Goal: Task Accomplishment & Management: Use online tool/utility

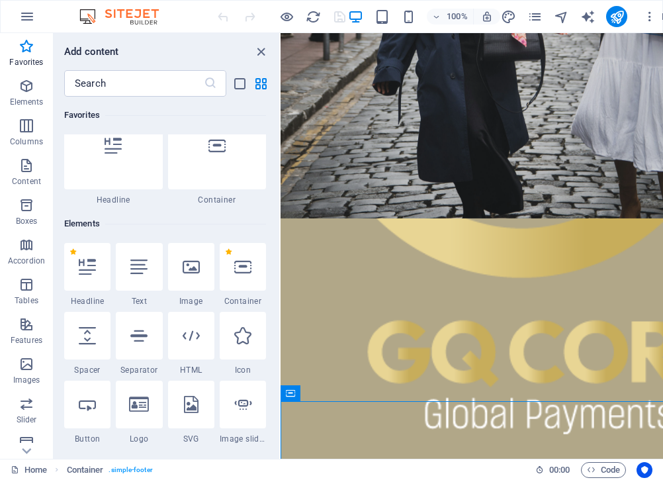
scroll to position [115, 0]
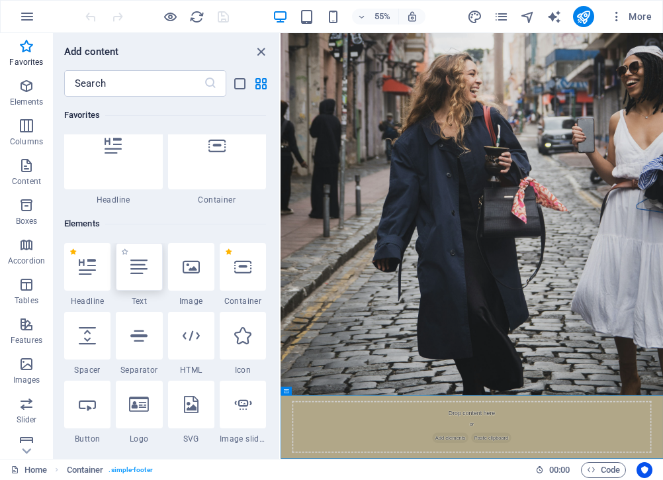
click at [138, 269] on icon at bounding box center [138, 266] width 17 height 17
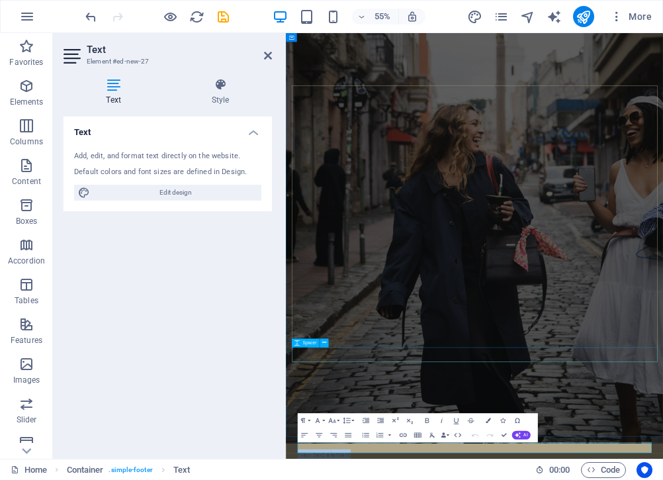
scroll to position [40, 0]
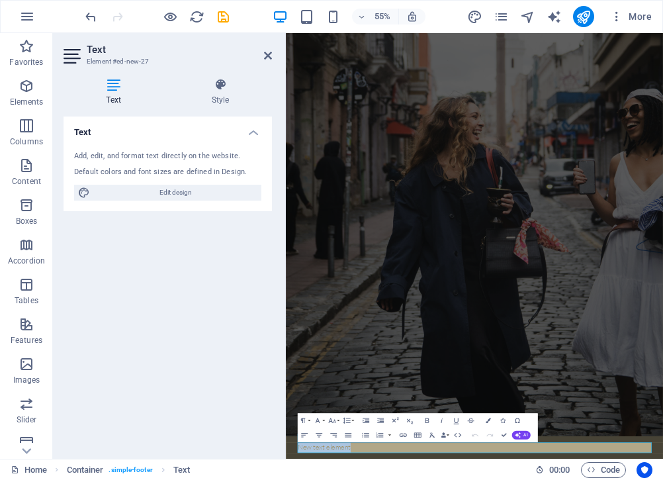
click at [533, 537] on figure at bounding box center [629, 380] width 686 height 774
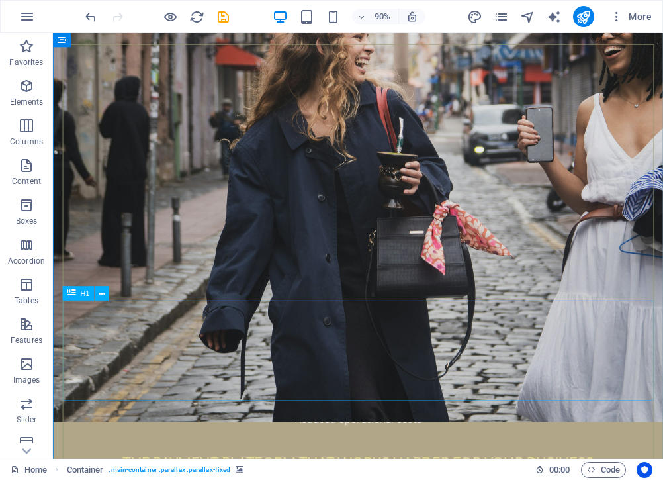
click at [472, 437] on div "Payments designed to accelerate your business" at bounding box center [392, 385] width 657 height 111
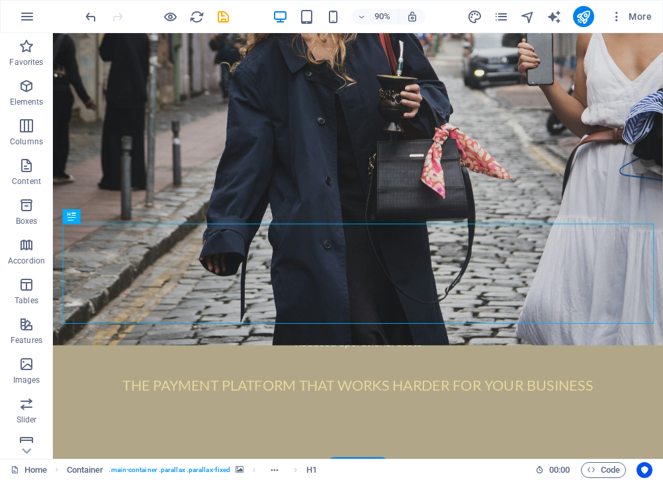
scroll to position [175, 0]
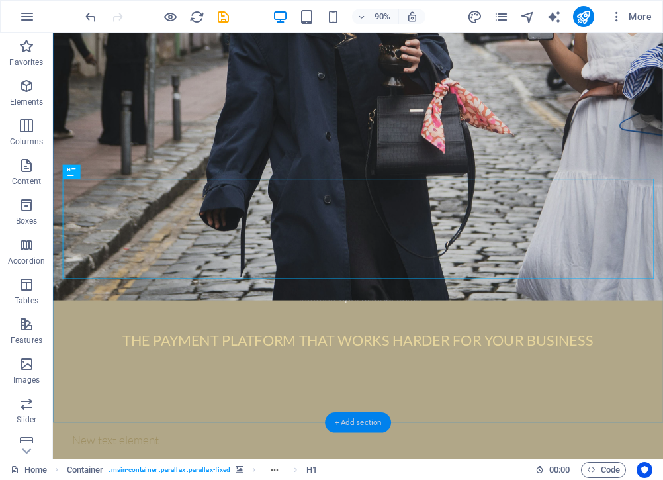
click at [365, 420] on div "+ Add section" at bounding box center [358, 423] width 66 height 21
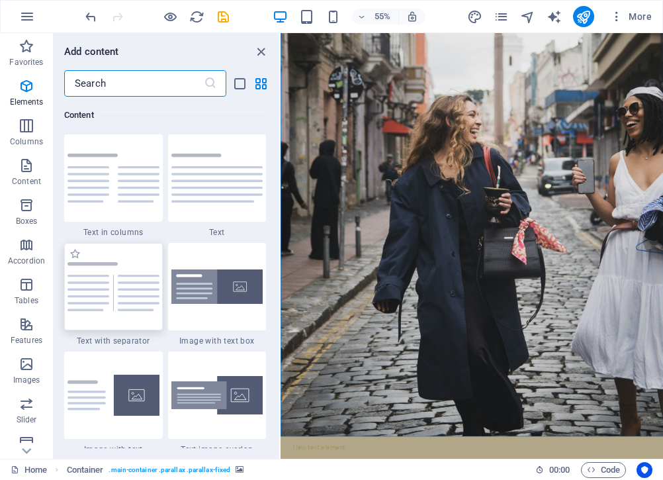
scroll to position [2317, 0]
click at [235, 200] on img at bounding box center [217, 178] width 92 height 49
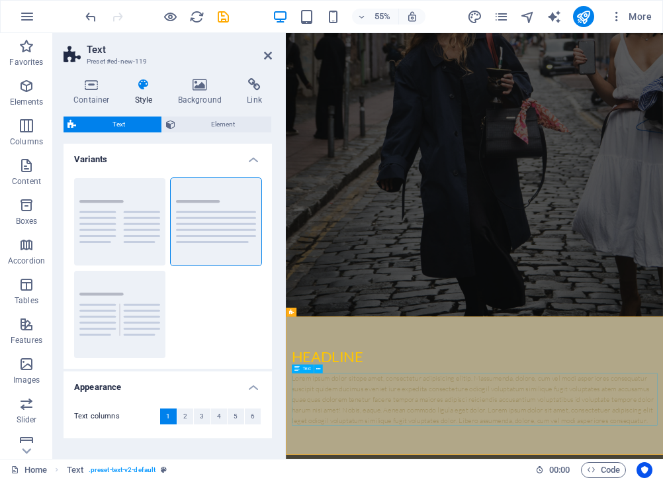
scroll to position [292, 0]
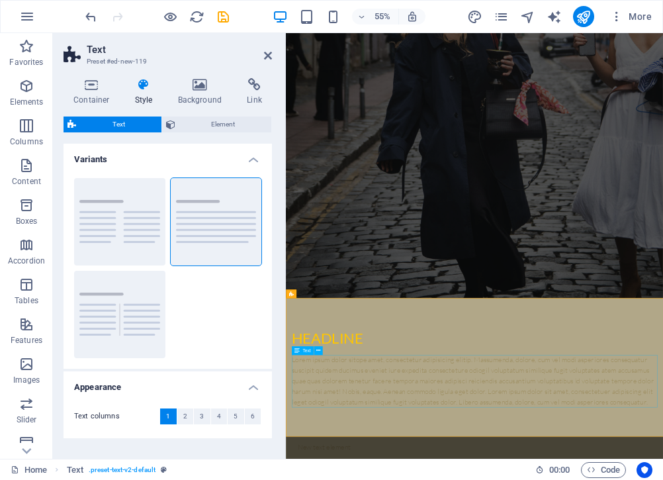
drag, startPoint x: 268, startPoint y: 58, endPoint x: 238, endPoint y: 28, distance: 41.2
click at [268, 58] on icon at bounding box center [268, 55] width 8 height 11
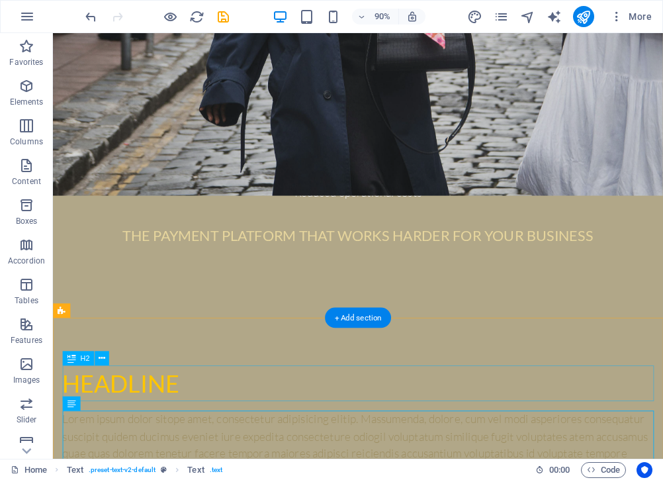
scroll to position [446, 0]
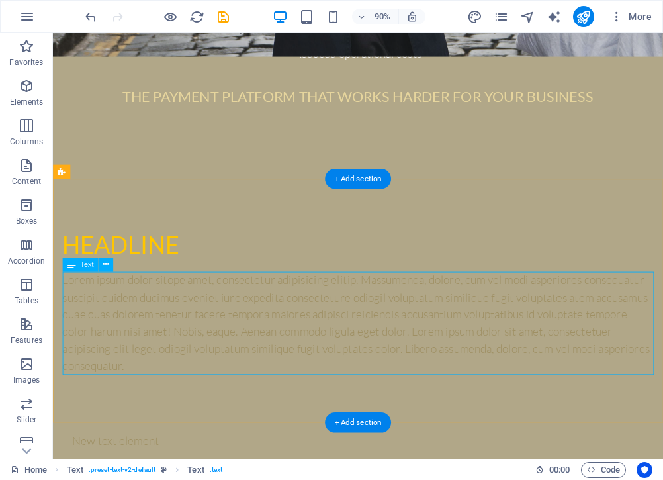
click at [248, 346] on div "Lorem ipsum dolor sitope amet, consectetur adipisicing elitip. Massumenda, dolo…" at bounding box center [392, 356] width 657 height 115
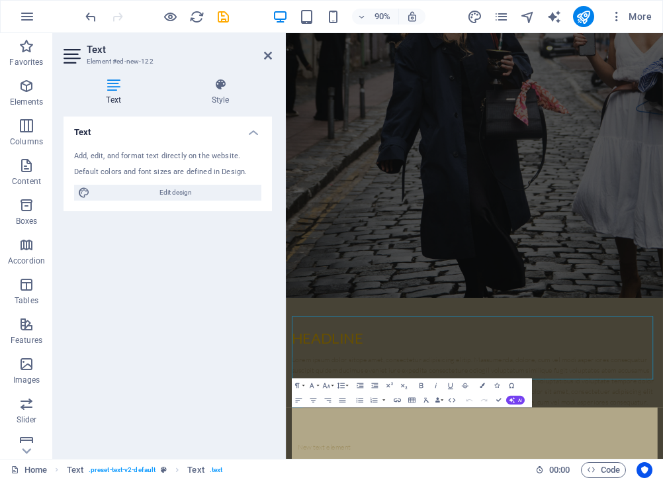
scroll to position [197, 0]
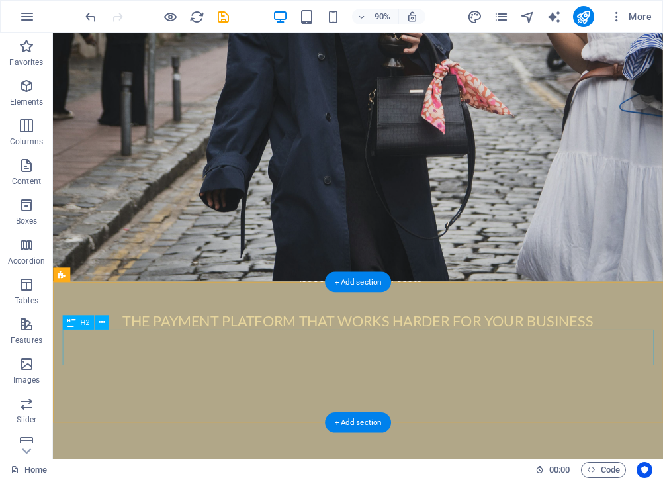
scroll to position [332, 0]
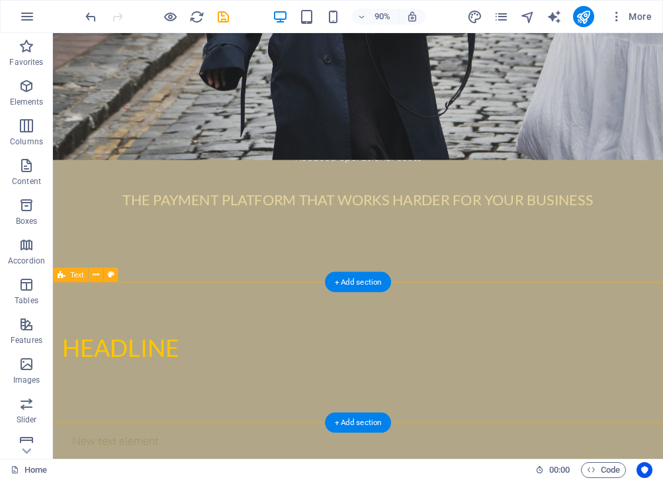
click at [232, 463] on div "Headline" at bounding box center [392, 388] width 678 height 156
click at [237, 434] on div "Headline" at bounding box center [392, 388] width 678 height 156
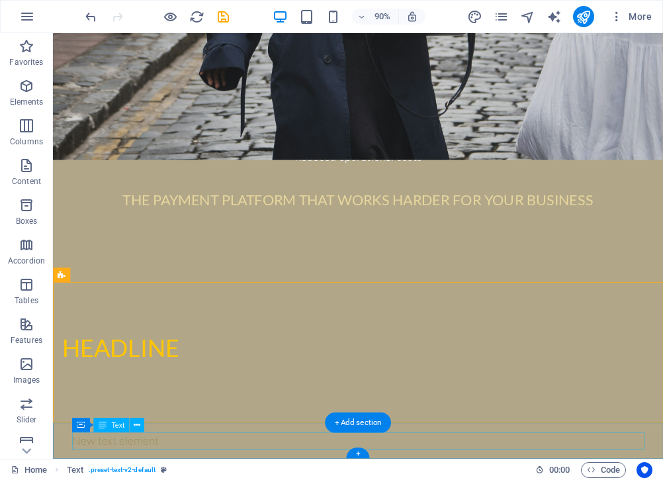
click at [228, 485] on div "New text element" at bounding box center [392, 486] width 636 height 19
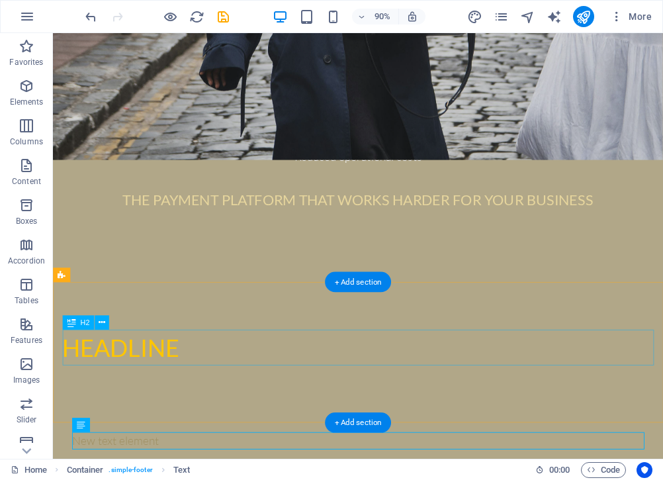
scroll to position [351, 0]
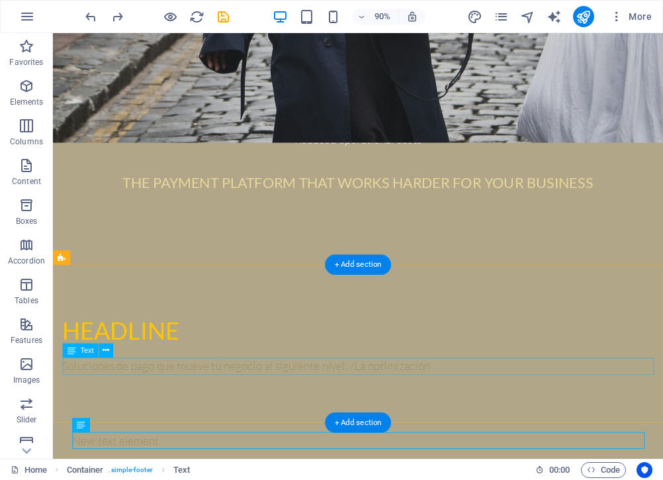
click at [375, 408] on div "Soluciones de pago que mueve tu negocio al siguiente nivel. /La optimización" at bounding box center [392, 403] width 657 height 19
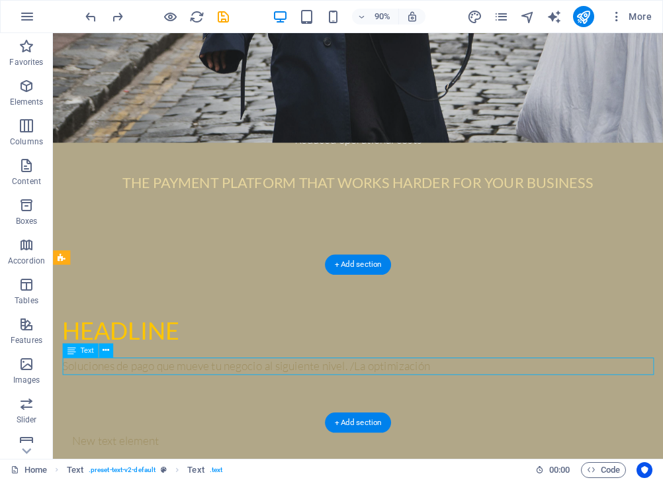
click at [499, 406] on div "Soluciones de pago que mueve tu negocio al siguiente nivel. /La optimización" at bounding box center [392, 403] width 657 height 19
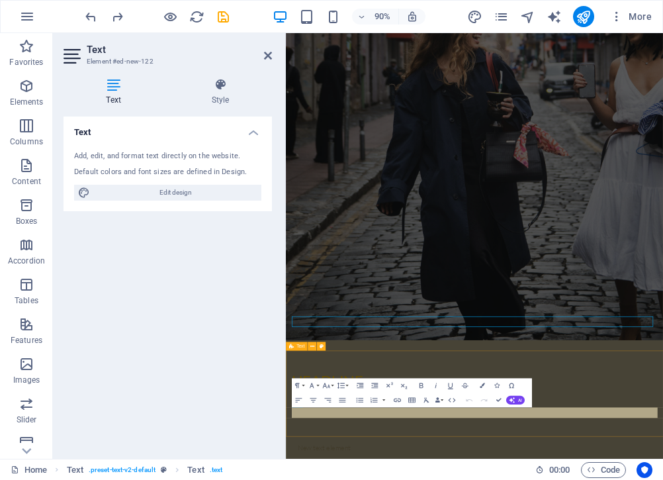
scroll to position [197, 0]
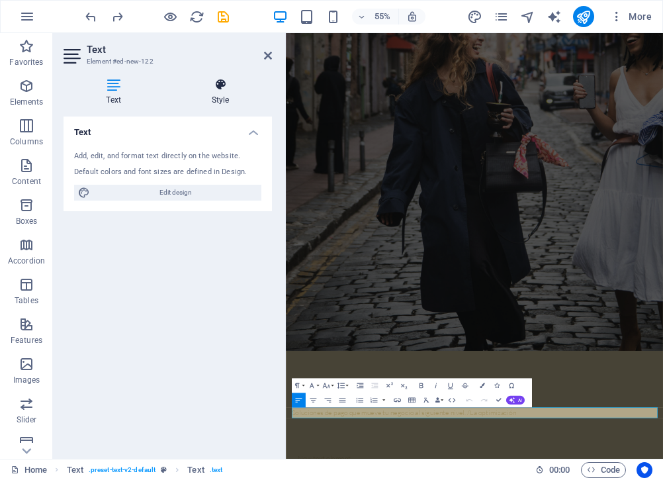
click at [232, 89] on icon at bounding box center [220, 84] width 103 height 13
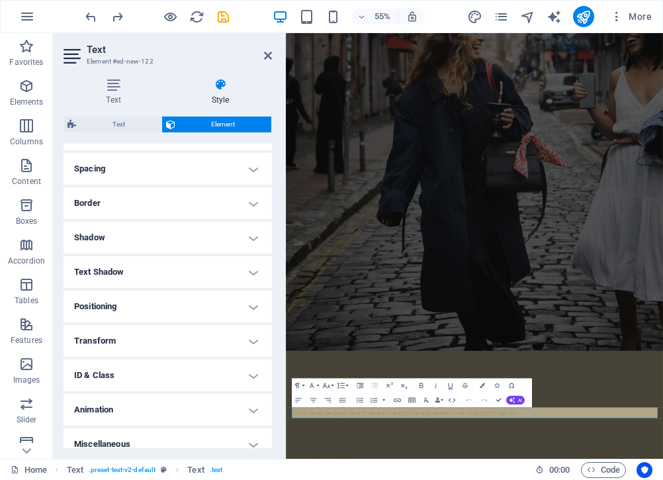
scroll to position [255, 0]
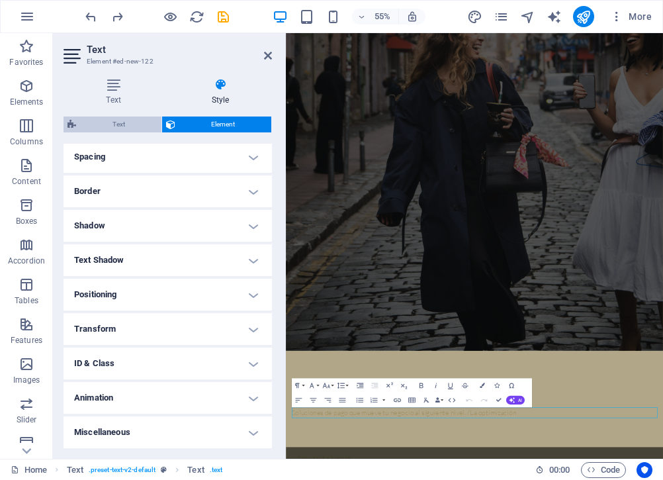
click at [132, 127] on span "Text" at bounding box center [118, 125] width 77 height 16
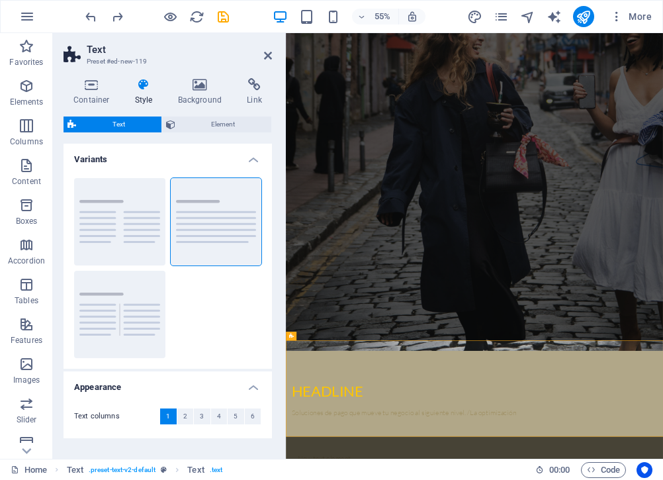
scroll to position [215, 0]
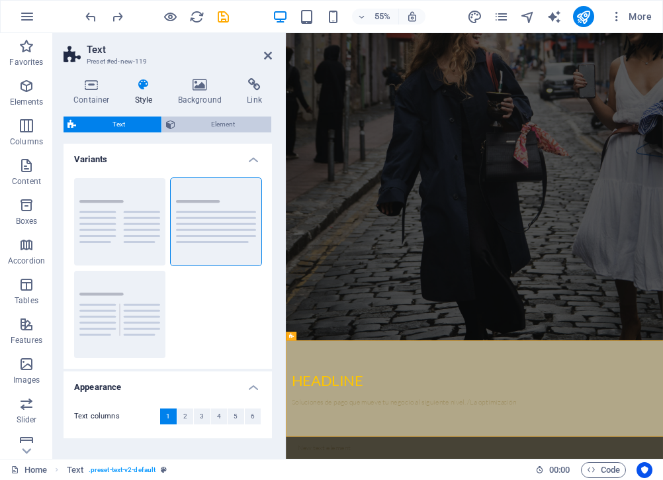
click at [213, 125] on span "Element" at bounding box center [223, 125] width 89 height 16
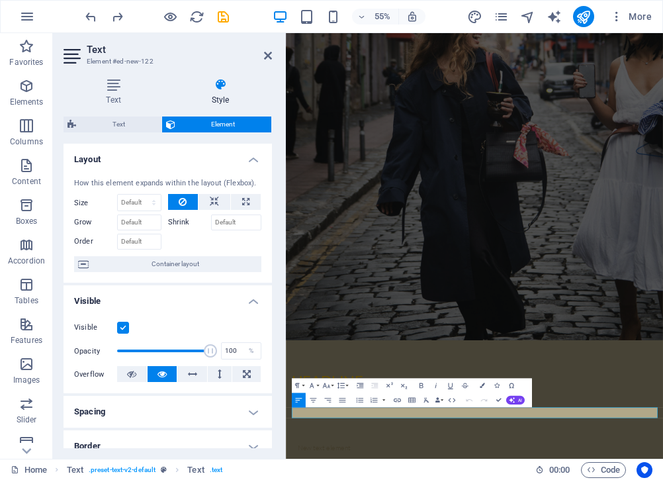
scroll to position [197, 0]
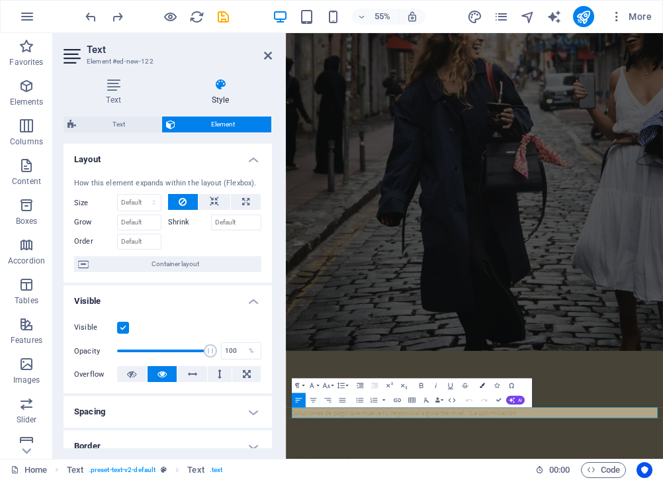
click at [480, 384] on icon "button" at bounding box center [482, 385] width 5 height 5
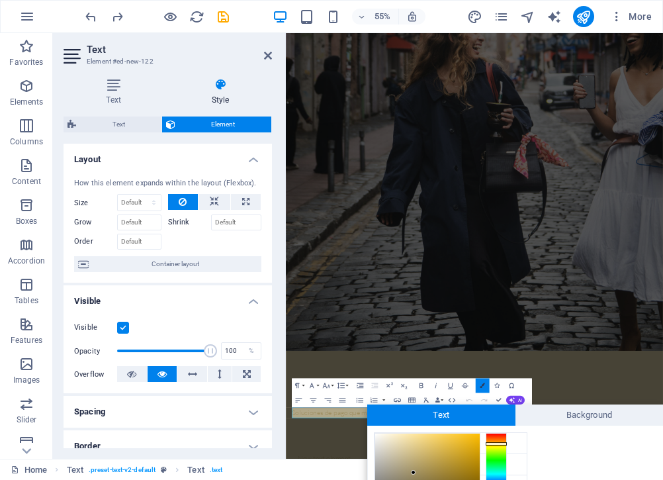
scroll to position [111, 0]
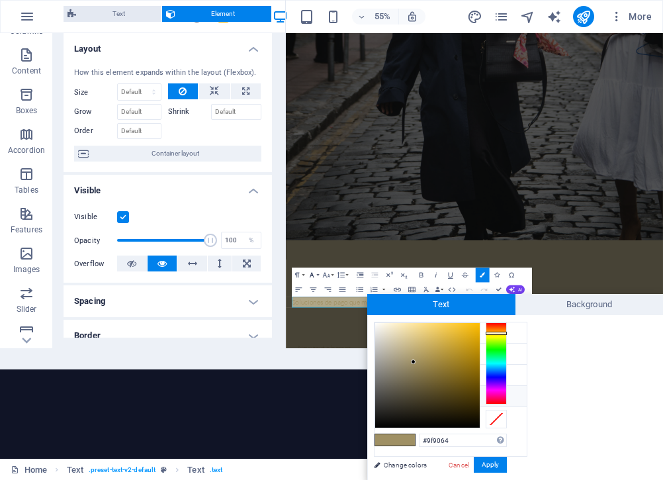
click at [315, 275] on icon "button" at bounding box center [311, 275] width 9 height 9
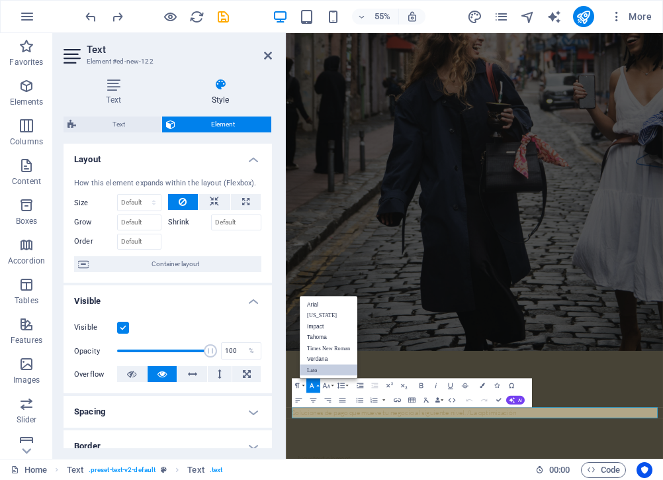
scroll to position [0, 0]
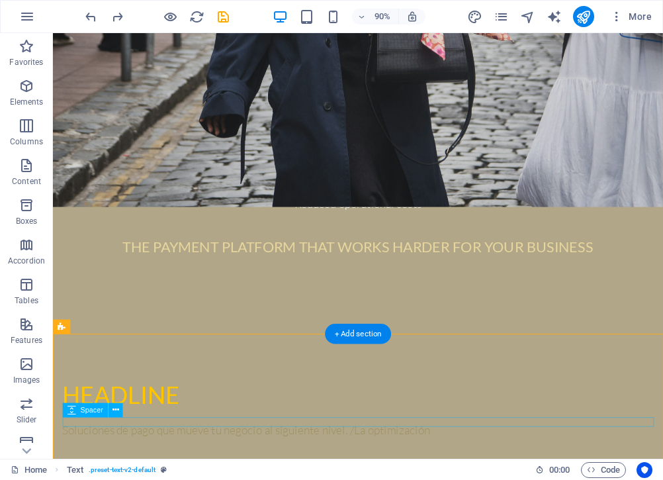
scroll to position [305, 0]
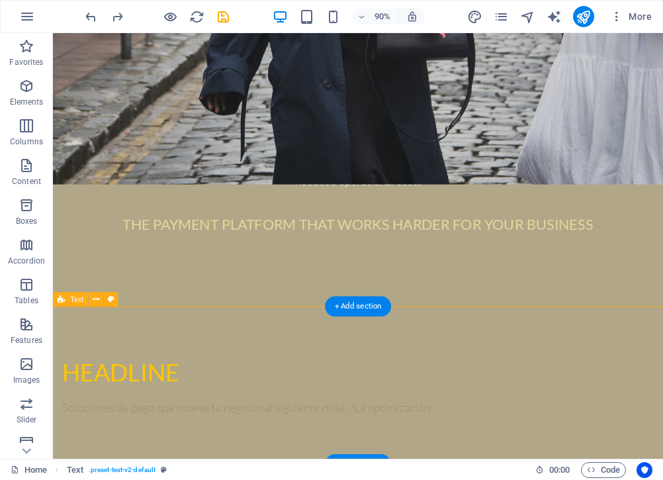
click at [311, 463] on div "Headline Soluciones de pago que mueve tu negocio al siguiente nivel. /La optimi…" at bounding box center [392, 424] width 678 height 175
click at [312, 454] on div "Soluciones de pago que mueve tu negocio al siguiente nivel. /La optimización" at bounding box center [392, 449] width 657 height 19
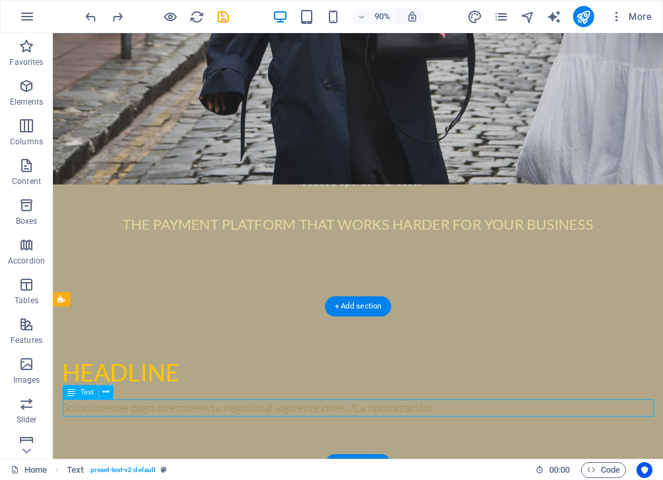
click at [312, 454] on div "Soluciones de pago que mueve tu negocio al siguiente nivel. /La optimización" at bounding box center [392, 449] width 657 height 19
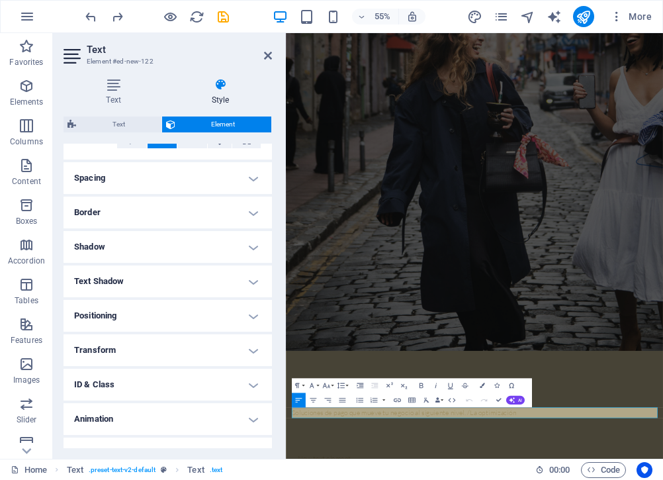
scroll to position [255, 0]
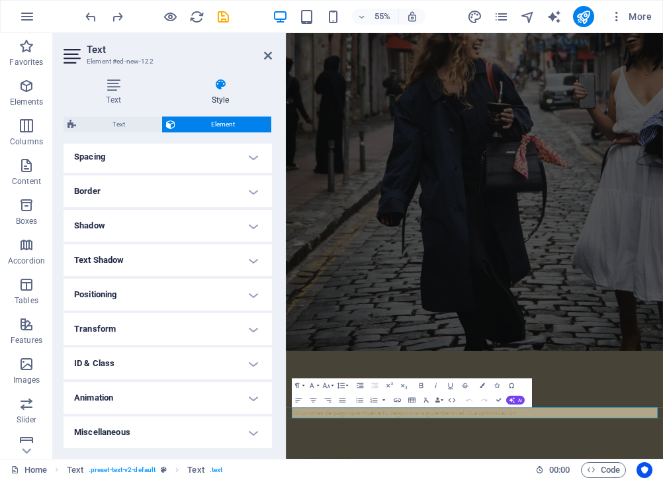
click at [144, 258] on h4 "Text Shadow" at bounding box center [168, 260] width 209 height 32
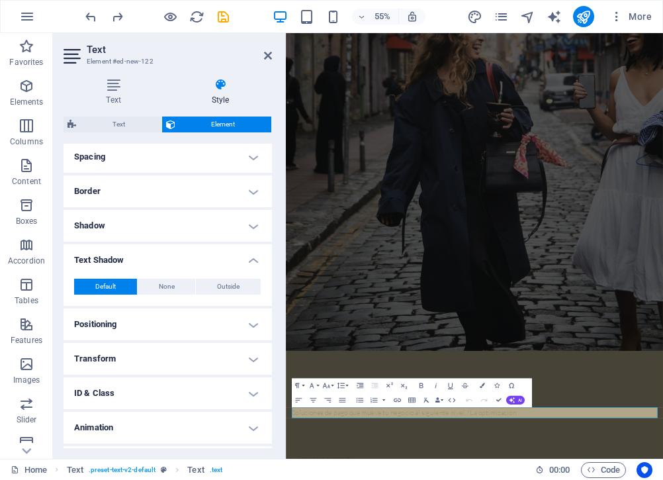
click at [150, 261] on h4 "Text Shadow" at bounding box center [168, 256] width 209 height 24
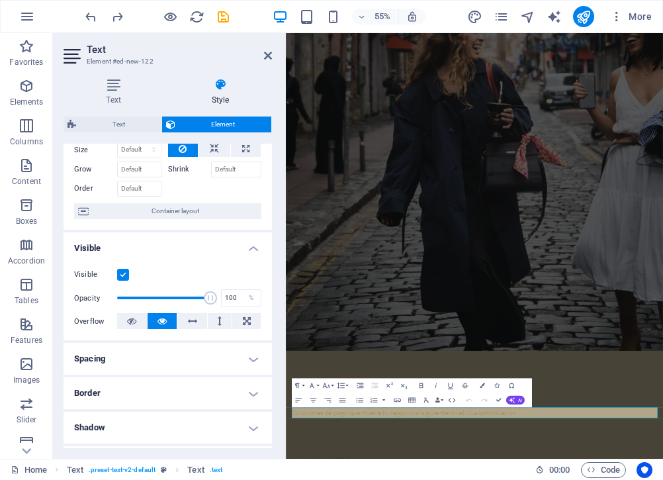
scroll to position [87, 0]
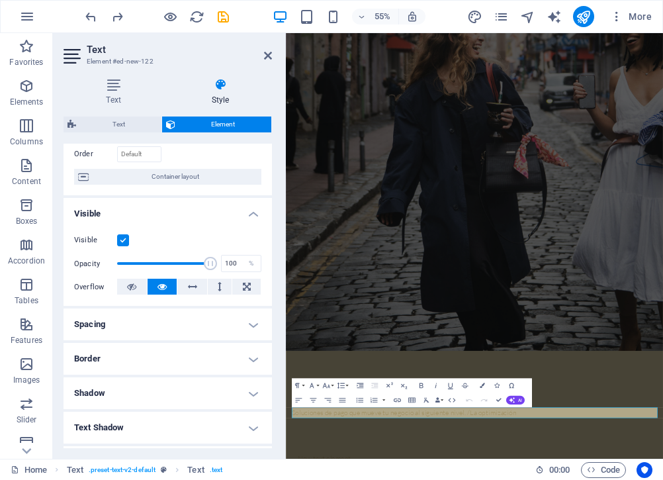
click at [164, 326] on h4 "Spacing" at bounding box center [168, 325] width 209 height 32
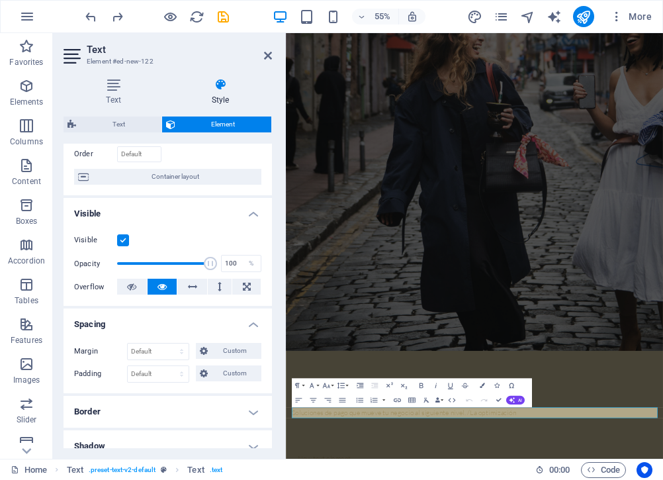
click at [164, 326] on h4 "Spacing" at bounding box center [168, 321] width 209 height 24
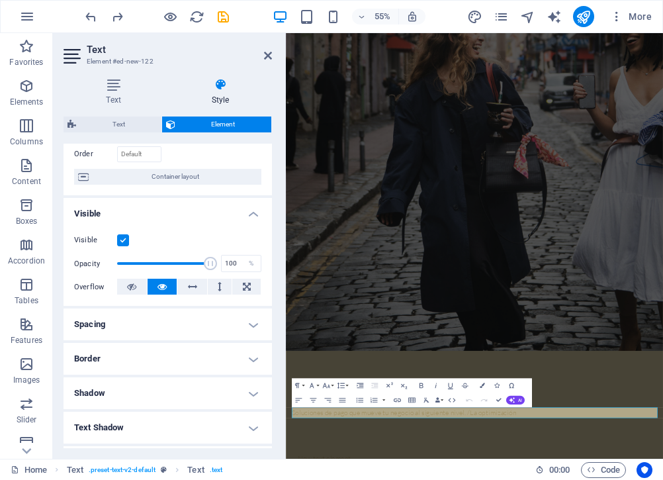
click at [166, 361] on h4 "Border" at bounding box center [168, 359] width 209 height 32
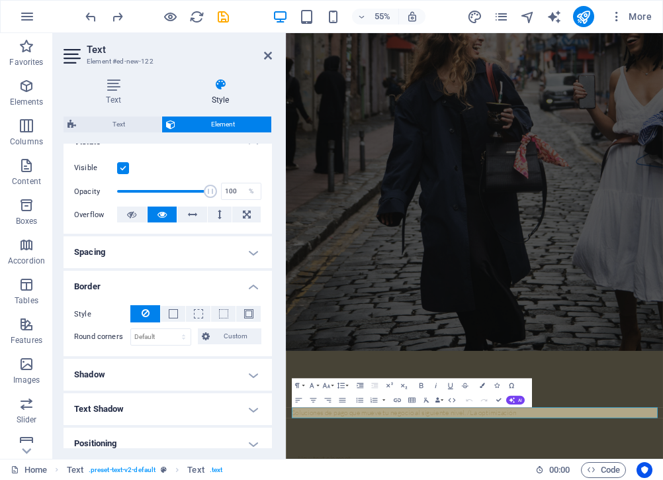
scroll to position [171, 0]
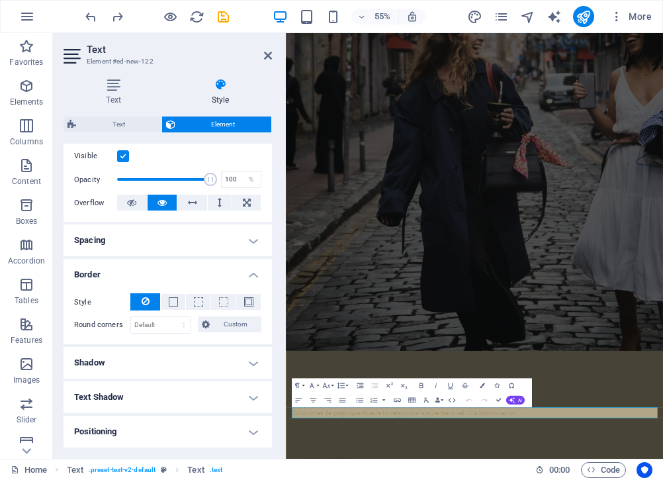
click at [233, 278] on h4 "Border" at bounding box center [168, 271] width 209 height 24
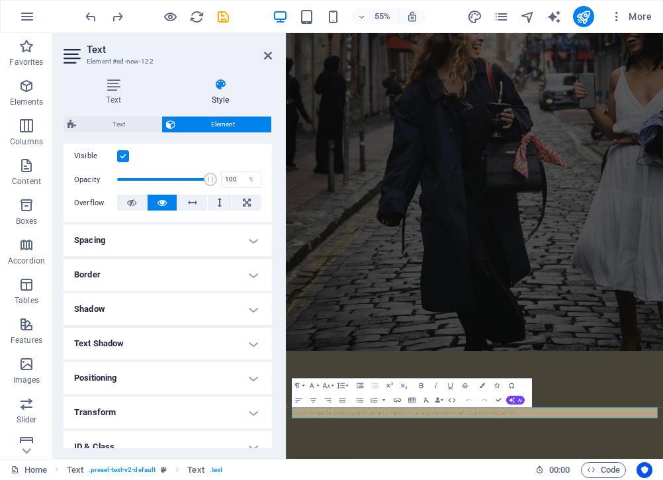
click at [201, 334] on h4 "Text Shadow" at bounding box center [168, 344] width 209 height 32
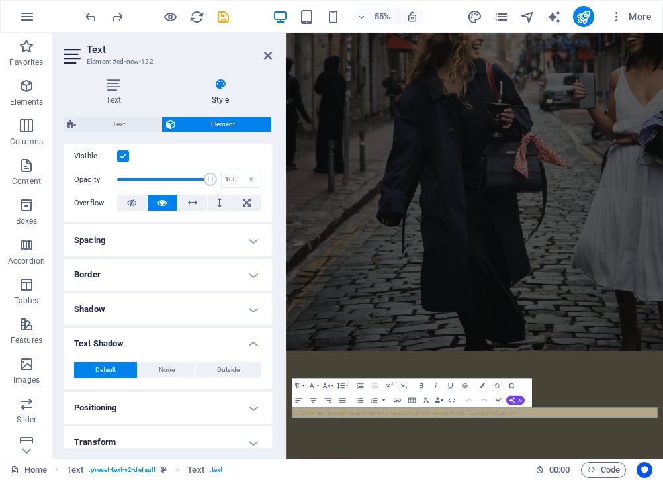
click at [237, 342] on h4 "Text Shadow" at bounding box center [168, 340] width 209 height 24
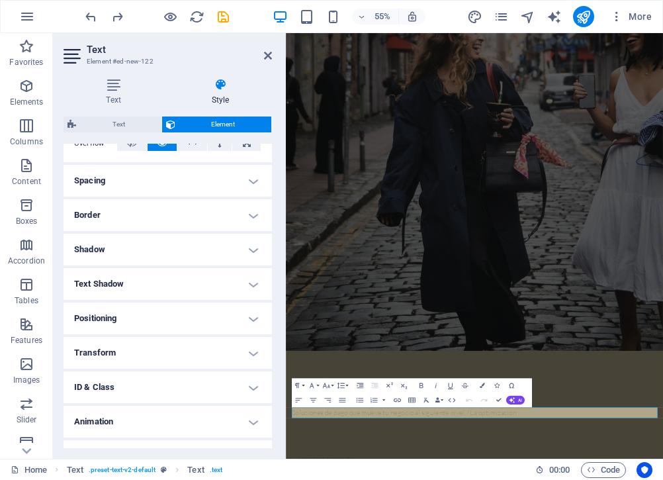
scroll to position [255, 0]
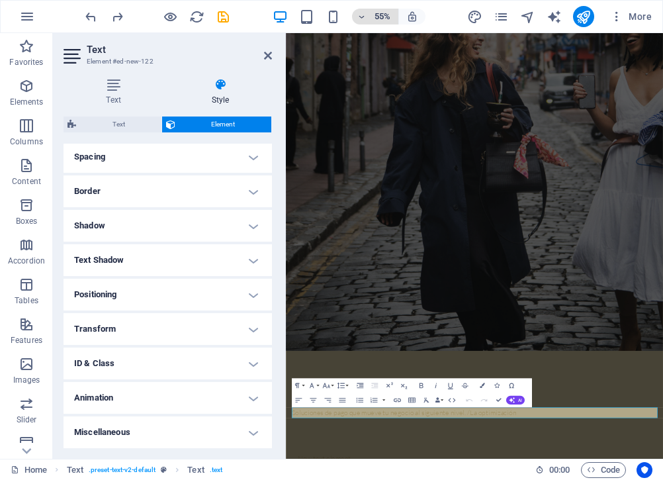
click at [386, 13] on h6 "55%" at bounding box center [382, 17] width 21 height 16
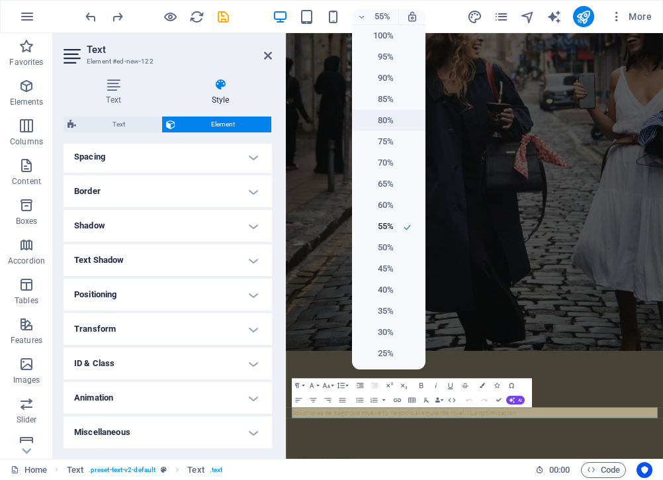
click at [385, 117] on h6 "80%" at bounding box center [377, 121] width 34 height 16
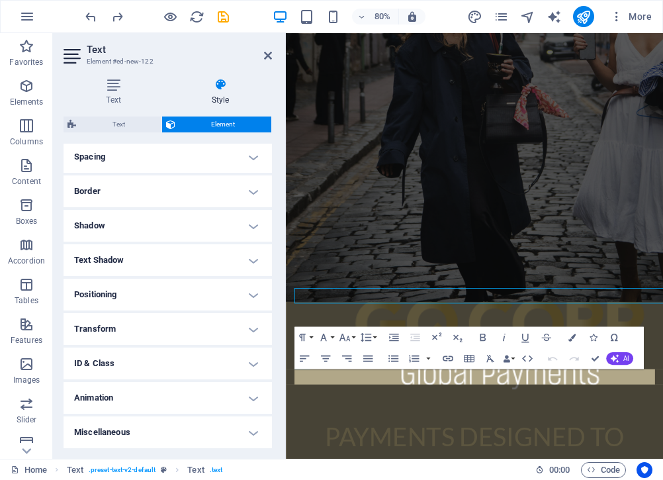
scroll to position [559, 0]
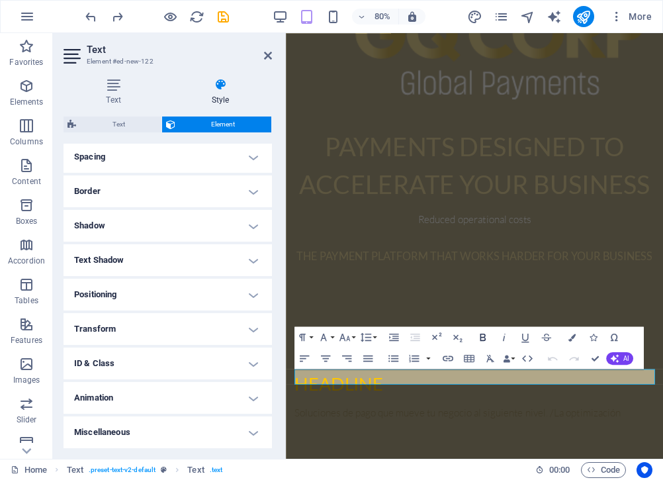
click at [486, 335] on icon "button" at bounding box center [483, 337] width 13 height 13
click at [485, 332] on icon "button" at bounding box center [483, 337] width 13 height 13
click at [574, 336] on icon "button" at bounding box center [571, 337] width 7 height 7
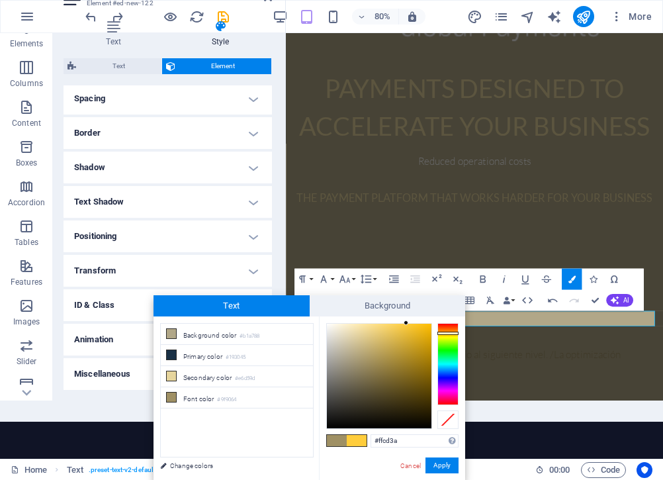
drag, startPoint x: 385, startPoint y: 358, endPoint x: 407, endPoint y: 320, distance: 43.9
click at [407, 324] on div at bounding box center [379, 376] width 105 height 105
drag, startPoint x: 409, startPoint y: 319, endPoint x: 405, endPoint y: 381, distance: 61.7
click at [365, 415] on div at bounding box center [379, 376] width 105 height 105
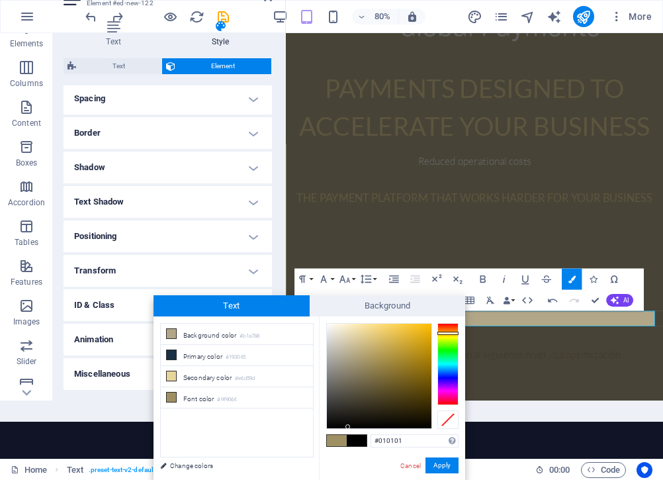
type input "#000000"
drag, startPoint x: 369, startPoint y: 414, endPoint x: 326, endPoint y: 461, distance: 63.3
click at [445, 465] on button "Apply" at bounding box center [442, 466] width 33 height 16
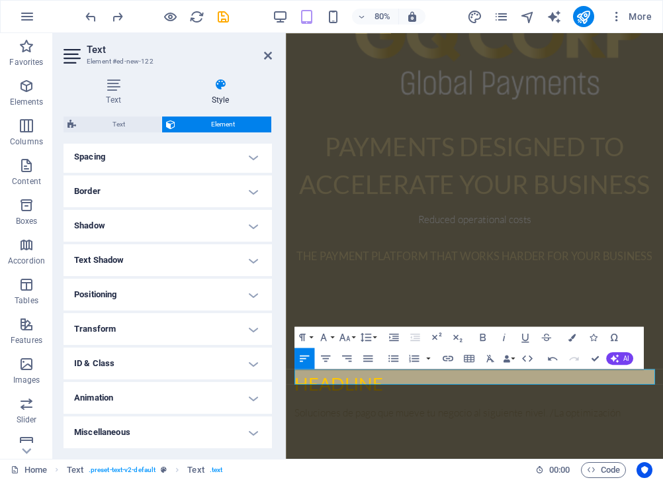
click at [507, 411] on div "H1 Container Container Preset Container Preset Container Container Preset Conta…" at bounding box center [474, 246] width 377 height 426
click at [741, 401] on div "Headline ​​ ​ Soluciones de pago que mueve tu negocio al siguiente nivel. /La o…" at bounding box center [522, 486] width 472 height 170
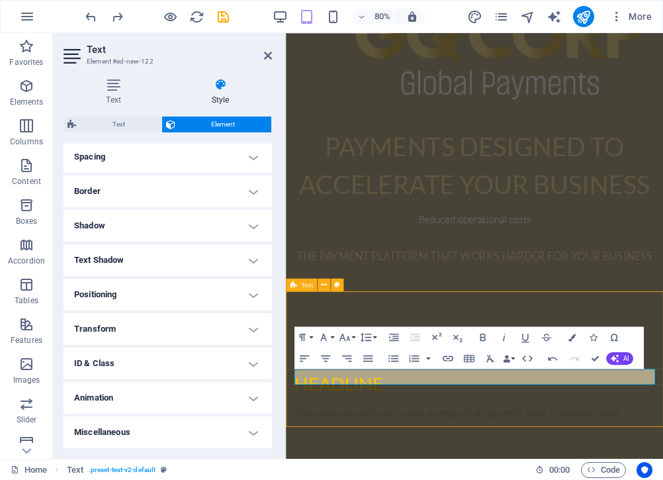
scroll to position [291, 0]
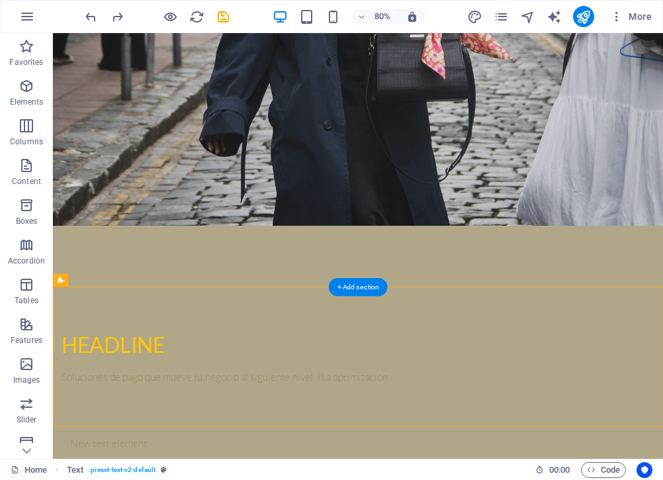
click at [781, 296] on div at bounding box center [435, 284] width 742 height 26
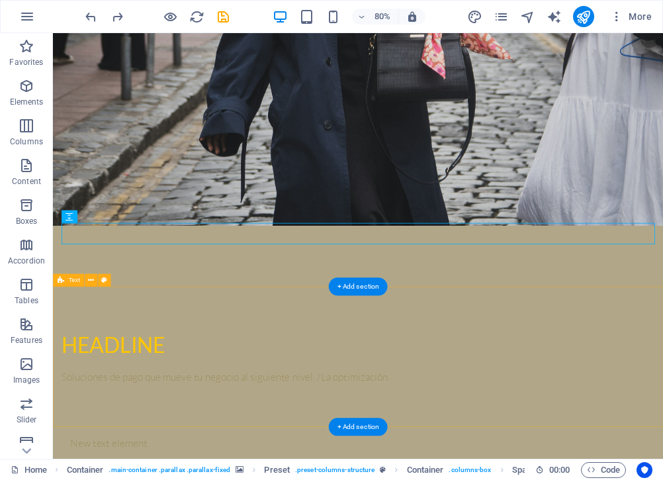
click at [413, 472] on div "Headline Soluciones de pago que mueve tu negocio al siguiente nivel. /La optimi…" at bounding box center [434, 437] width 763 height 175
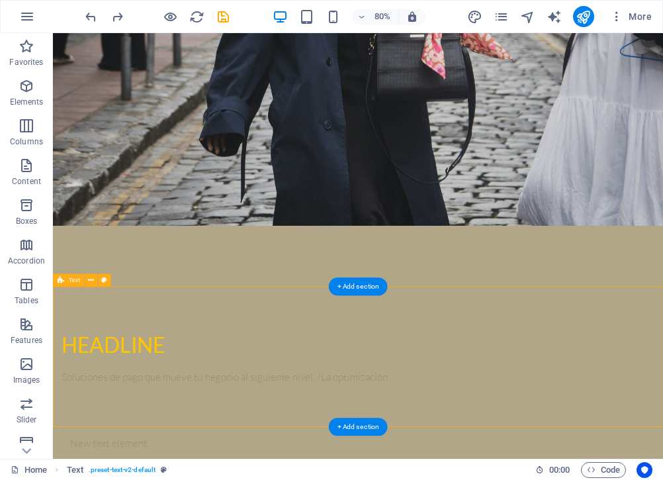
click at [413, 472] on div "Headline Soluciones de pago que mueve tu negocio al siguiente nivel. /La optimi…" at bounding box center [434, 437] width 763 height 175
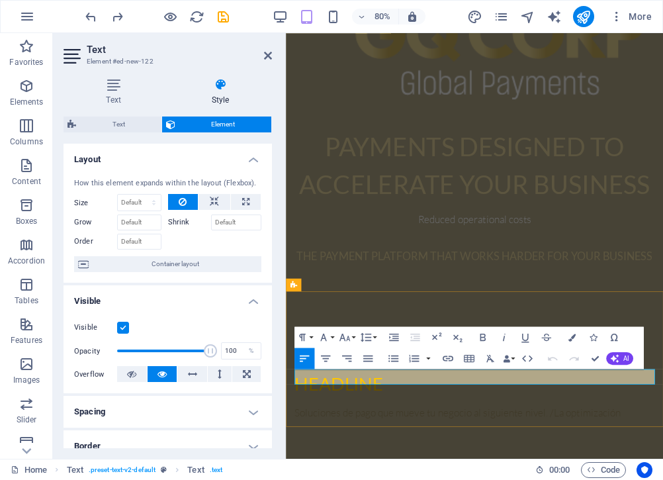
click at [569, 338] on icon "button" at bounding box center [571, 337] width 7 height 7
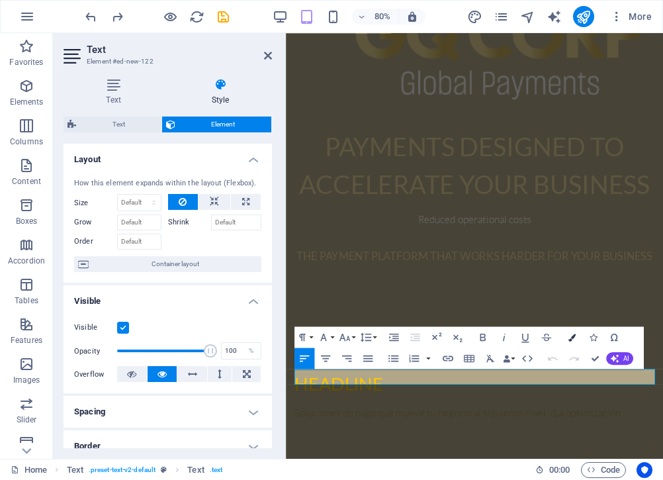
scroll to position [58, 0]
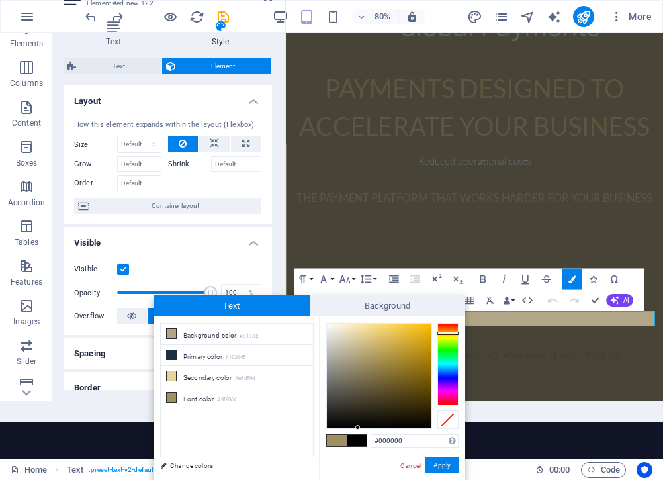
drag, startPoint x: 366, startPoint y: 362, endPoint x: 358, endPoint y: 446, distance: 84.4
click at [283, 445] on ul "Background color #b1a788 Primary color #193045 Secondary color #e6d59d Font col…" at bounding box center [237, 390] width 154 height 134
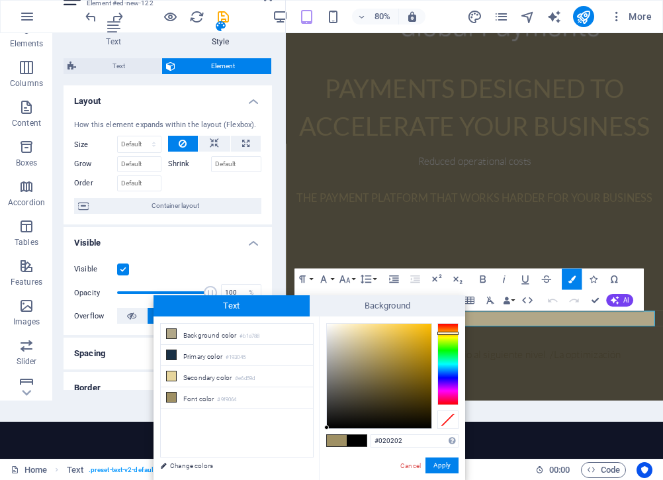
type input "#040404"
click at [327, 426] on div at bounding box center [326, 425] width 5 height 5
click at [440, 467] on button "Apply" at bounding box center [442, 466] width 33 height 16
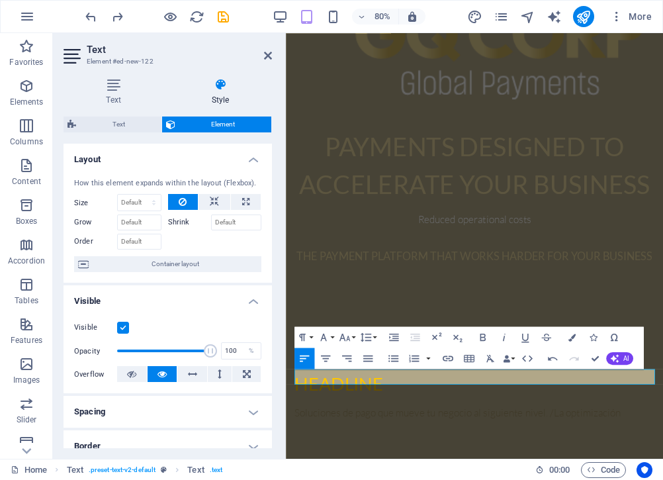
scroll to position [0, 0]
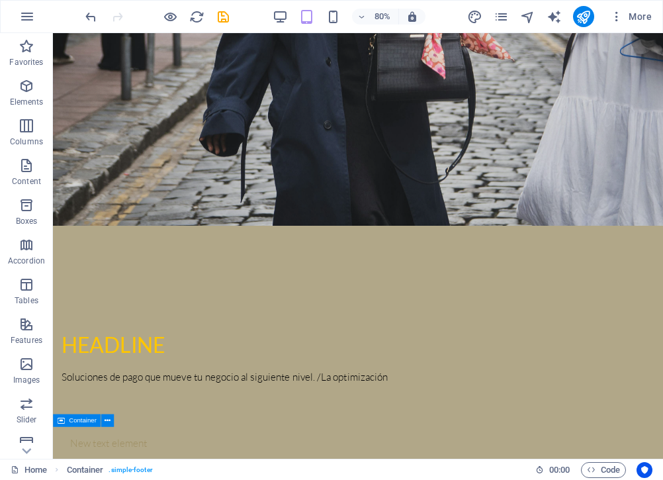
scroll to position [291, 0]
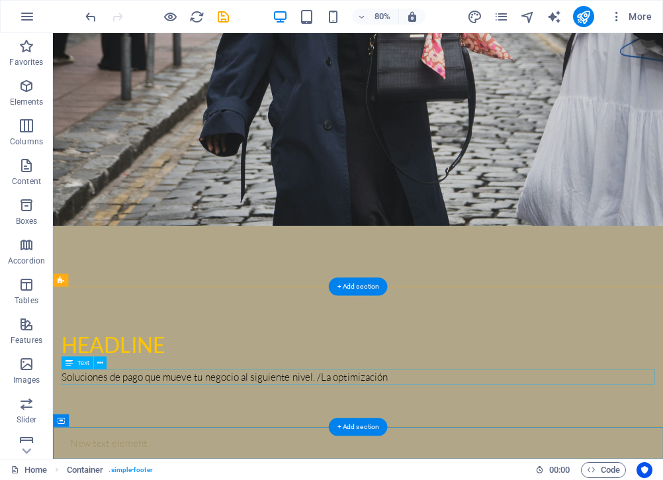
click at [462, 464] on div "Soluciones de pago que mueve tu negocio al siguiente nivel. /La optimización" at bounding box center [435, 463] width 742 height 19
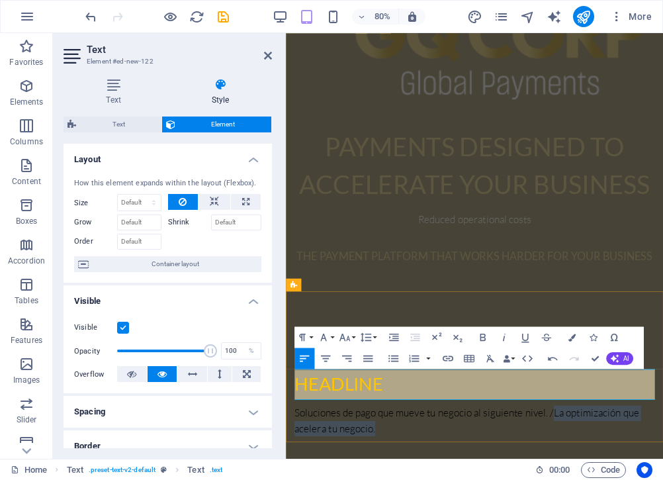
drag, startPoint x: 624, startPoint y: 464, endPoint x: 626, endPoint y: 481, distance: 16.7
click at [483, 338] on icon "button" at bounding box center [483, 337] width 13 height 13
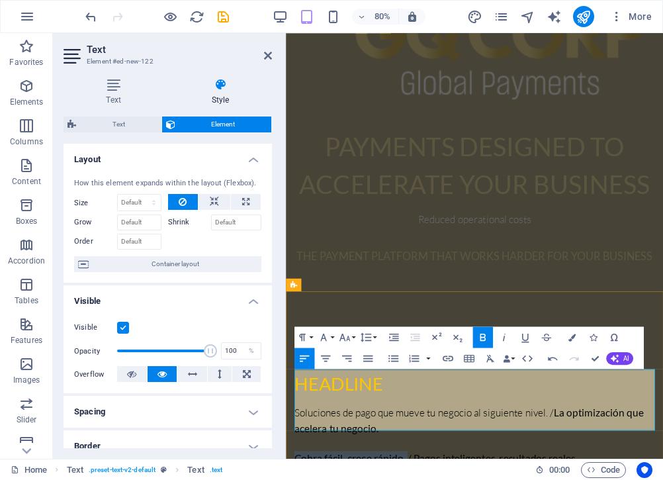
drag, startPoint x: 434, startPoint y: 522, endPoint x: 299, endPoint y: 514, distance: 135.3
click at [481, 332] on icon "button" at bounding box center [483, 337] width 13 height 13
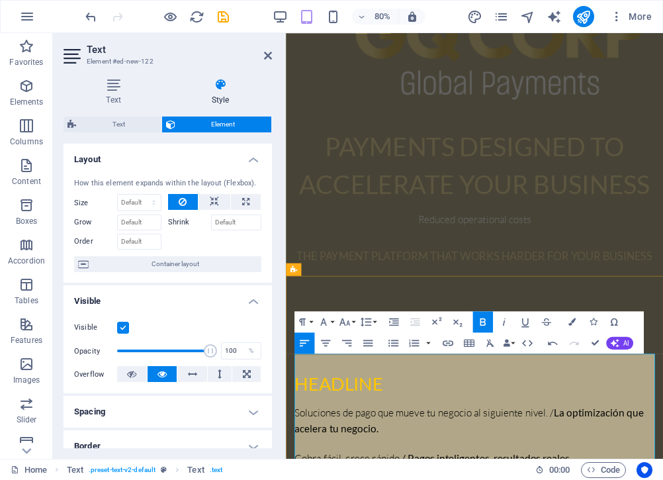
scroll to position [578, 0]
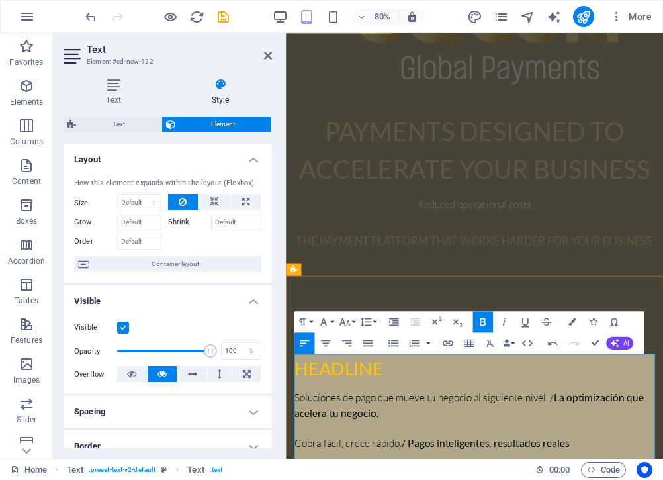
drag, startPoint x: 631, startPoint y: 538, endPoint x: 275, endPoint y: 524, distance: 355.8
click at [286, 524] on html "Skip to main content Payments designed to accelerate your business Reduced oper…" at bounding box center [522, 80] width 472 height 1251
click at [486, 318] on icon "button" at bounding box center [483, 322] width 13 height 13
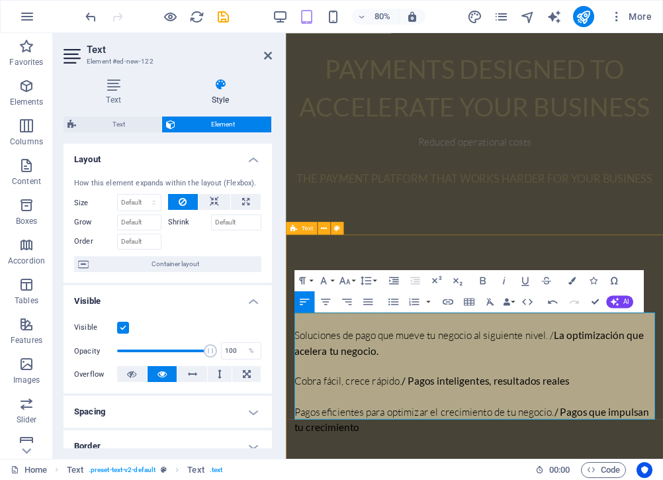
scroll to position [673, 0]
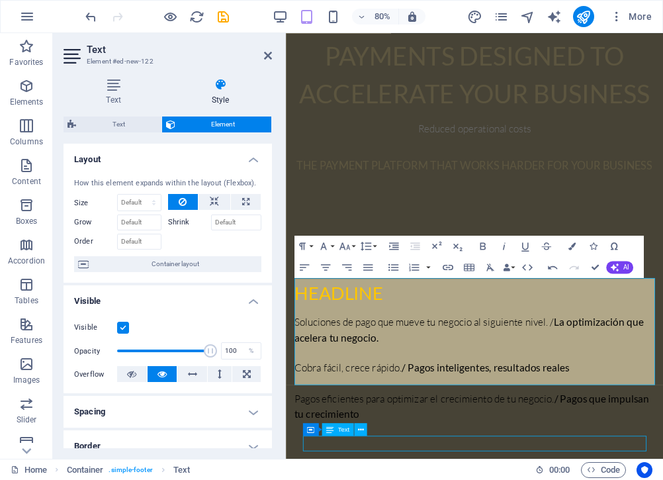
scroll to position [367, 0]
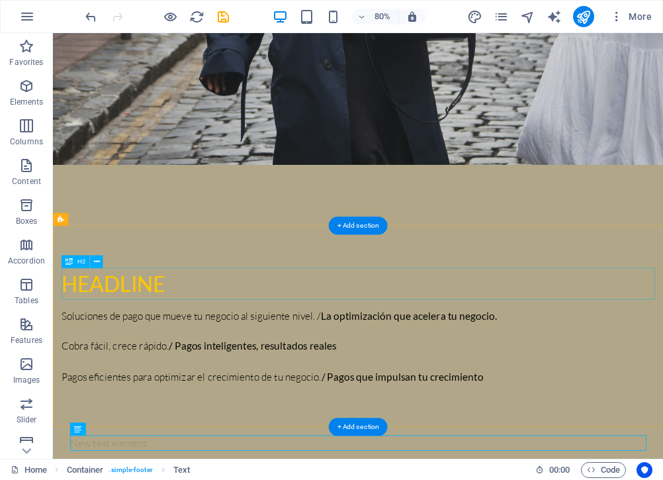
click at [193, 349] on div "Headline" at bounding box center [435, 347] width 742 height 40
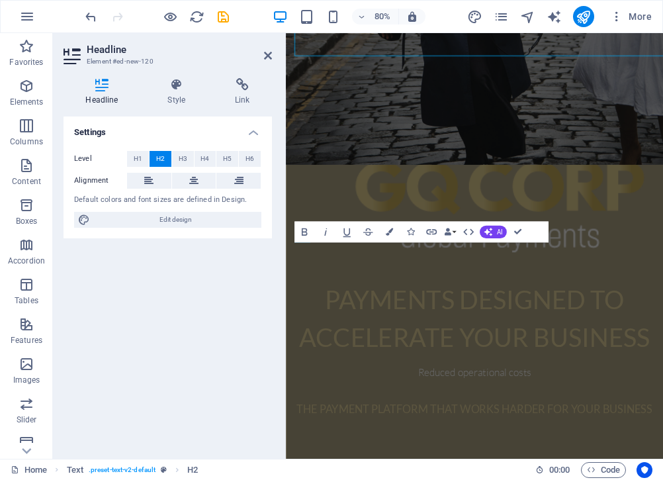
scroll to position [673, 0]
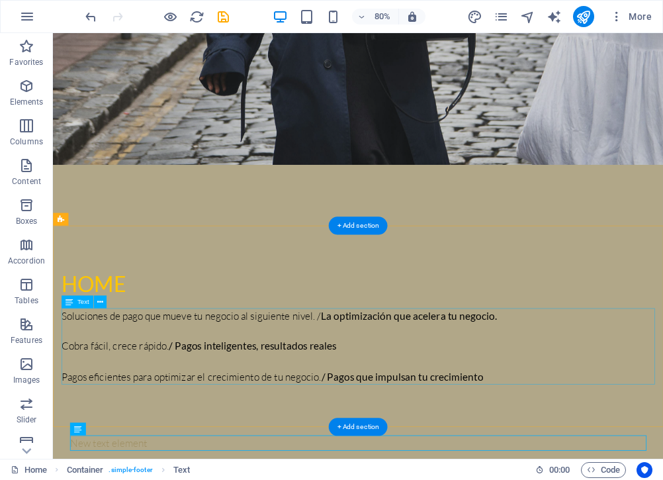
click at [554, 444] on div "Soluciones de pago que mueve tu negocio al siguiente nivel. / La optimización q…" at bounding box center [435, 424] width 742 height 95
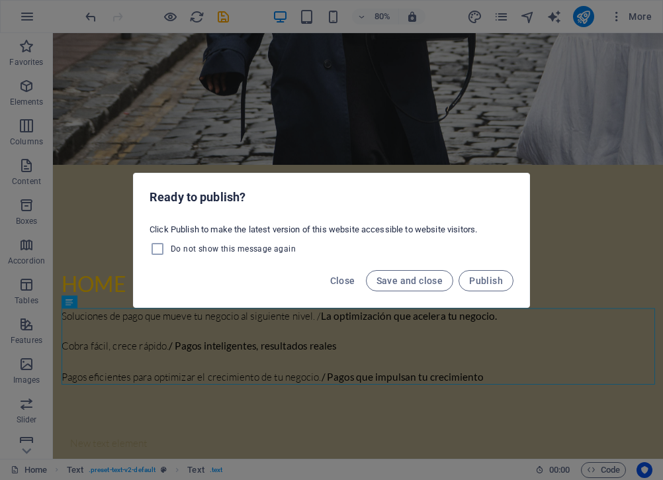
drag, startPoint x: 399, startPoint y: 277, endPoint x: 429, endPoint y: 351, distance: 79.3
click at [430, 352] on div "Ready to publish? Click Publish to make the latest version of this website acce…" at bounding box center [331, 240] width 663 height 480
click at [356, 279] on span "Close" at bounding box center [342, 280] width 25 height 11
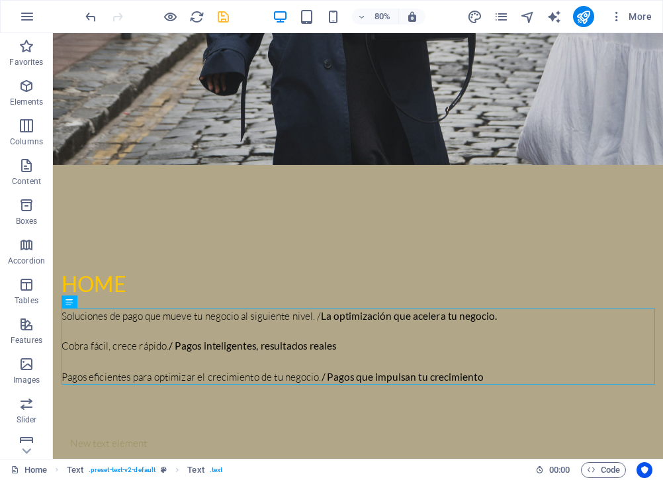
click at [228, 16] on icon "save" at bounding box center [223, 16] width 15 height 15
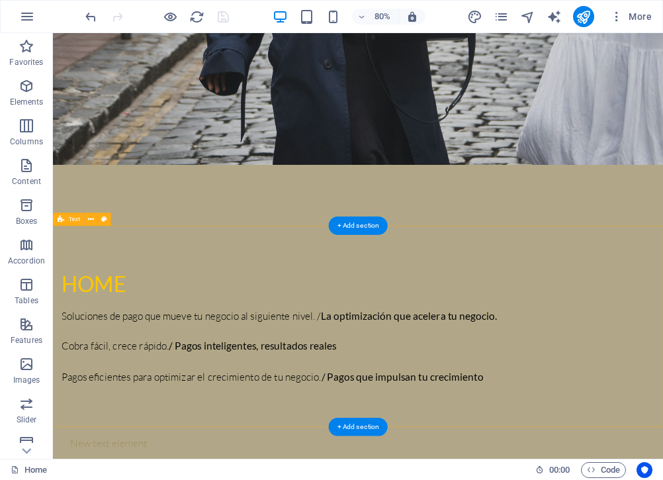
click at [661, 499] on div "Home Soluciones de pago que mueve tu negocio al siguiente nivel. / La optimizac…" at bounding box center [434, 400] width 763 height 252
click at [369, 426] on div "+ Add section" at bounding box center [358, 427] width 59 height 18
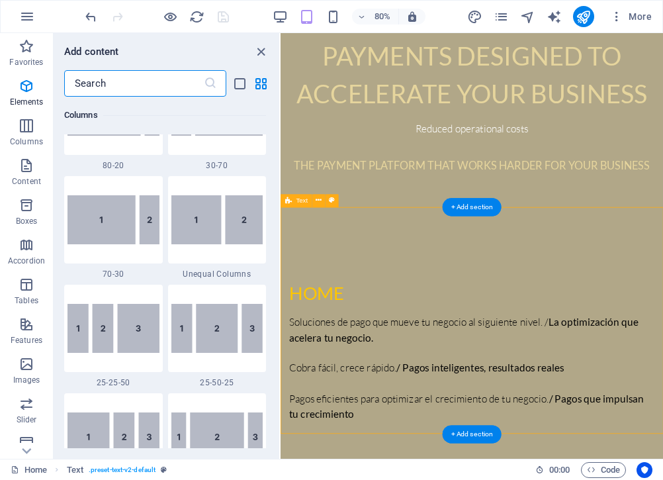
scroll to position [2317, 0]
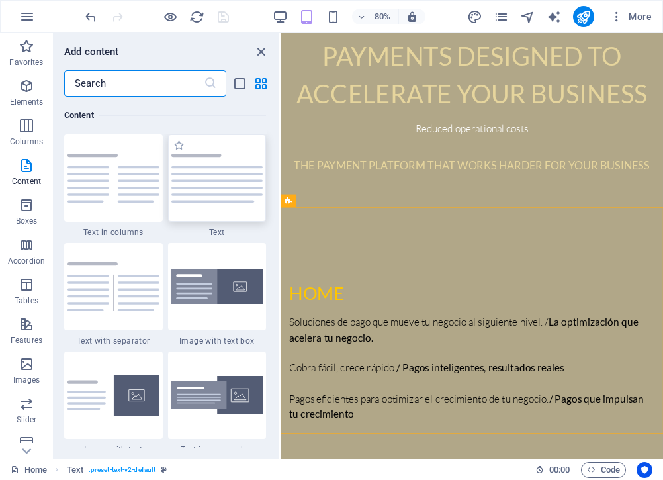
click at [210, 199] on img at bounding box center [217, 178] width 92 height 49
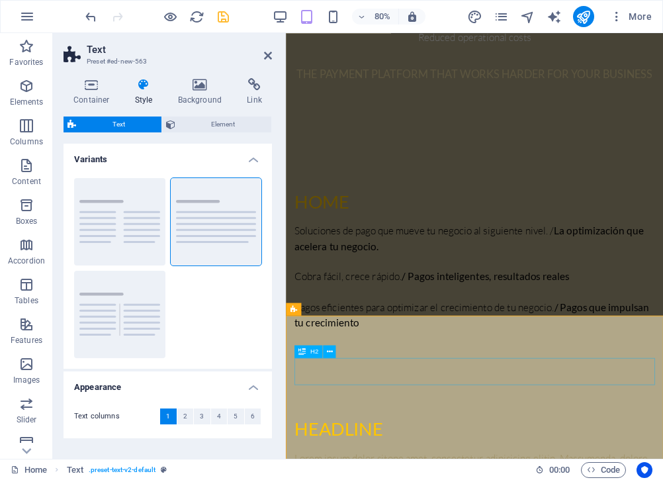
scroll to position [976, 0]
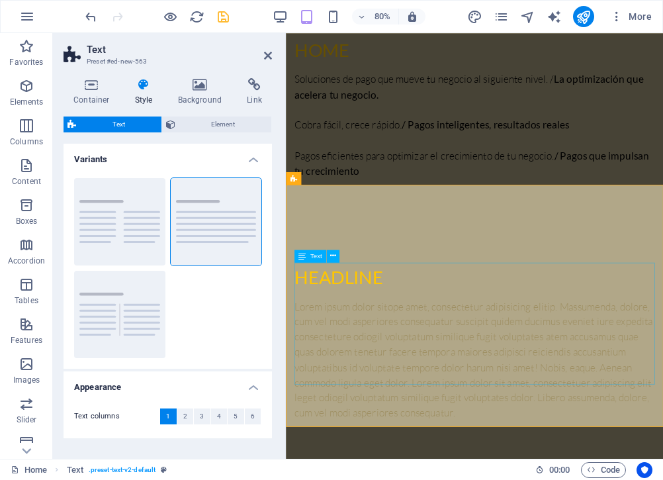
click at [415, 366] on div "Lorem ipsum dolor sitope amet, consectetur adipisicing elitip. Massumenda, dolo…" at bounding box center [522, 442] width 451 height 152
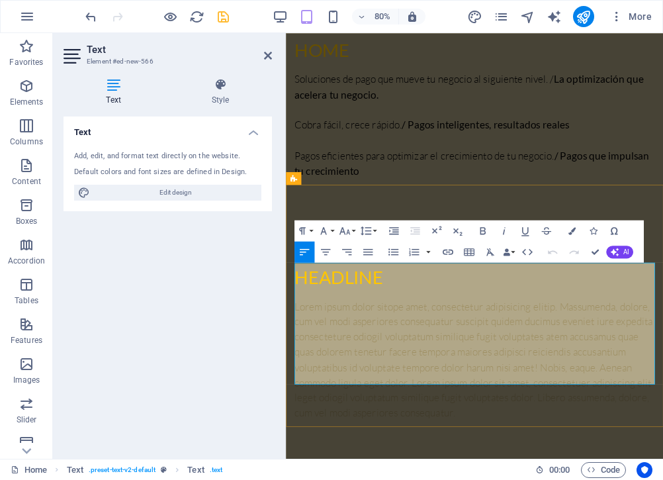
click at [411, 366] on p "Lorem ipsum dolor sitope amet, consectetur adipisicing elitip. Massumenda, dolo…" at bounding box center [522, 442] width 451 height 152
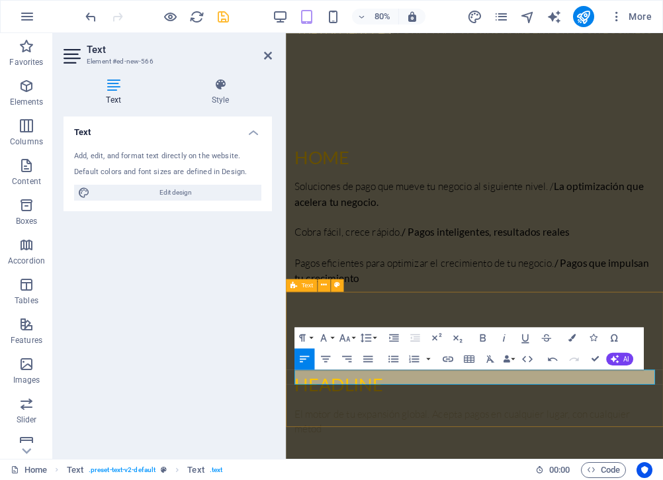
scroll to position [861, 0]
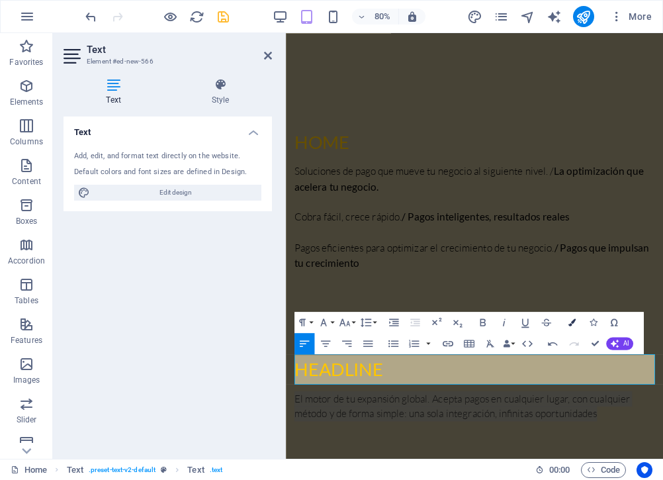
click at [575, 318] on icon "button" at bounding box center [571, 321] width 7 height 7
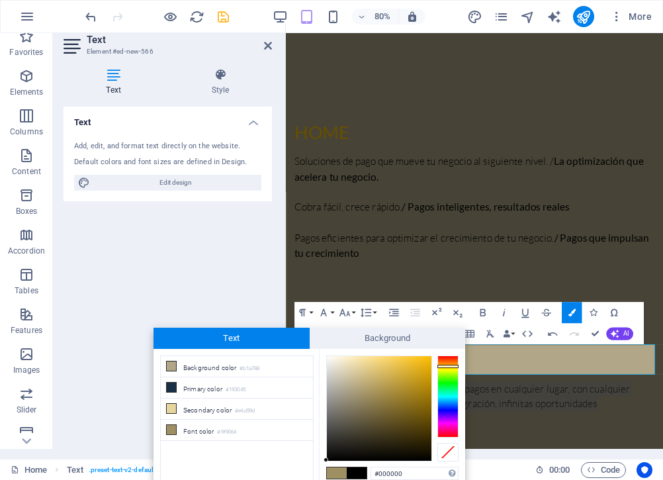
drag, startPoint x: 328, startPoint y: 456, endPoint x: 321, endPoint y: 477, distance: 22.4
type input "#000000"
click at [326, 461] on div at bounding box center [326, 460] width 5 height 5
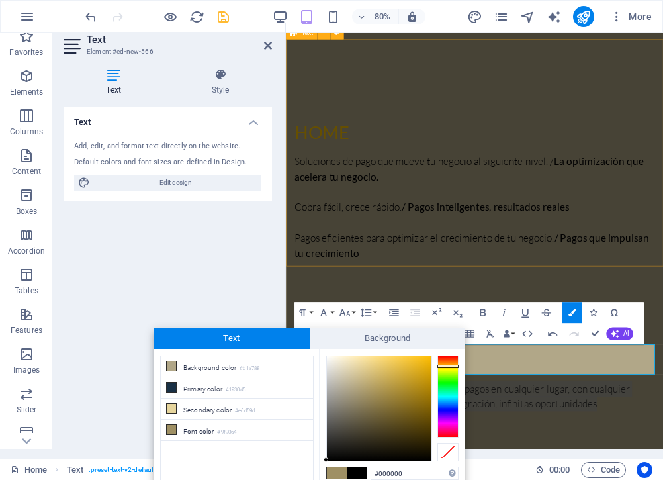
drag, startPoint x: 620, startPoint y: 365, endPoint x: 405, endPoint y: 321, distance: 219.6
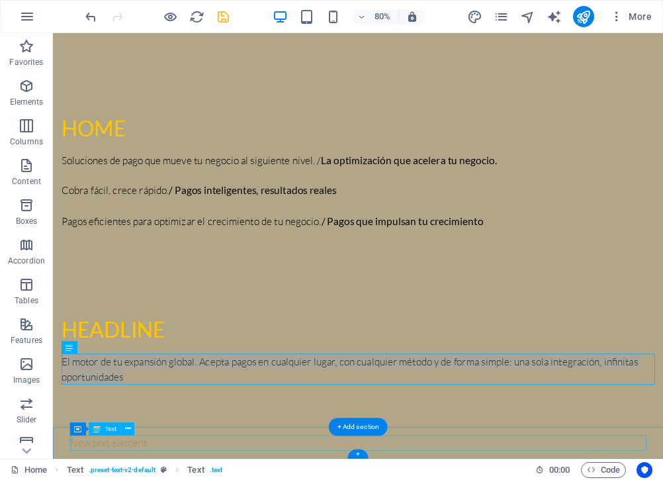
scroll to position [562, 0]
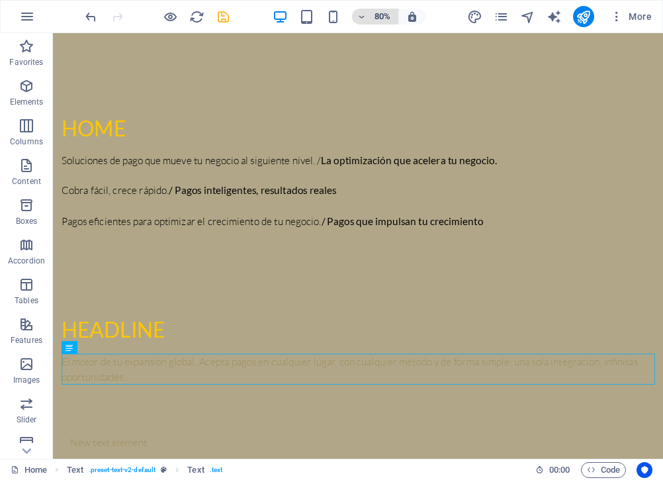
click at [385, 12] on h6 "80%" at bounding box center [382, 17] width 21 height 16
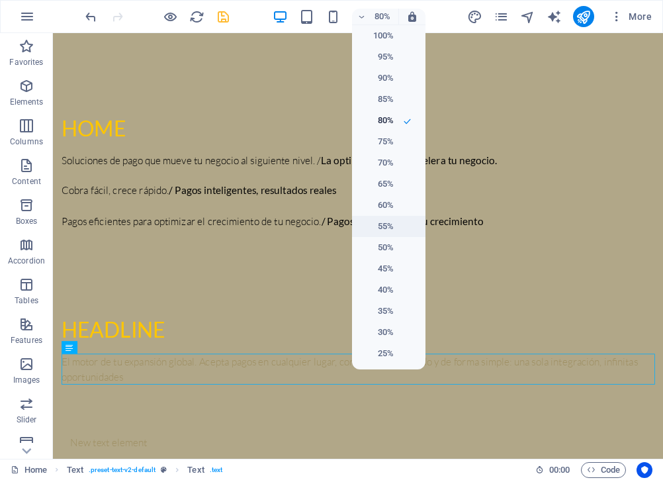
click at [397, 220] on li "55%" at bounding box center [388, 226] width 73 height 21
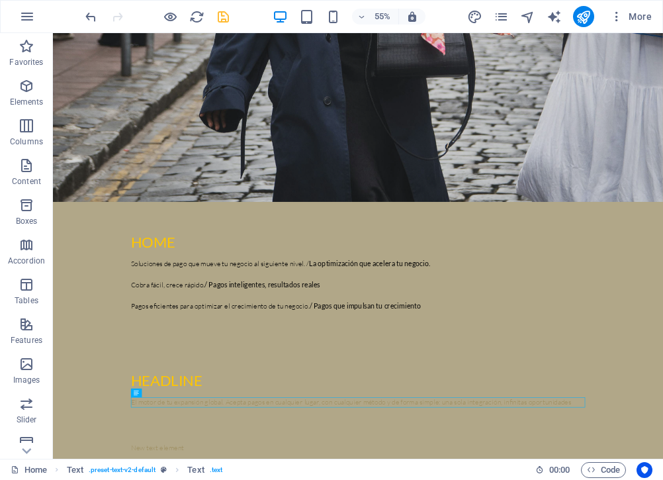
scroll to position [467, 0]
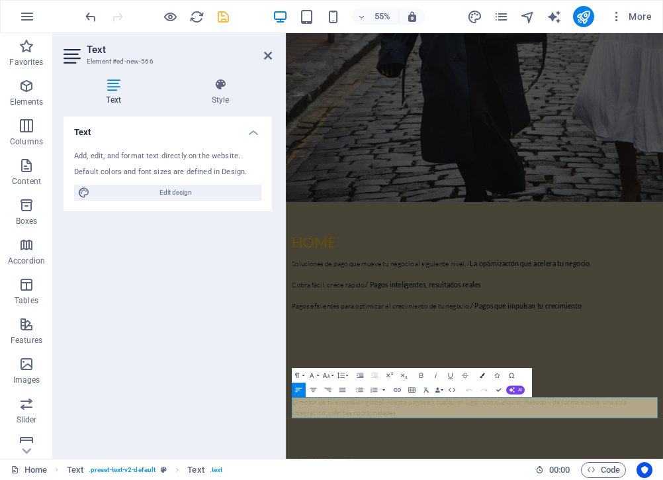
click at [489, 375] on button "Colors" at bounding box center [483, 375] width 14 height 15
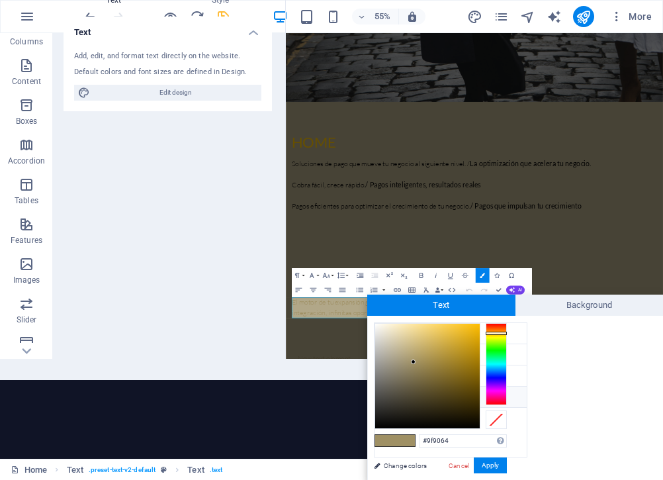
type input "#000000"
click at [377, 428] on div at bounding box center [427, 376] width 105 height 105
drag, startPoint x: 377, startPoint y: 428, endPoint x: 368, endPoint y: 440, distance: 15.6
click at [375, 428] on div at bounding box center [374, 427] width 5 height 5
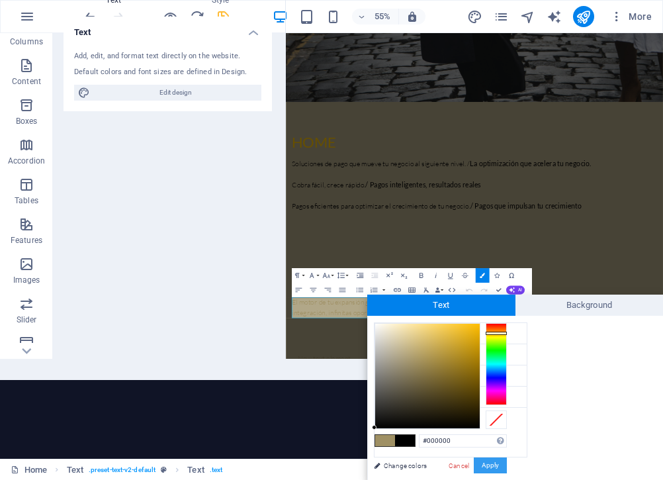
click at [490, 465] on button "Apply" at bounding box center [490, 466] width 33 height 16
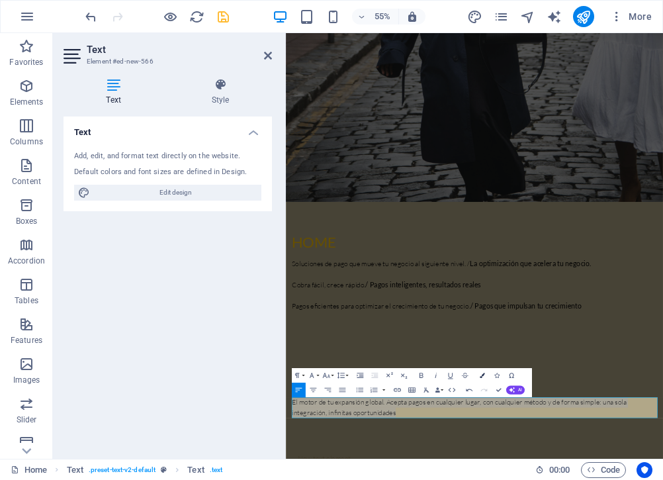
click at [483, 373] on icon "button" at bounding box center [482, 375] width 5 height 5
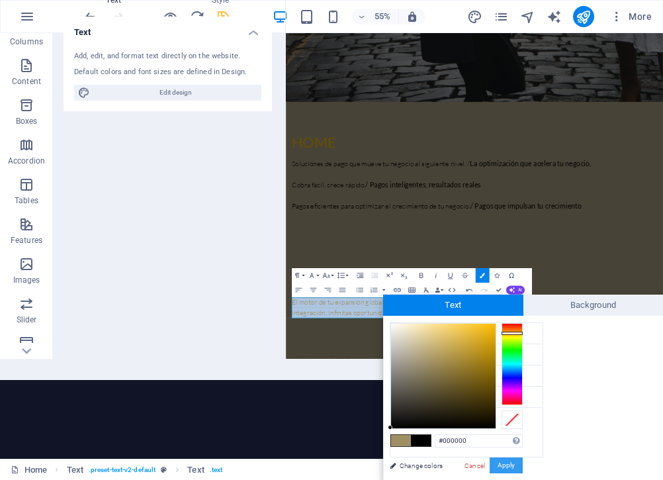
click at [509, 462] on button "Apply" at bounding box center [506, 466] width 33 height 16
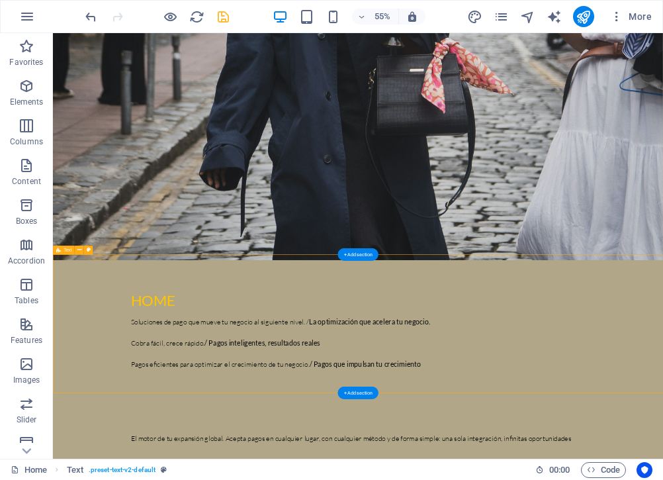
scroll to position [305, 0]
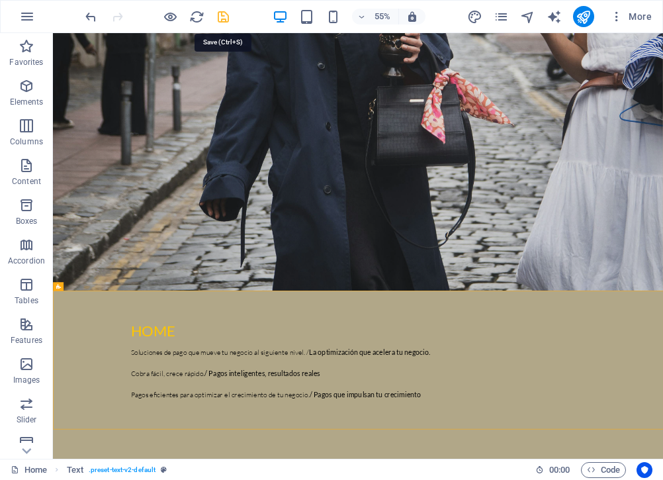
click at [225, 11] on icon "save" at bounding box center [223, 16] width 15 height 15
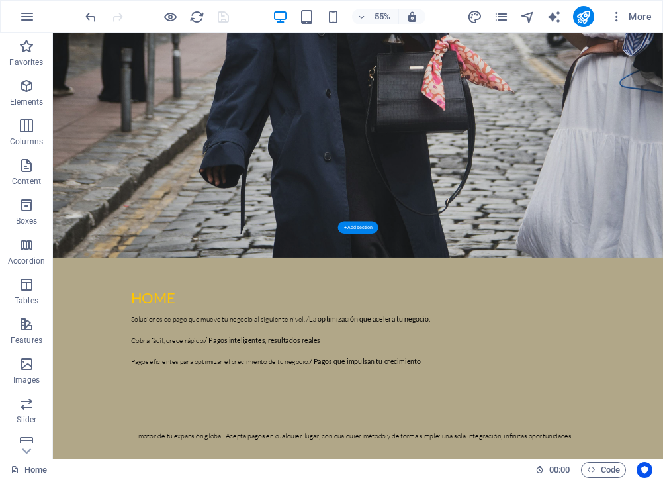
scroll to position [427, 0]
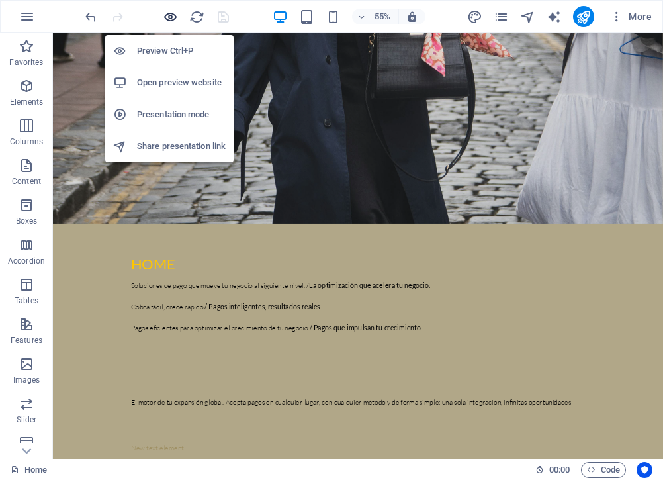
click at [171, 18] on icon "button" at bounding box center [170, 16] width 15 height 15
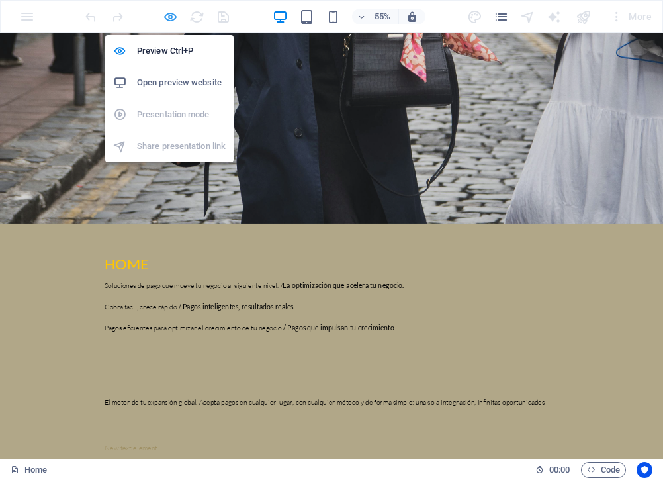
click at [170, 20] on icon "button" at bounding box center [170, 16] width 15 height 15
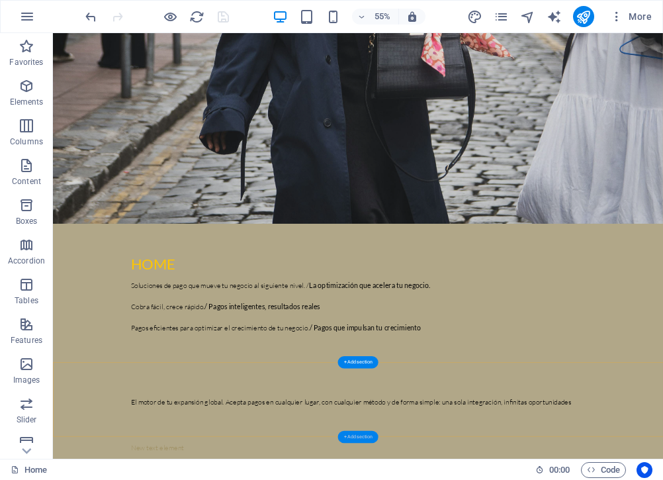
click at [356, 436] on div "+ Add section" at bounding box center [358, 436] width 40 height 13
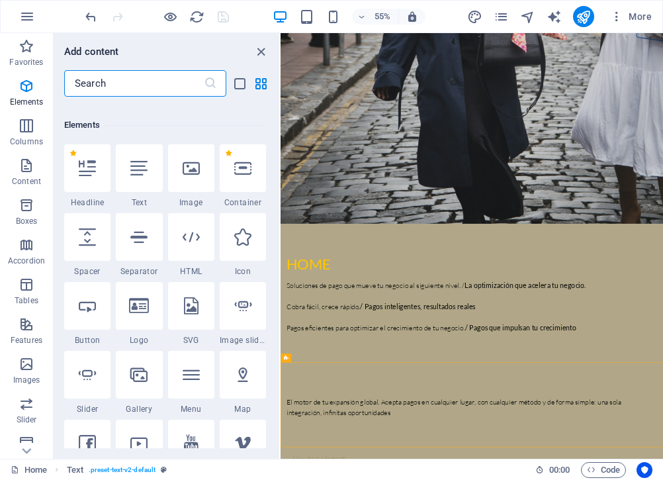
scroll to position [146, 0]
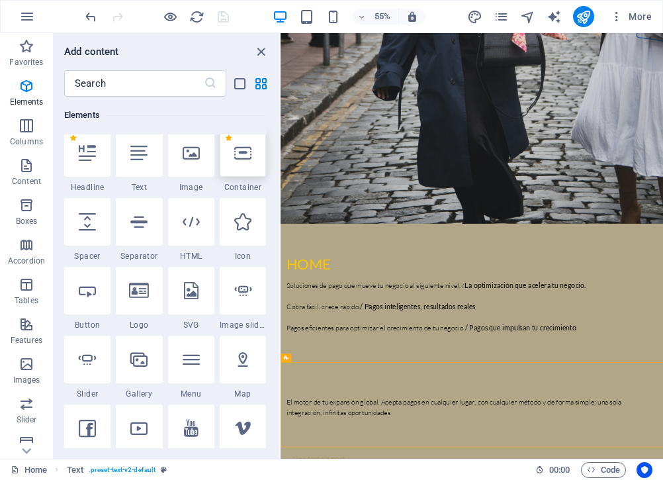
click at [245, 160] on icon at bounding box center [242, 152] width 17 height 17
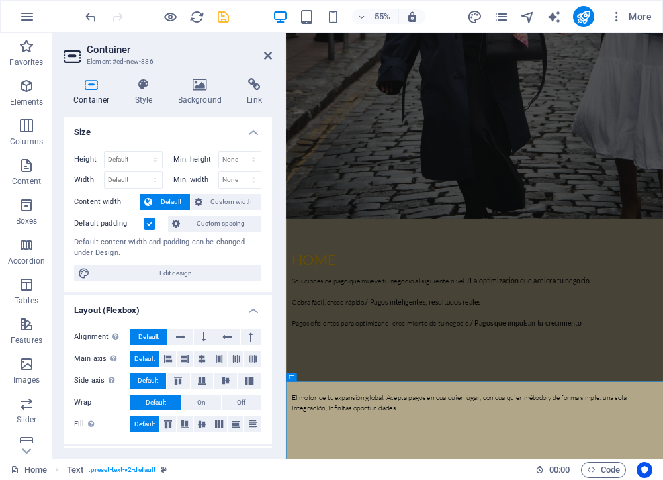
scroll to position [646, 0]
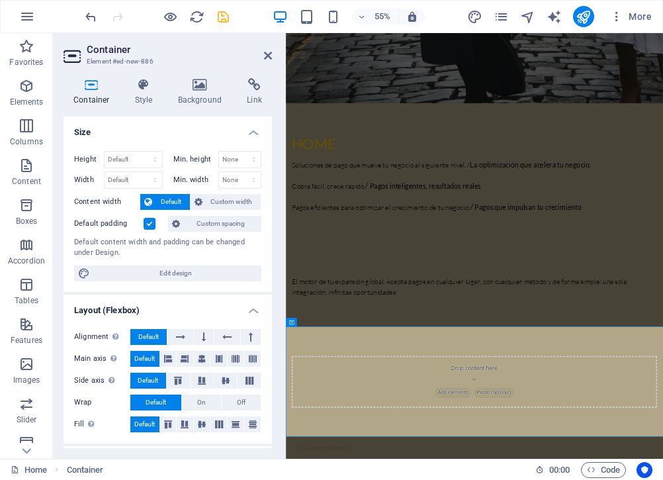
click at [99, 89] on icon at bounding box center [92, 84] width 56 height 13
click at [79, 55] on icon at bounding box center [74, 56] width 20 height 21
click at [267, 54] on icon at bounding box center [268, 55] width 8 height 11
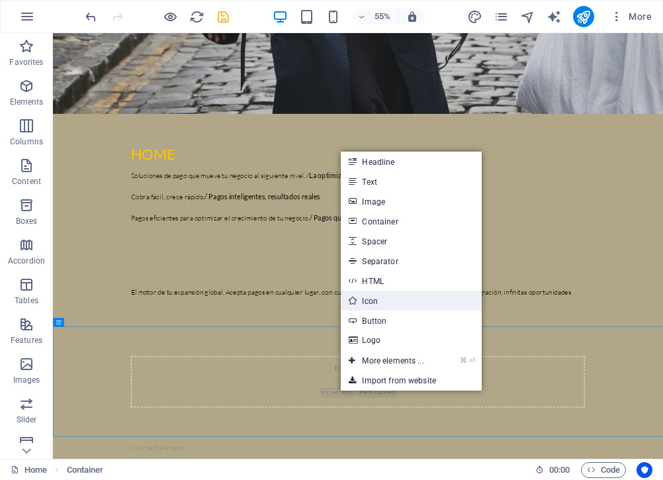
click at [356, 305] on link "Icon" at bounding box center [411, 301] width 140 height 20
select select "xMidYMid"
select select "px"
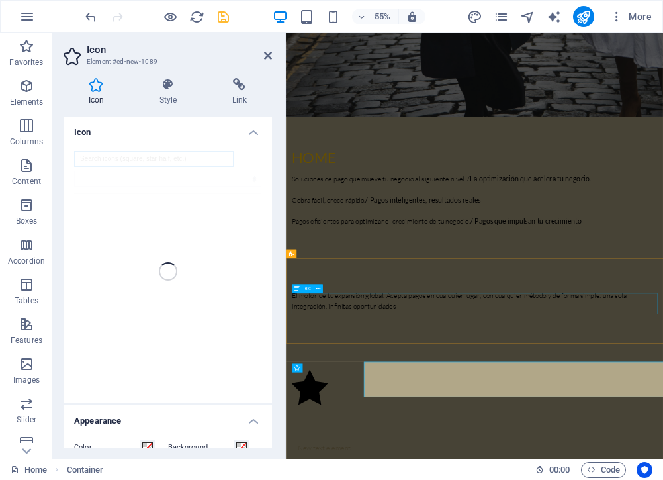
scroll to position [616, 0]
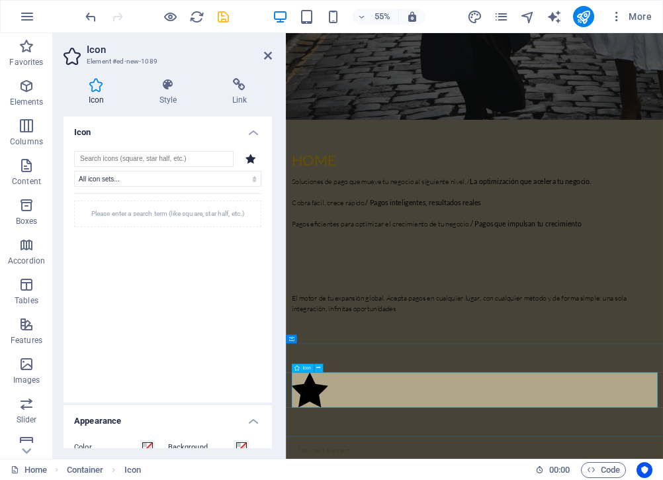
click at [162, 89] on icon at bounding box center [168, 84] width 68 height 13
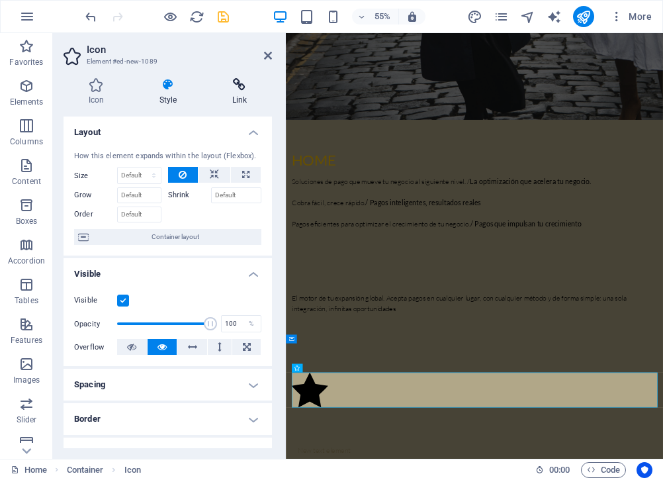
click at [225, 95] on h4 "Link" at bounding box center [239, 92] width 65 height 28
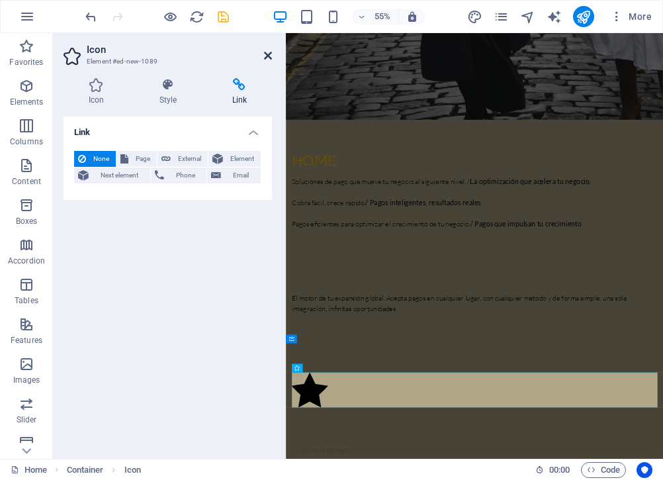
click at [266, 56] on icon at bounding box center [268, 55] width 8 height 11
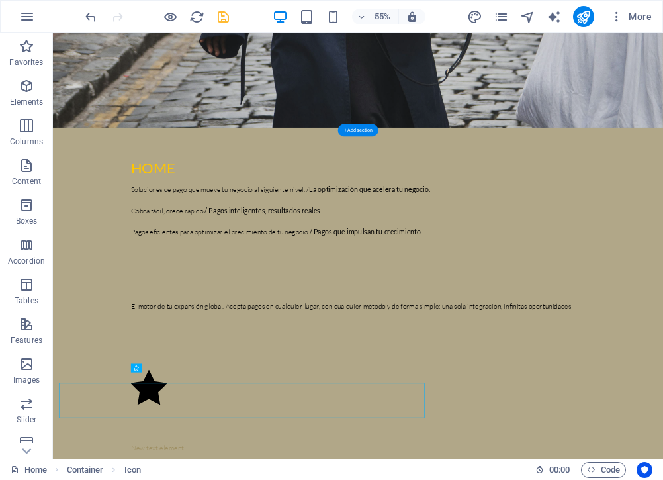
scroll to position [597, 0]
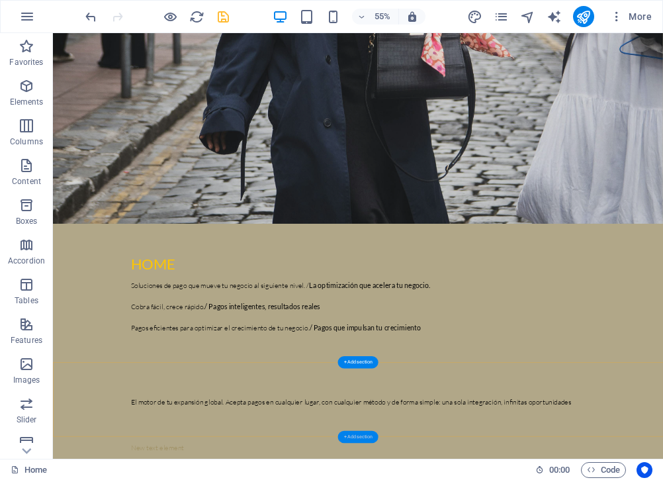
click at [352, 439] on div "+ Add section" at bounding box center [358, 436] width 40 height 13
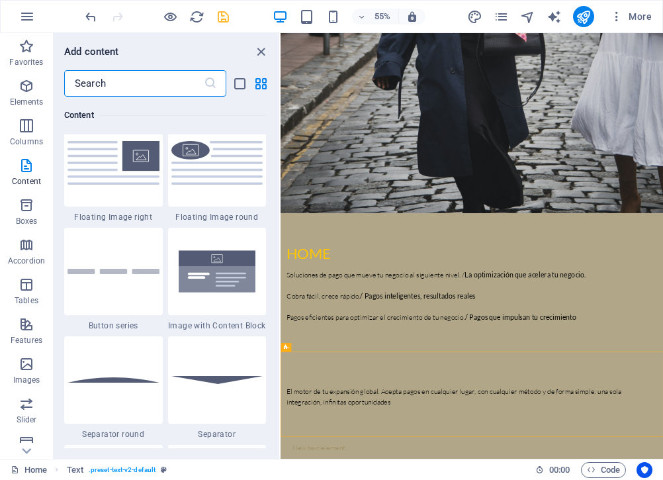
scroll to position [2986, 0]
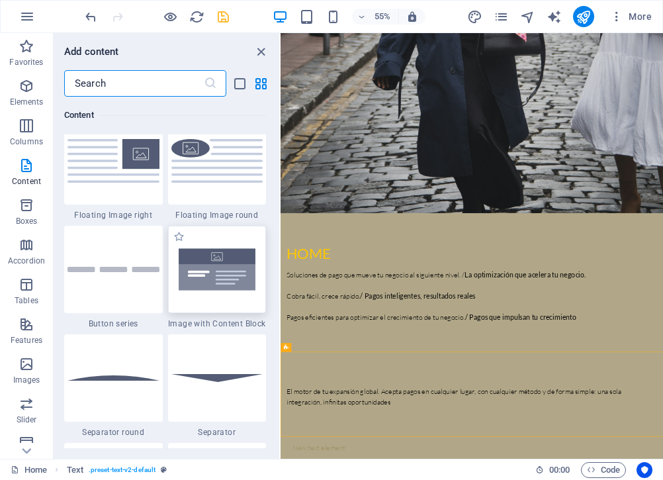
click at [217, 278] on img at bounding box center [217, 269] width 92 height 61
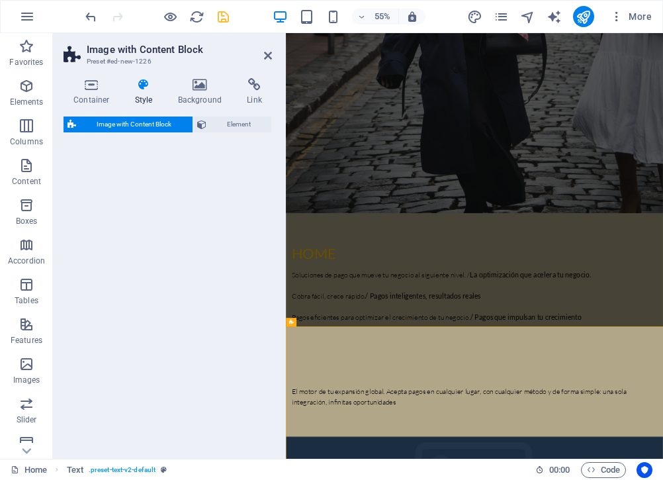
select select "rem"
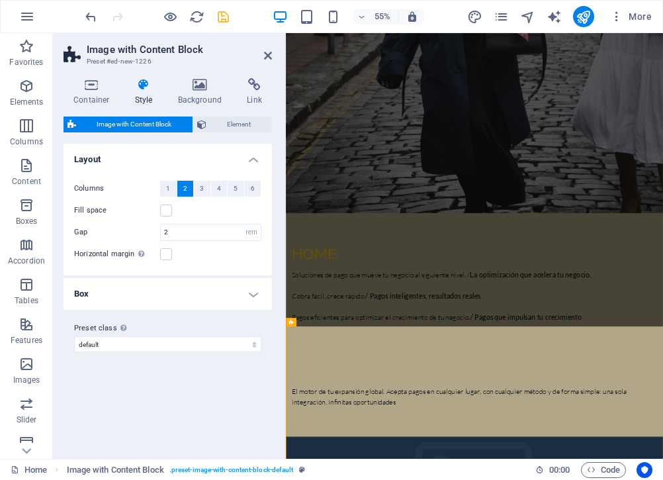
scroll to position [646, 0]
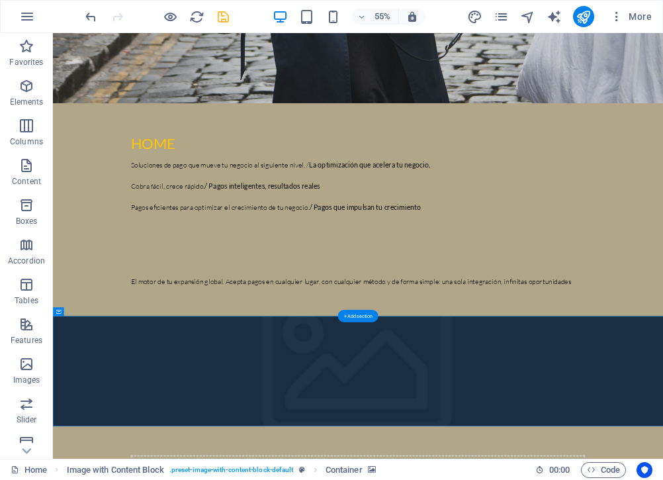
drag, startPoint x: 1127, startPoint y: 626, endPoint x: 954, endPoint y: 627, distance: 172.8
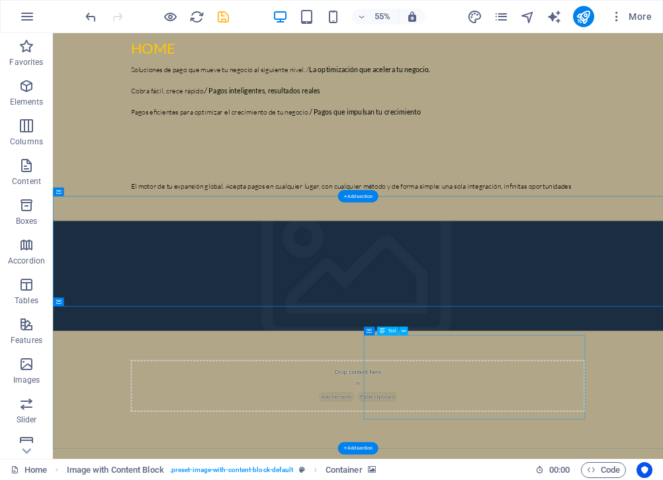
scroll to position [886, 0]
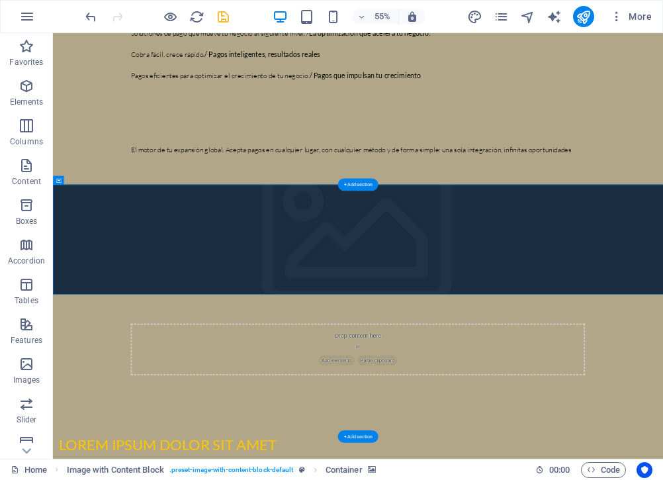
click at [634, 474] on figure at bounding box center [608, 409] width 1110 height 200
click at [366, 187] on div "+ Add section" at bounding box center [358, 184] width 40 height 13
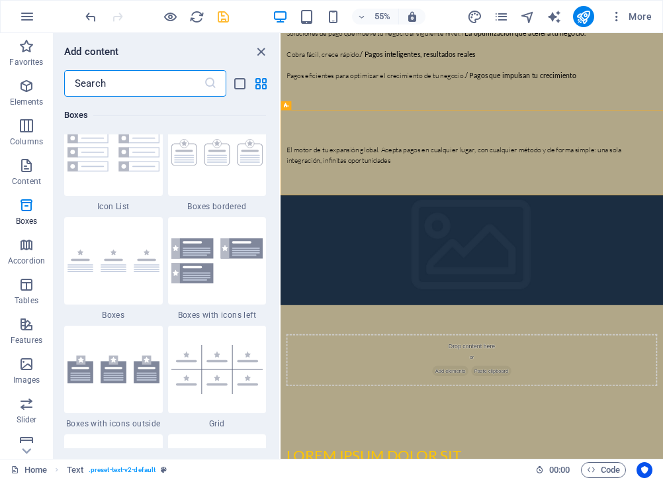
scroll to position [3680, 0]
click at [224, 273] on img at bounding box center [217, 259] width 92 height 44
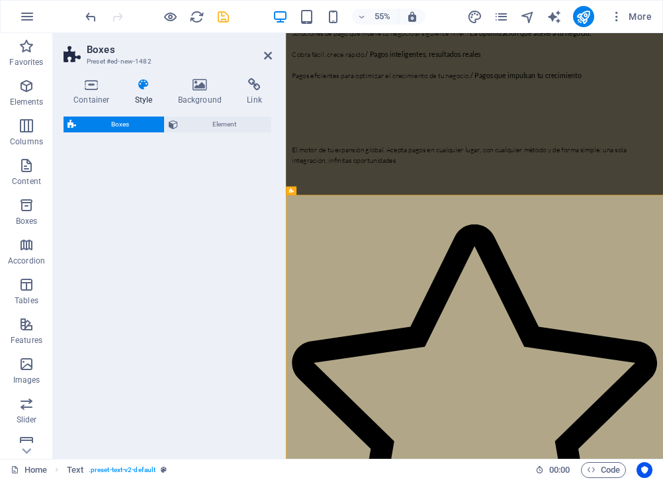
select select "rem"
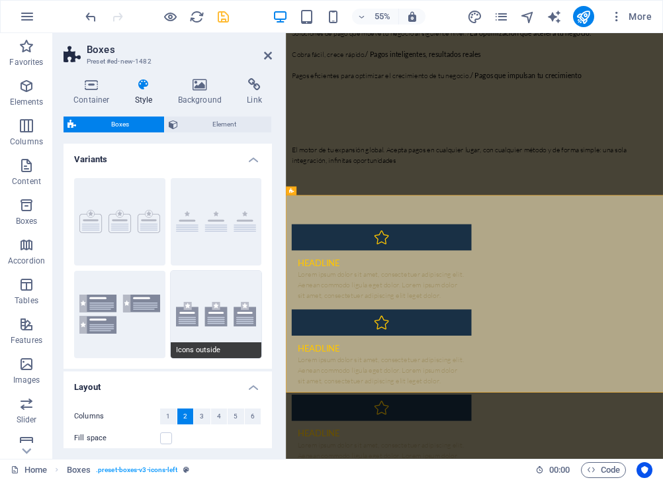
click at [215, 307] on button "Icons outside" at bounding box center [216, 314] width 91 height 87
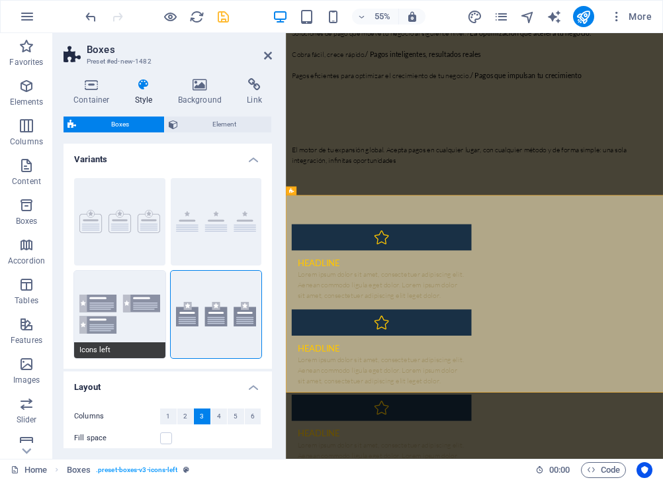
click at [132, 320] on button "Icons left" at bounding box center [119, 314] width 91 height 87
type input "1"
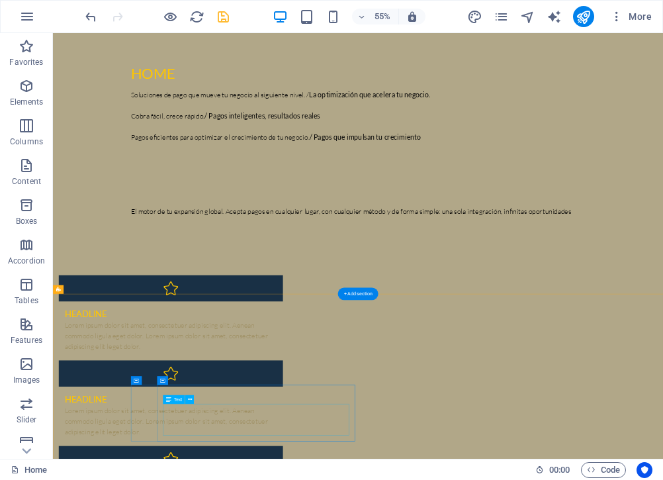
scroll to position [792, 0]
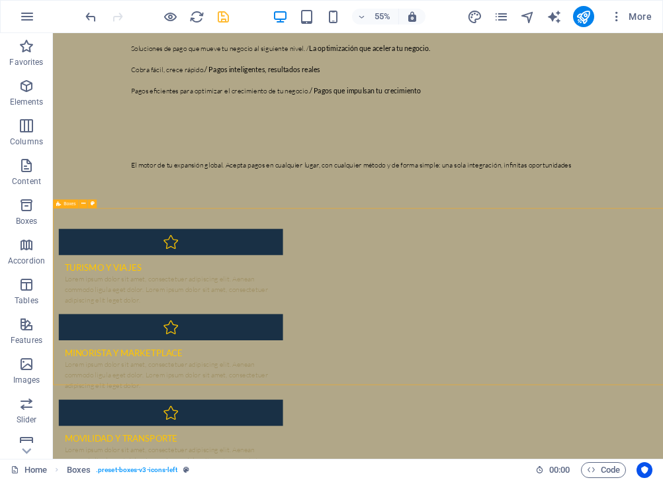
scroll to position [862, 0]
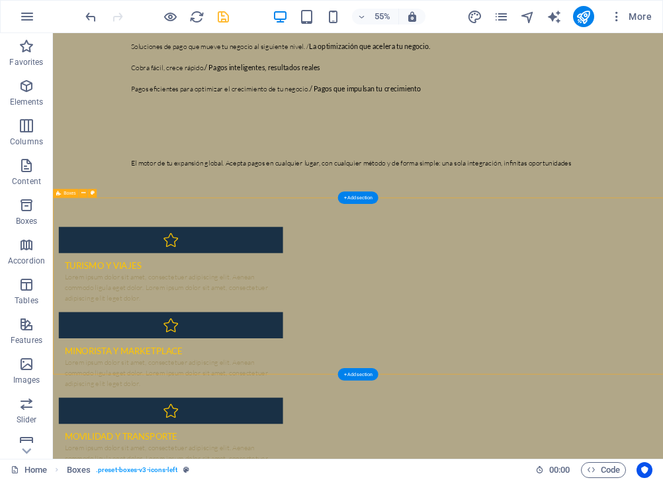
select select "rem"
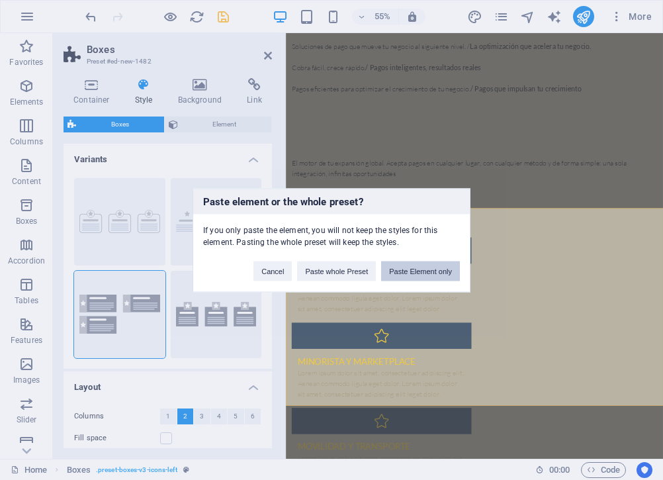
click at [411, 270] on button "Paste Element only" at bounding box center [420, 271] width 79 height 20
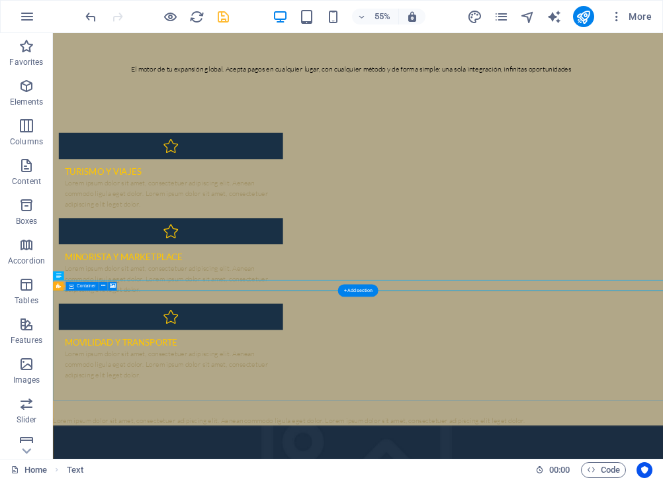
scroll to position [1093, 0]
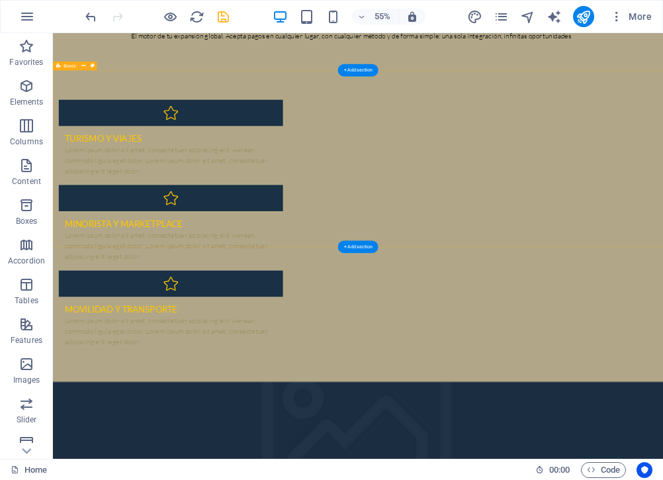
click at [646, 291] on div "Turismo y viajes Lorem ipsum dolor sit amet, consectetuer adipiscing elit. Aene…" at bounding box center [608, 384] width 1110 height 566
click at [593, 258] on div "Turismo y viajes Lorem ipsum dolor sit amet, consectetuer adipiscing elit. Aene…" at bounding box center [608, 384] width 1110 height 566
click at [648, 313] on div "Turismo y viajes Lorem ipsum dolor sit amet, consectetuer adipiscing elit. Aene…" at bounding box center [608, 384] width 1110 height 566
select select "rem"
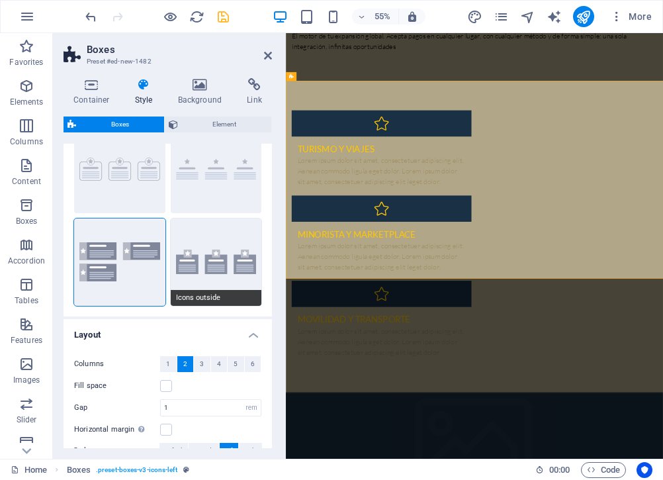
scroll to position [111, 0]
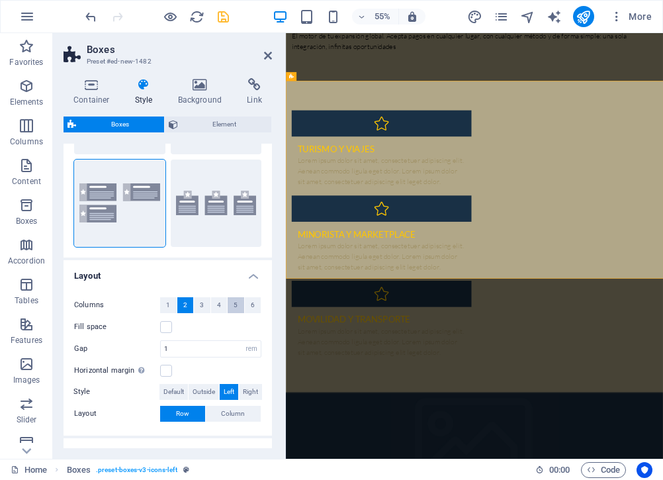
click at [231, 301] on button "5" at bounding box center [236, 305] width 17 height 16
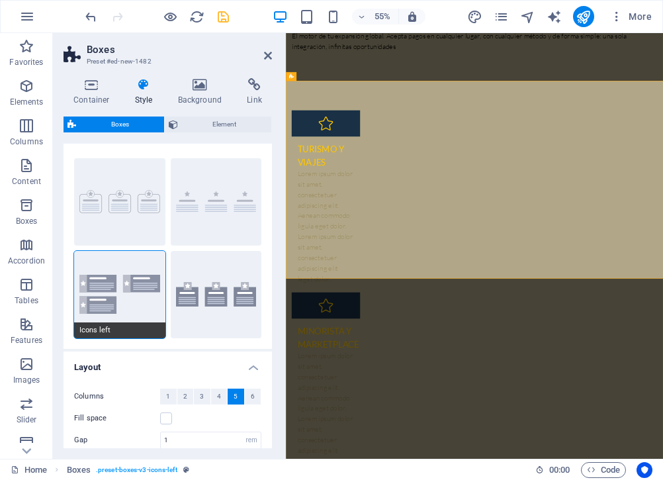
scroll to position [0, 0]
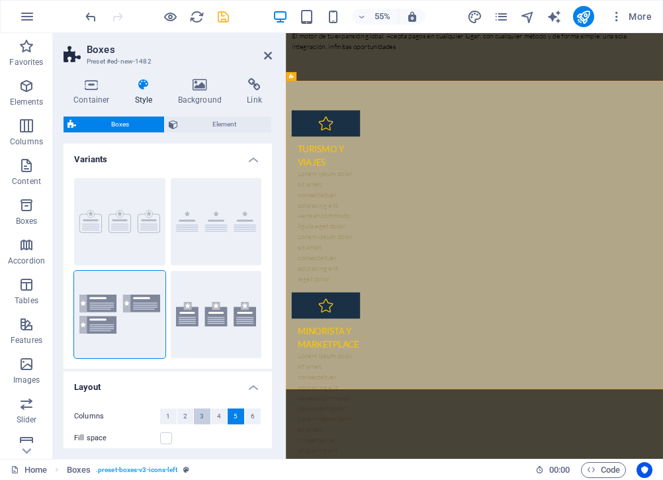
click at [197, 415] on button "3" at bounding box center [202, 417] width 17 height 16
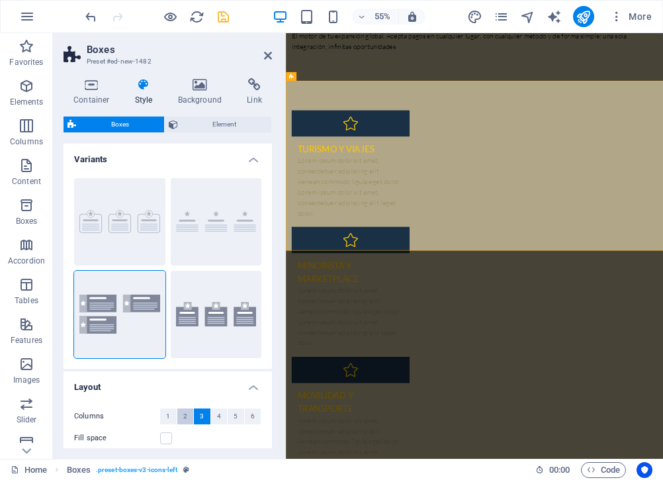
click at [187, 421] on button "2" at bounding box center [185, 417] width 17 height 16
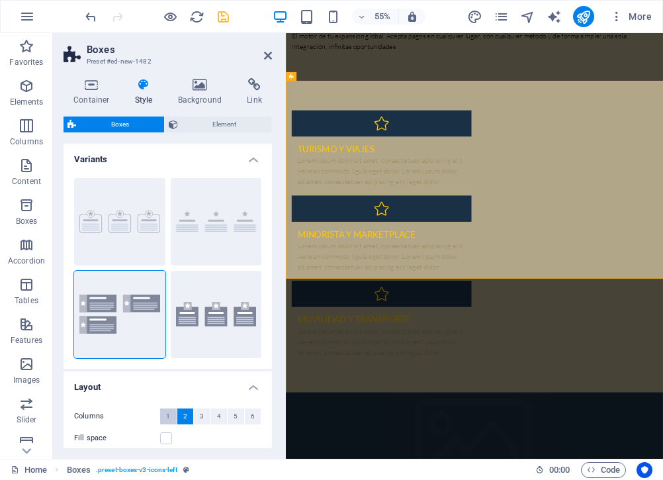
click at [170, 415] on button "1" at bounding box center [168, 417] width 17 height 16
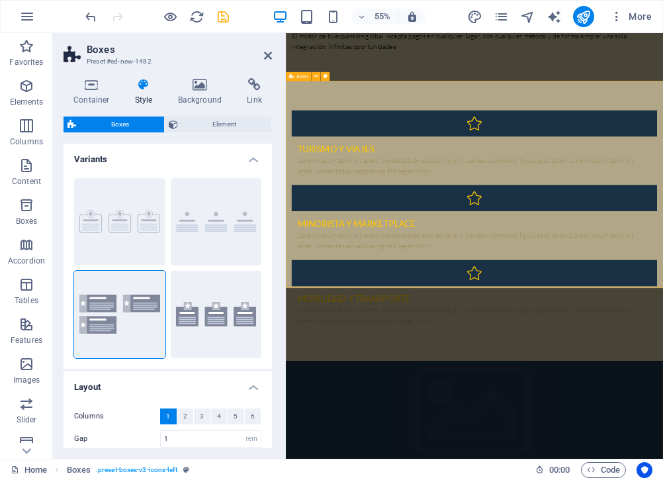
click at [481, 480] on div "Turismo y viajes Lorem ipsum dolor sit amet, consectetuer adipiscing elit. Aene…" at bounding box center [629, 375] width 686 height 509
click at [424, 468] on div "Turismo y viajes Lorem ipsum dolor sit amet, consectetuer adipiscing elit. Aene…" at bounding box center [629, 375] width 686 height 509
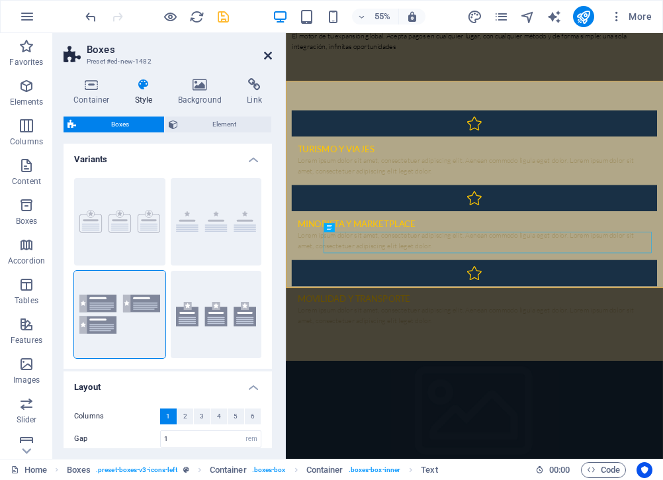
click at [266, 61] on link at bounding box center [268, 55] width 8 height 11
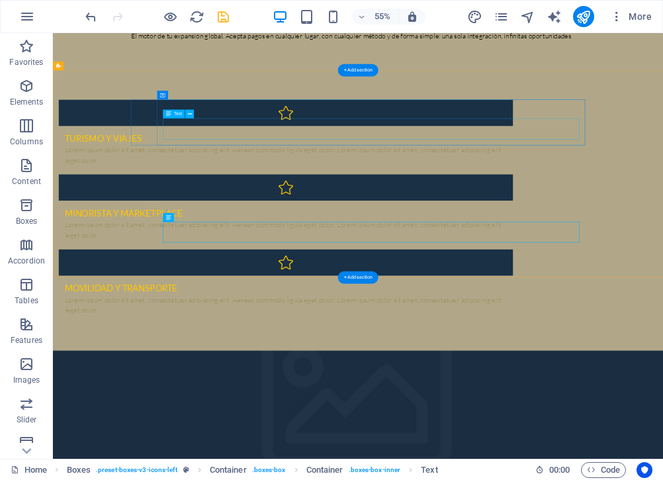
click at [316, 236] on div "Lorem ipsum dolor sit amet, consectetuer adipiscing elit. Aenean commodo ligula…" at bounding box center [476, 255] width 805 height 38
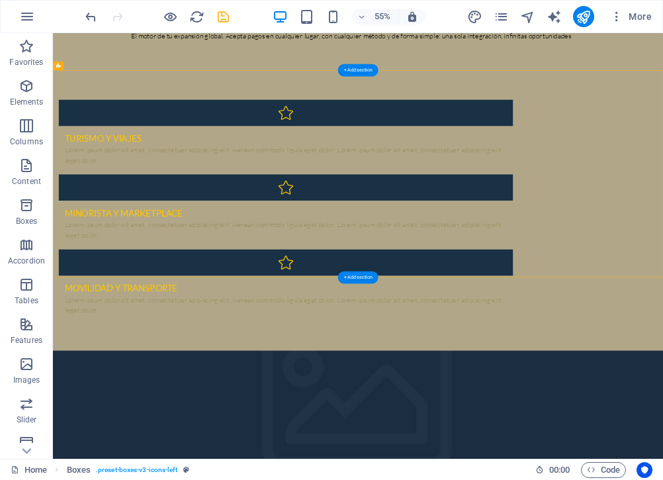
drag, startPoint x: 173, startPoint y: 182, endPoint x: 374, endPoint y: 193, distance: 200.9
click at [375, 194] on div "Turismo y viajes Lorem ipsum dolor sit amet, consectetuer adipiscing elit. Aene…" at bounding box center [608, 355] width 1110 height 509
click at [374, 236] on div "Lorem ipsum dolor sit amet, consectetuer adipiscing elit. Aenean commodo ligula…" at bounding box center [476, 255] width 805 height 38
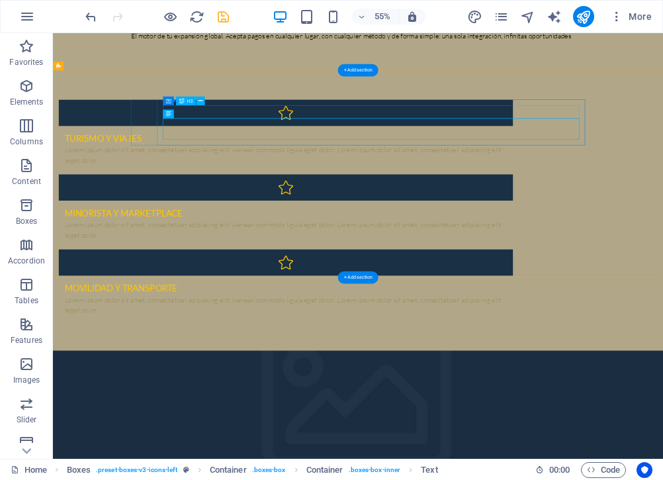
click at [398, 213] on div "Turismo y viajes" at bounding box center [476, 225] width 805 height 24
click at [247, 202] on div "Turismo y viajes Lorem ipsum dolor sit amet, consectetuer adipiscing elit. Aene…" at bounding box center [477, 243] width 826 height 83
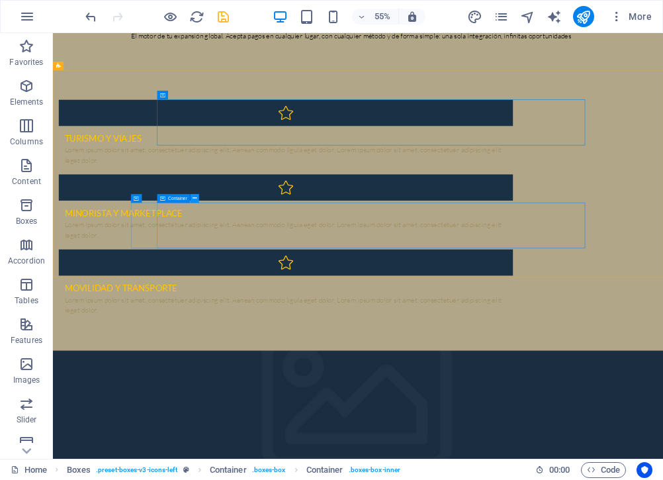
click at [194, 199] on icon at bounding box center [195, 199] width 4 height 8
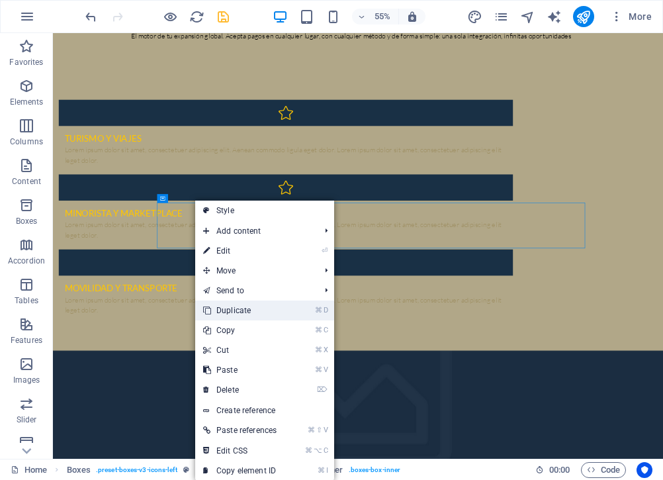
click at [240, 313] on link "⌘ D Duplicate" at bounding box center [239, 311] width 89 height 20
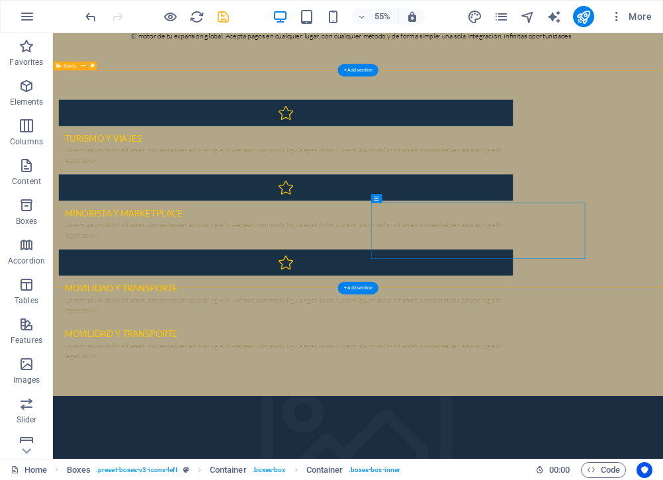
click at [724, 488] on div "Turismo y viajes Lorem ipsum dolor sit amet, consectetuer adipiscing elit. Aene…" at bounding box center [608, 397] width 1110 height 592
click at [215, 426] on figure at bounding box center [477, 450] width 826 height 48
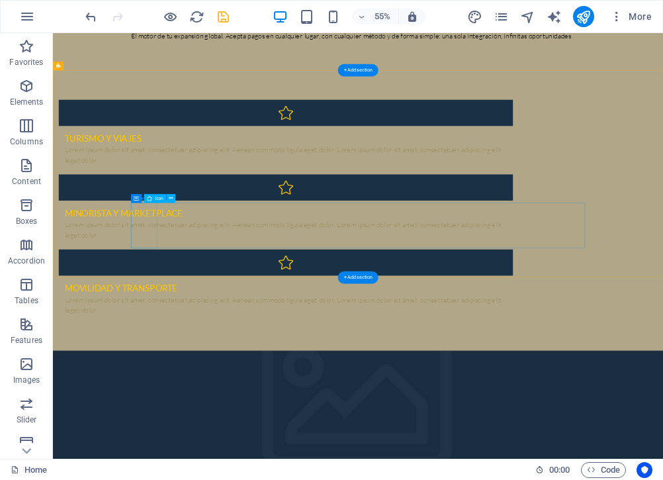
click at [204, 426] on figure at bounding box center [477, 450] width 826 height 48
click at [230, 426] on figure at bounding box center [477, 450] width 826 height 48
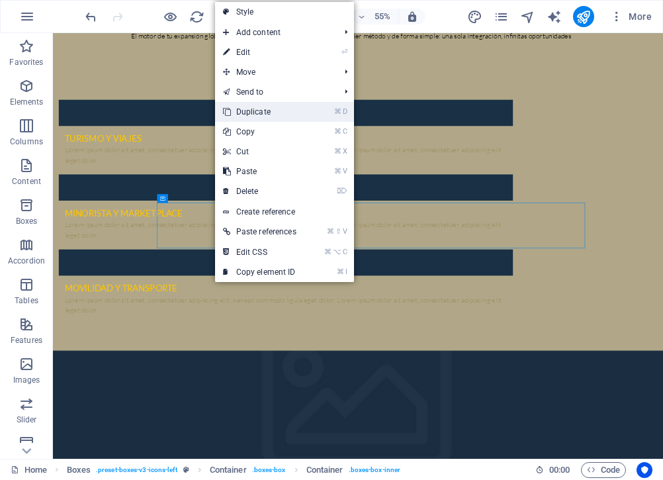
click at [262, 113] on link "⌘ D Duplicate" at bounding box center [259, 112] width 89 height 20
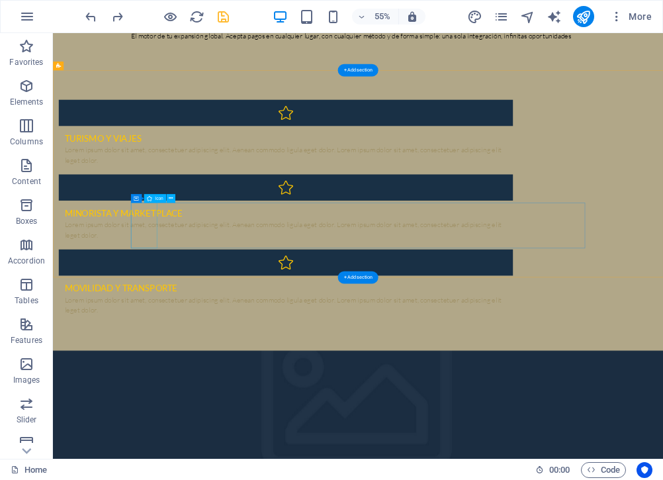
click at [212, 426] on figure at bounding box center [477, 450] width 826 height 48
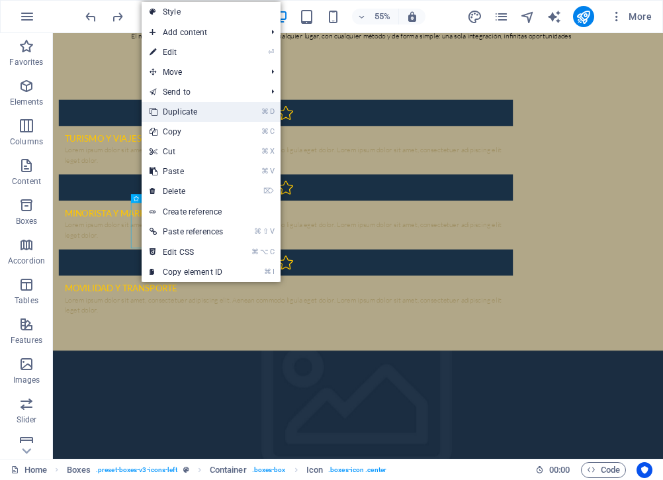
click at [173, 113] on link "⌘ D Duplicate" at bounding box center [186, 112] width 89 height 20
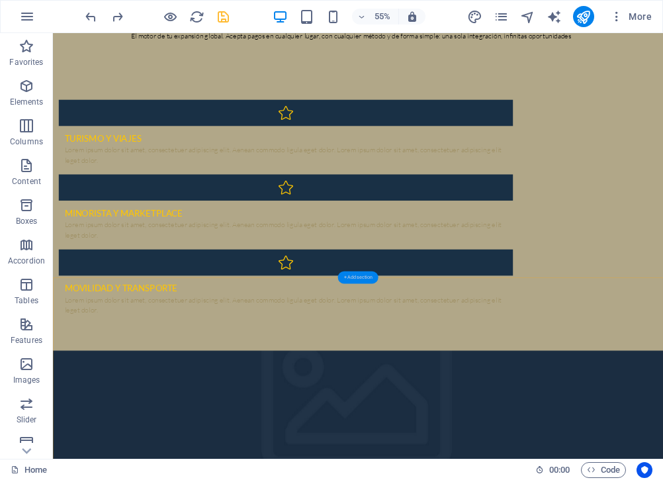
click at [358, 280] on div "+ Add section" at bounding box center [358, 277] width 40 height 13
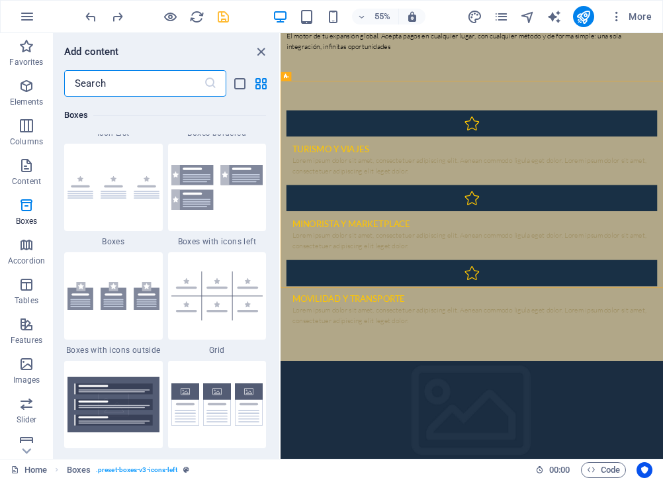
scroll to position [3749, 0]
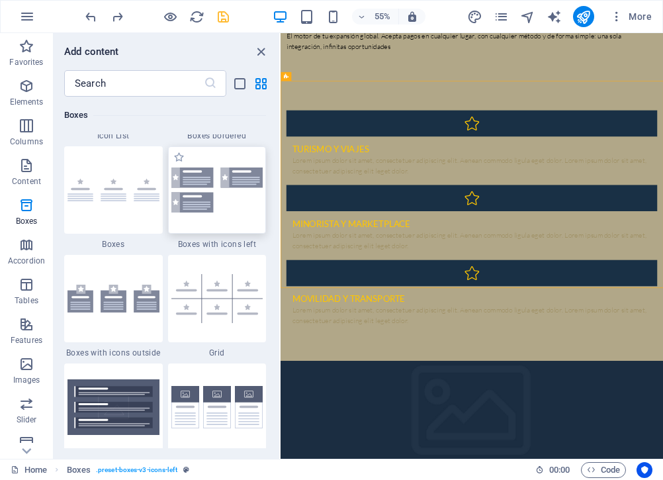
click at [199, 200] on img at bounding box center [217, 190] width 92 height 44
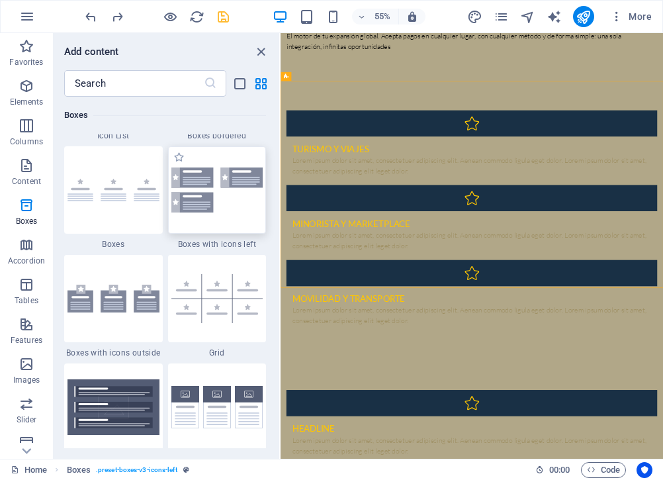
select select "rem"
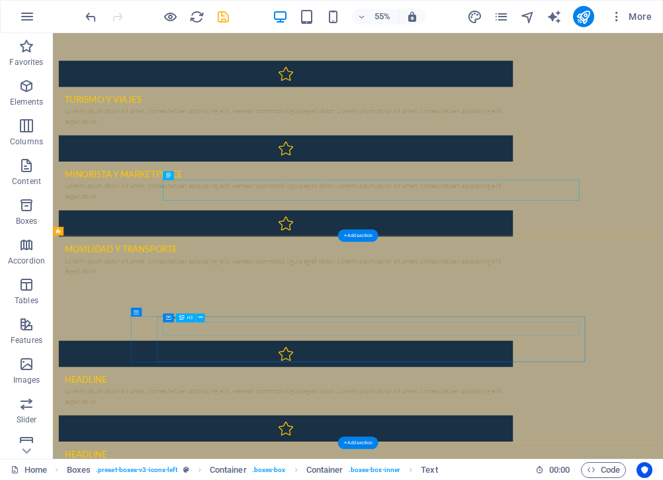
scroll to position [1169, 0]
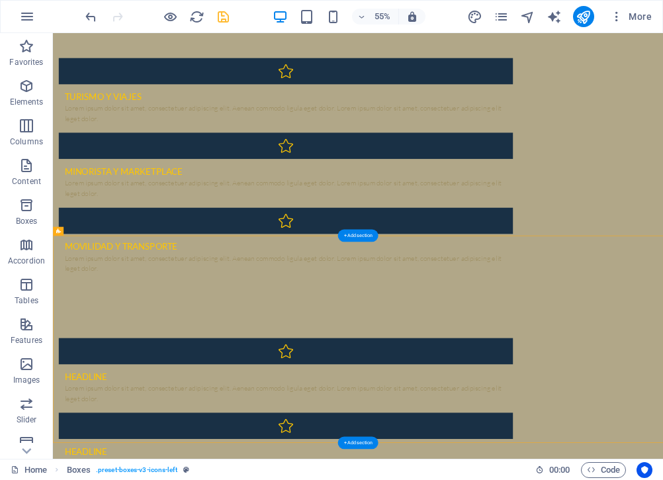
drag, startPoint x: 183, startPoint y: 460, endPoint x: 467, endPoint y: 505, distance: 288.3
click at [365, 358] on div "Turismo y viajes Lorem ipsum dolor sit amet, consectetuer adipiscing elit. Aene…" at bounding box center [608, 279] width 1110 height 509
click at [399, 357] on div "Turismo y viajes Lorem ipsum dolor sit amet, consectetuer adipiscing elit. Aene…" at bounding box center [608, 279] width 1110 height 509
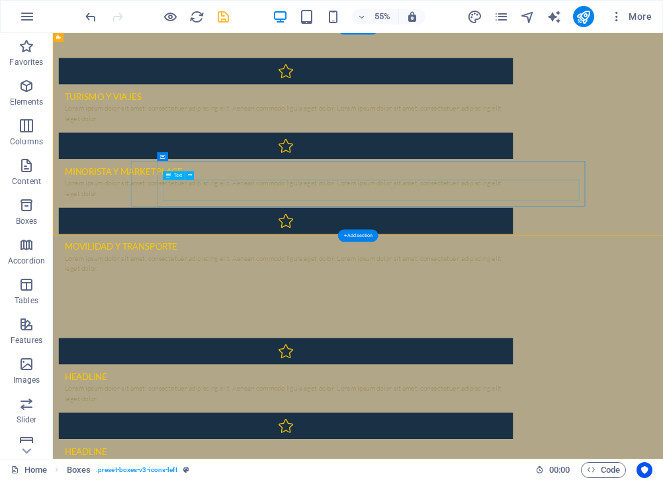
click at [414, 432] on div "Lorem ipsum dolor sit amet, consectetuer adipiscing elit. Aenean commodo ligula…" at bounding box center [476, 451] width 805 height 38
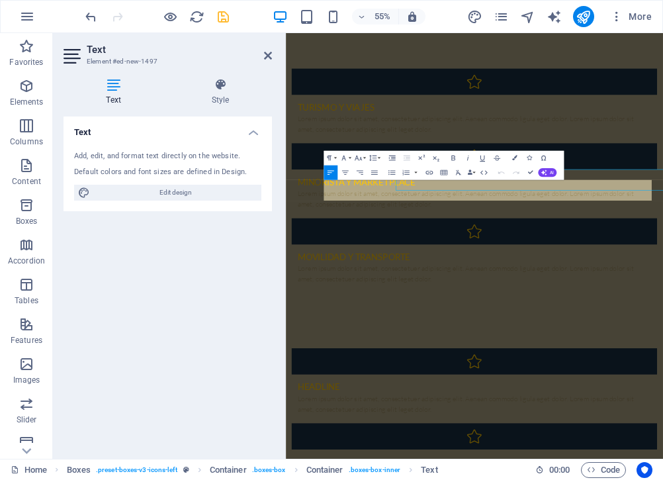
scroll to position [1189, 0]
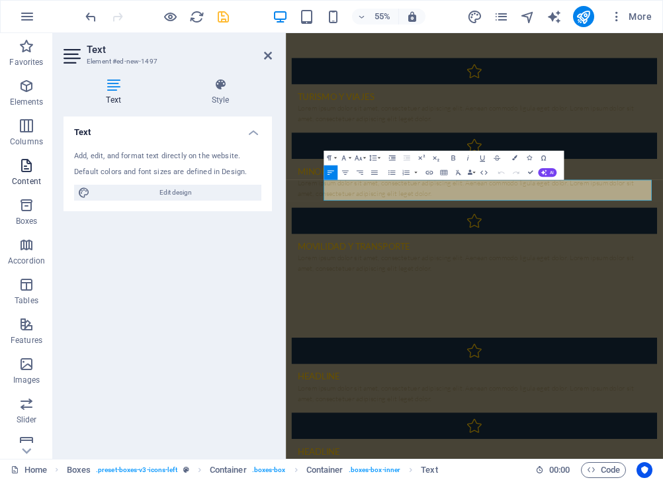
click at [14, 177] on p "Content" at bounding box center [26, 181] width 29 height 11
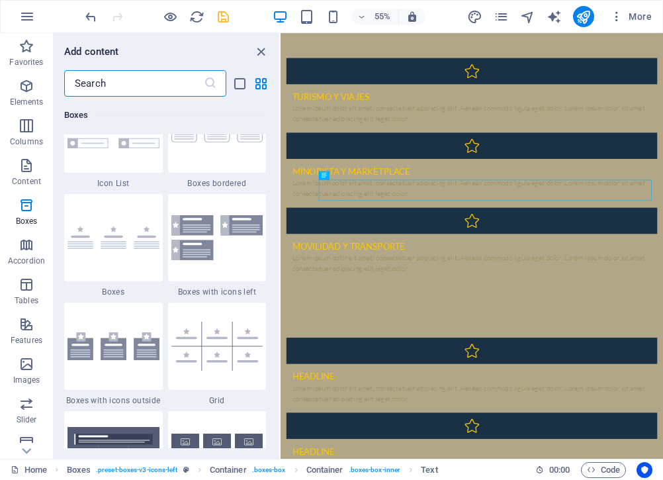
scroll to position [3705, 0]
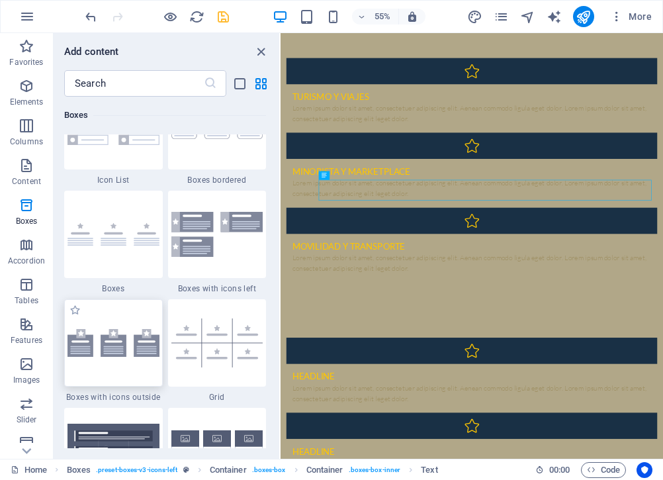
click at [138, 336] on img at bounding box center [114, 343] width 92 height 28
select select "rem"
select select "preset-boxes-v3-icons-outside"
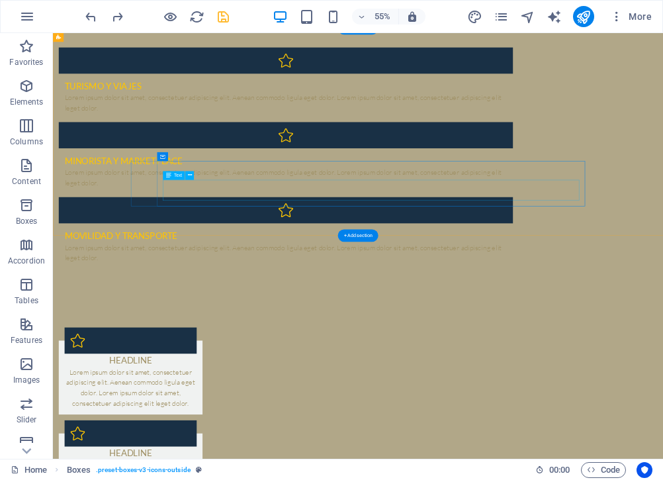
scroll to position [1169, 0]
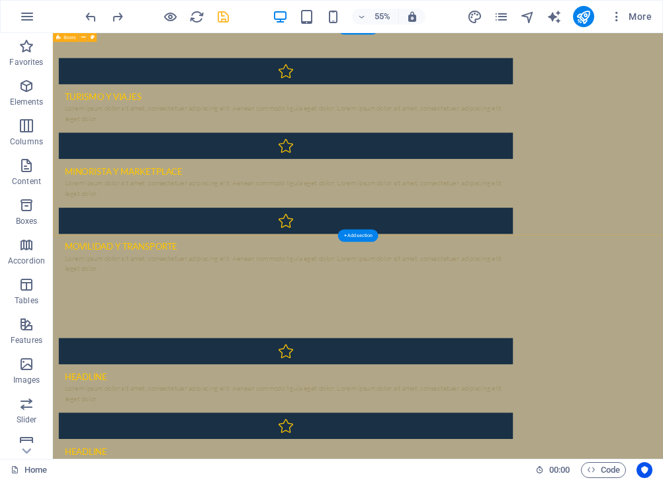
click at [263, 369] on div "Turismo y viajes Lorem ipsum dolor sit amet, consectetuer adipiscing elit. Aene…" at bounding box center [608, 279] width 1110 height 509
select select "rem"
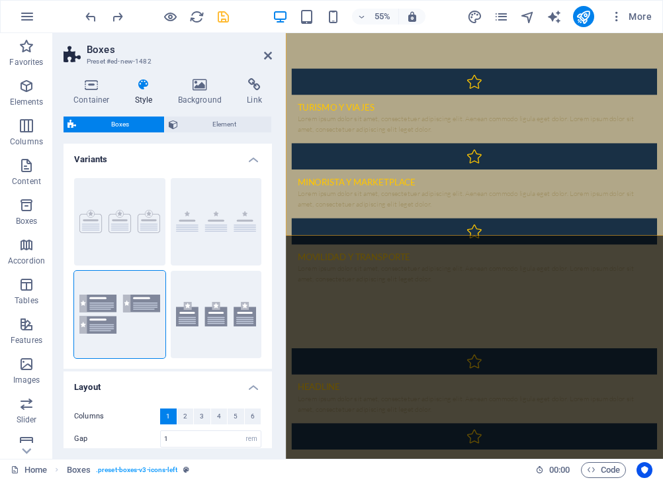
scroll to position [1189, 0]
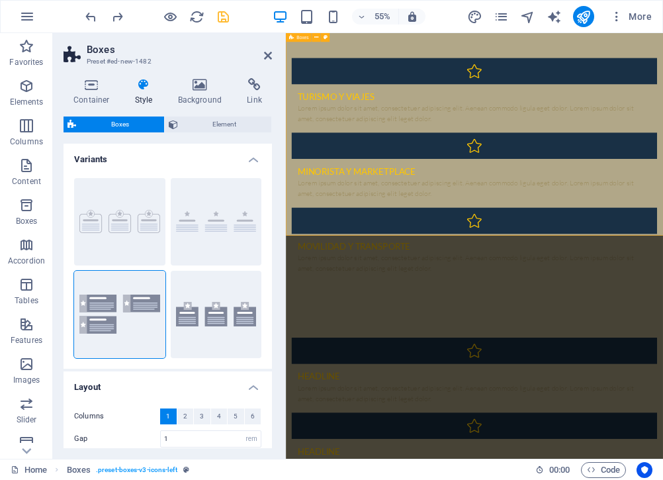
click at [360, 357] on div "Turismo y viajes Lorem ipsum dolor sit amet, consectetuer adipiscing elit. Aene…" at bounding box center [629, 279] width 686 height 509
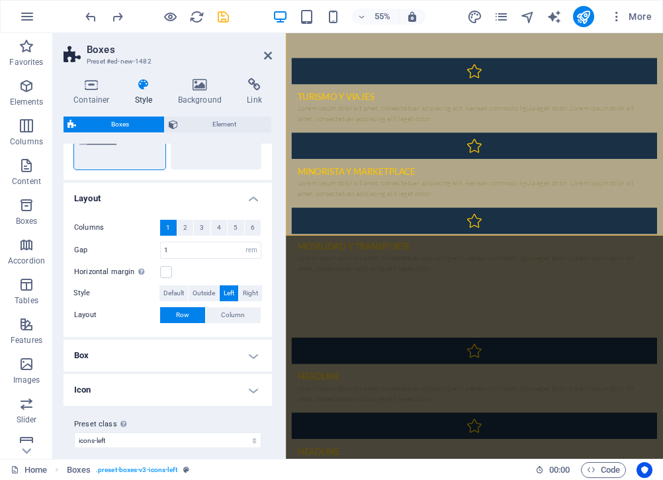
scroll to position [199, 0]
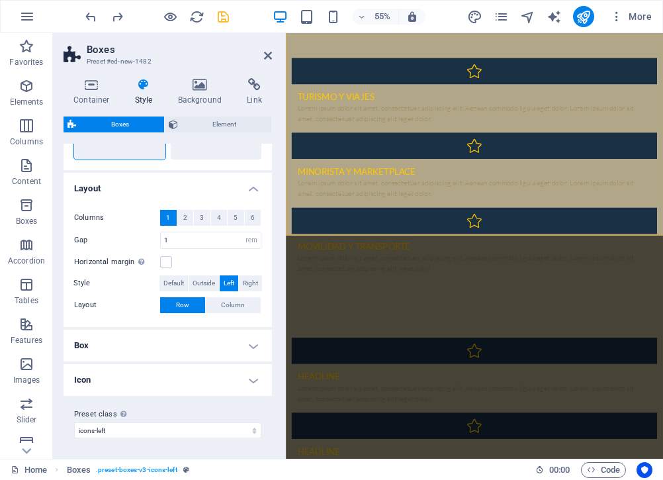
click at [224, 346] on h4 "Box" at bounding box center [168, 346] width 209 height 32
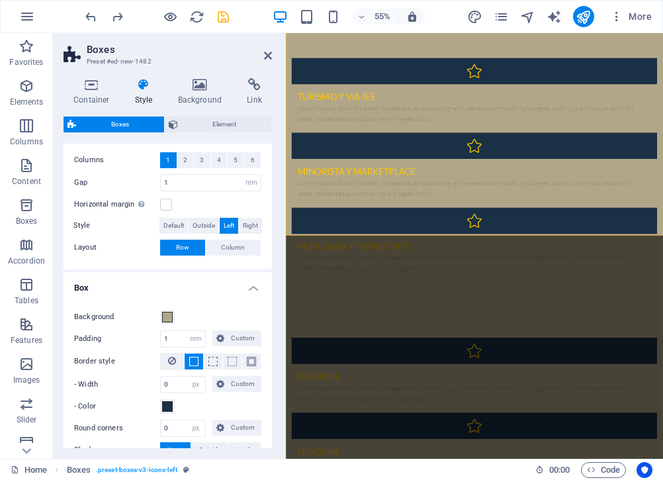
scroll to position [279, 0]
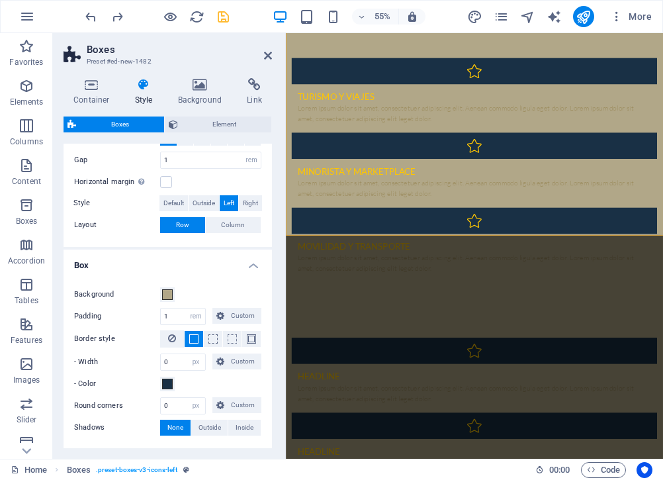
click at [254, 261] on h4 "Box" at bounding box center [168, 262] width 209 height 24
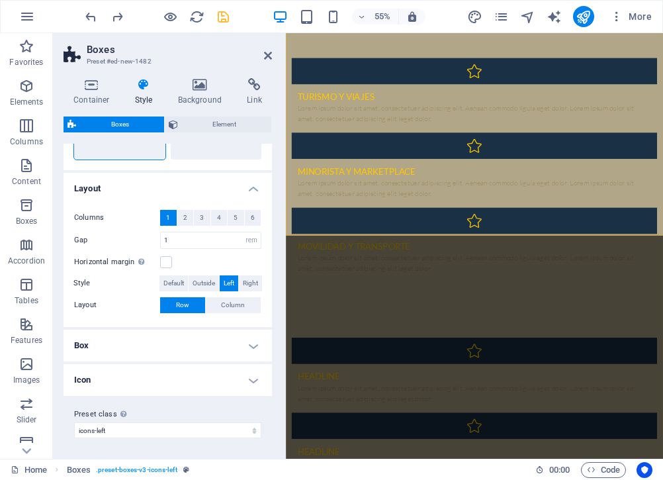
scroll to position [0, 0]
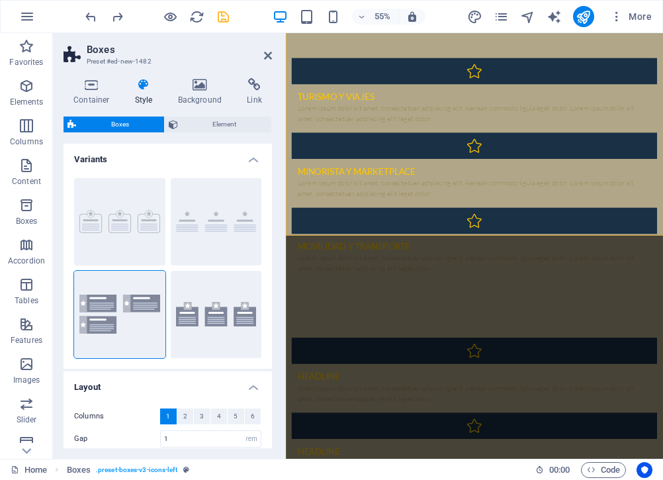
click at [250, 158] on h4 "Variants" at bounding box center [168, 156] width 209 height 24
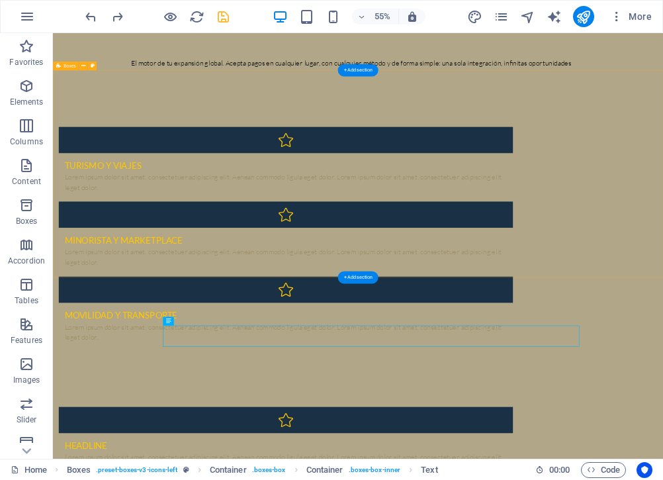
scroll to position [1093, 0]
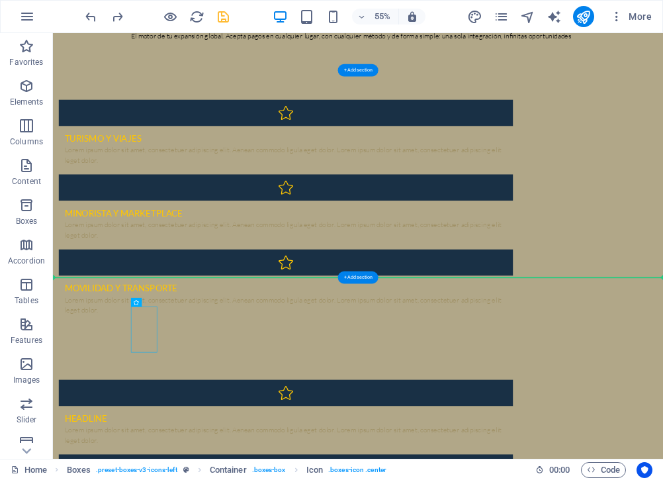
drag, startPoint x: 206, startPoint y: 542, endPoint x: 617, endPoint y: 433, distance: 425.5
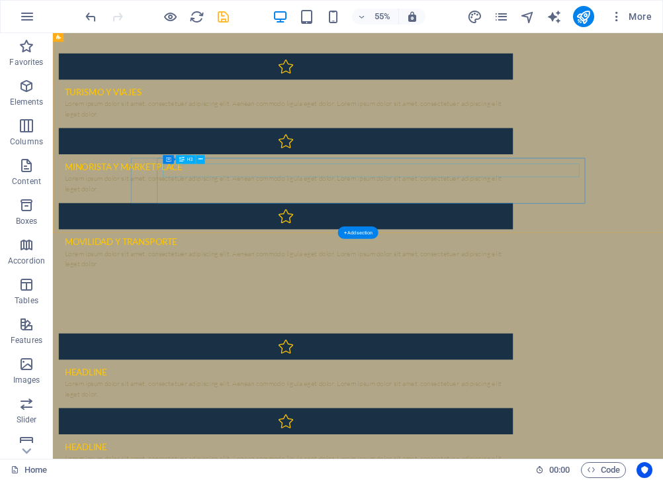
scroll to position [1175, 0]
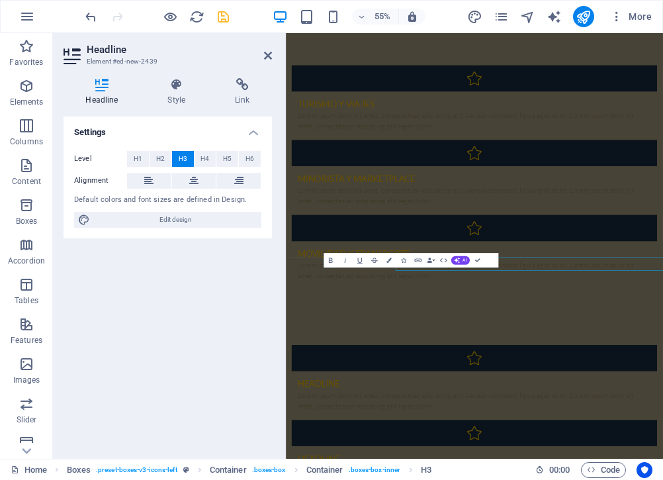
scroll to position [1194, 0]
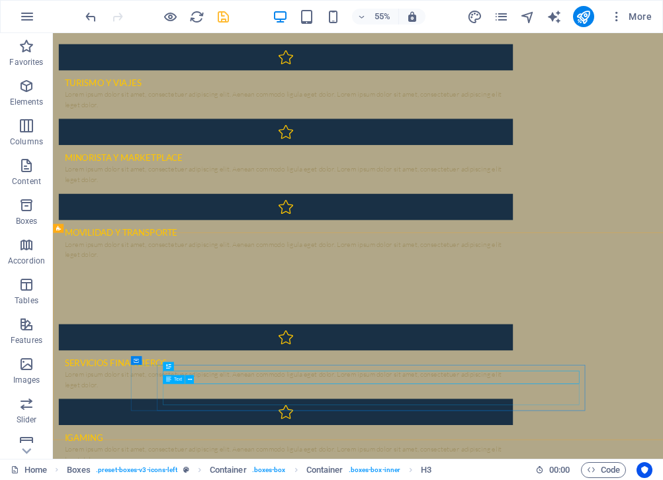
scroll to position [1175, 0]
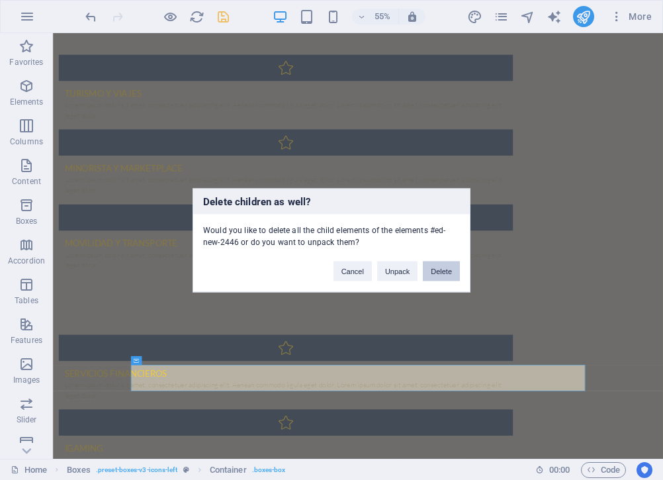
click at [431, 271] on button "Delete" at bounding box center [441, 271] width 37 height 20
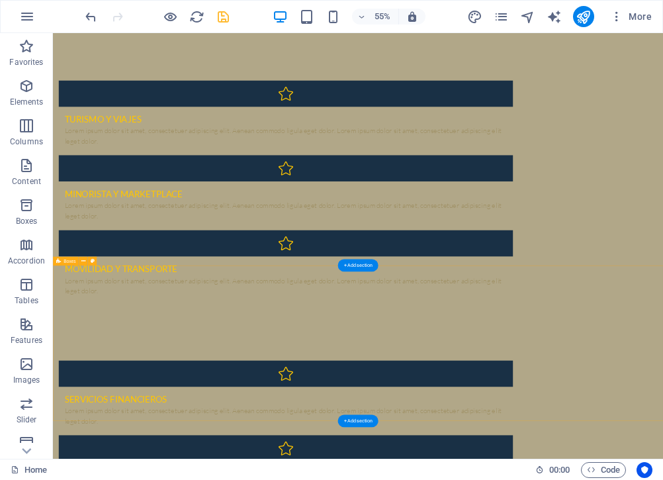
scroll to position [1138, 0]
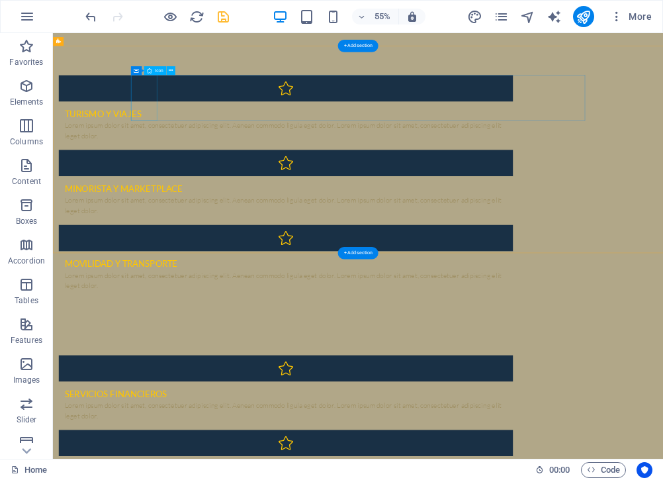
click at [223, 150] on figure at bounding box center [477, 134] width 826 height 48
click at [223, 156] on figure at bounding box center [477, 134] width 826 height 48
select select "xMidYMid"
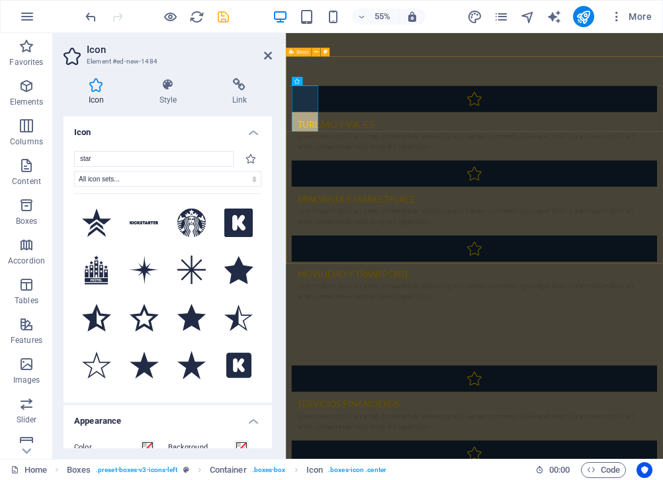
click at [720, 412] on div "Turismo y viajes Lorem ipsum dolor sit amet, consectetuer adipiscing elit. Aene…" at bounding box center [629, 330] width 686 height 509
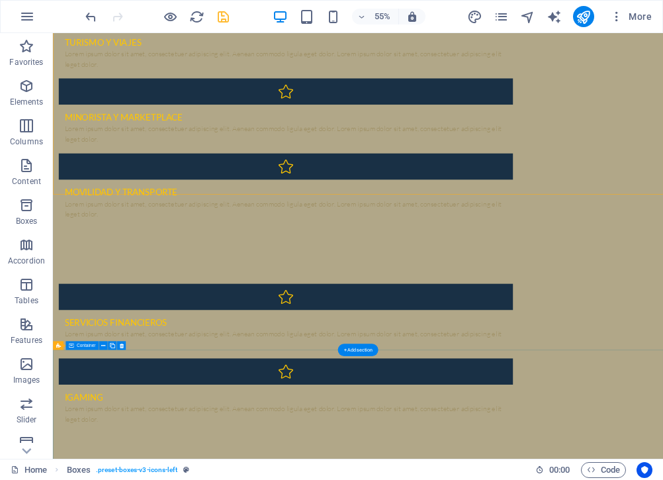
scroll to position [1281, 0]
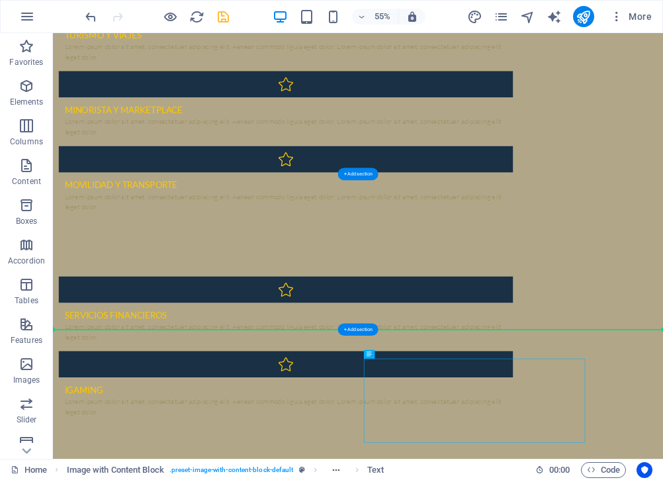
drag, startPoint x: 720, startPoint y: 693, endPoint x: 543, endPoint y: 547, distance: 229.1
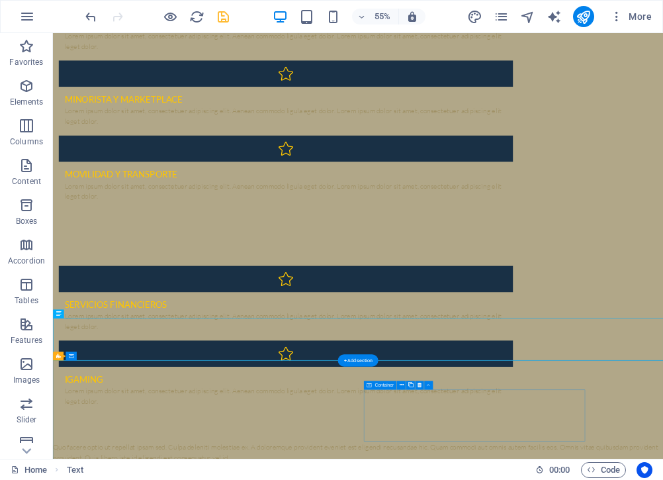
scroll to position [1302, 0]
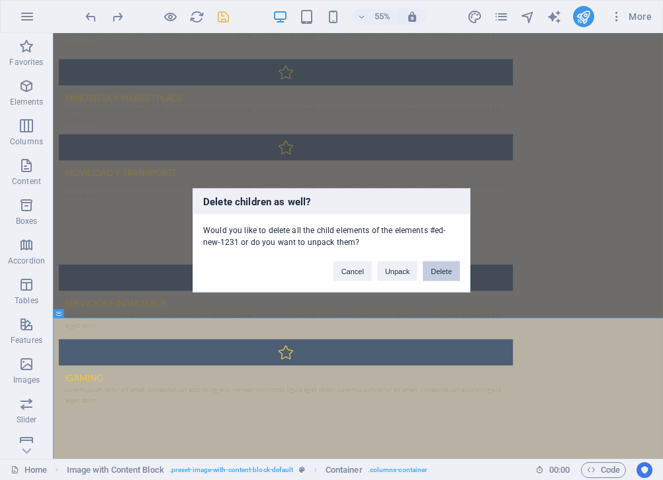
click at [451, 271] on button "Delete" at bounding box center [441, 271] width 37 height 20
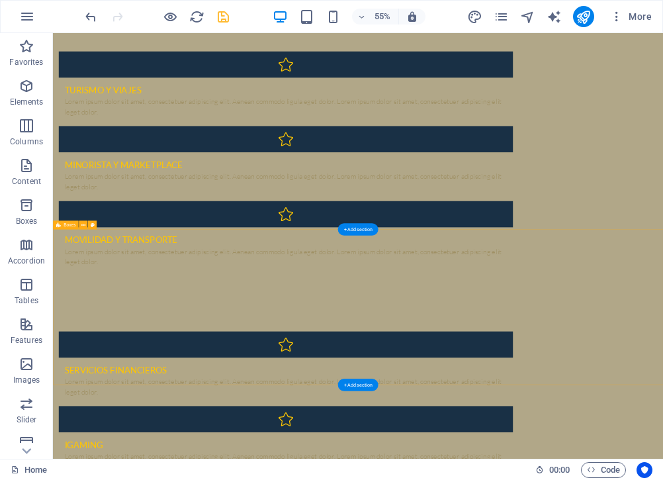
select select "rem"
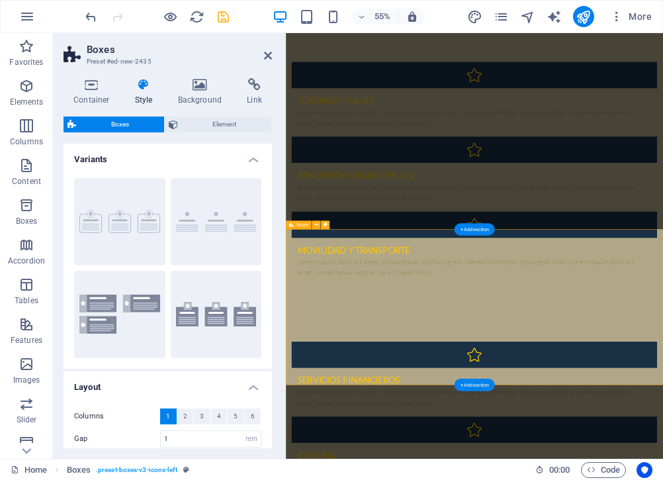
scroll to position [1200, 0]
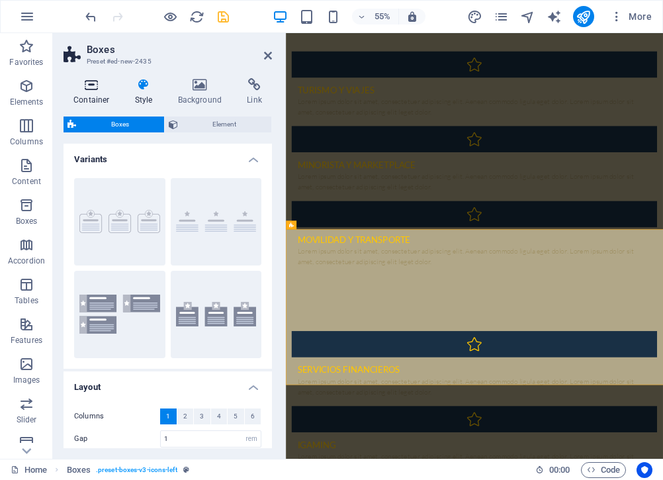
click at [88, 91] on h4 "Container" at bounding box center [95, 92] width 62 height 28
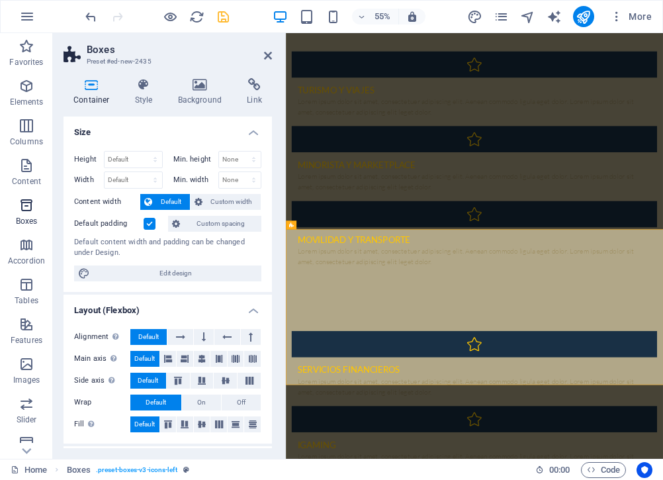
click at [23, 212] on icon "button" at bounding box center [27, 205] width 16 height 16
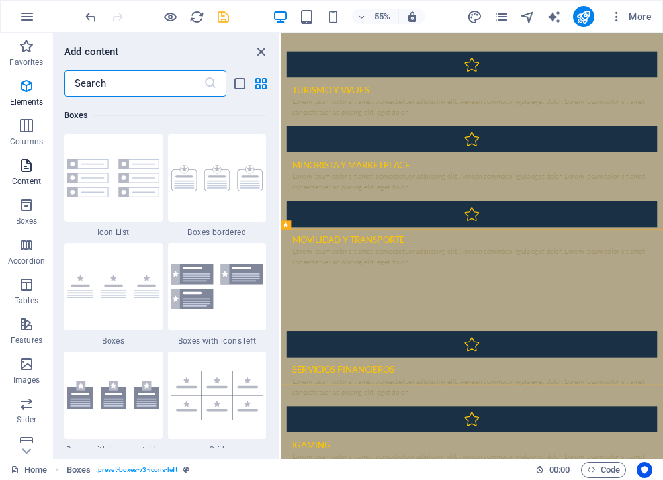
click at [29, 170] on icon "button" at bounding box center [27, 166] width 16 height 16
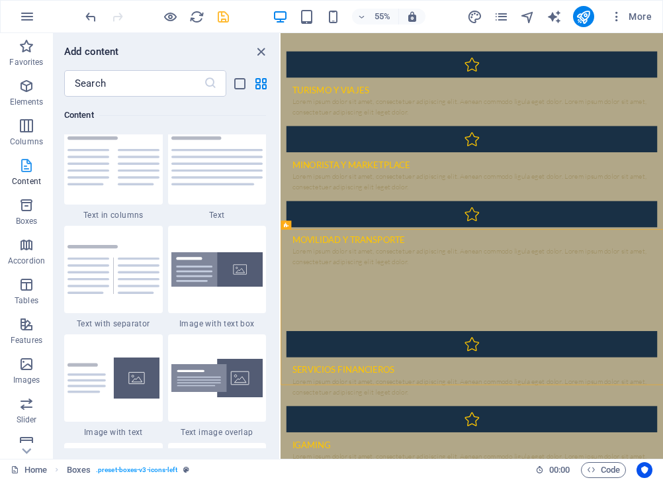
scroll to position [2317, 0]
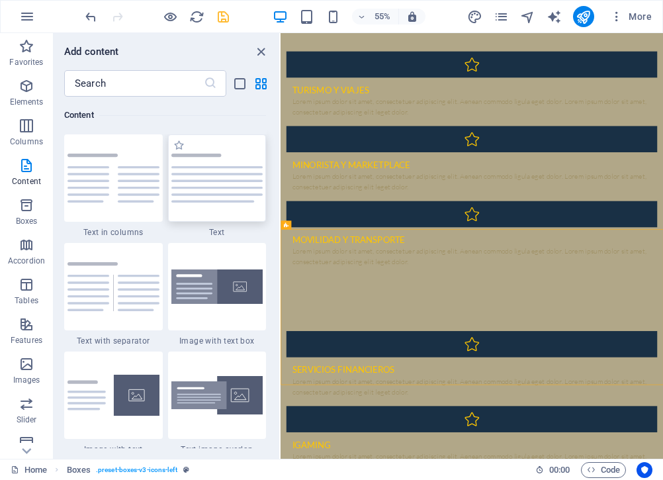
click at [222, 186] on img at bounding box center [217, 178] width 92 height 49
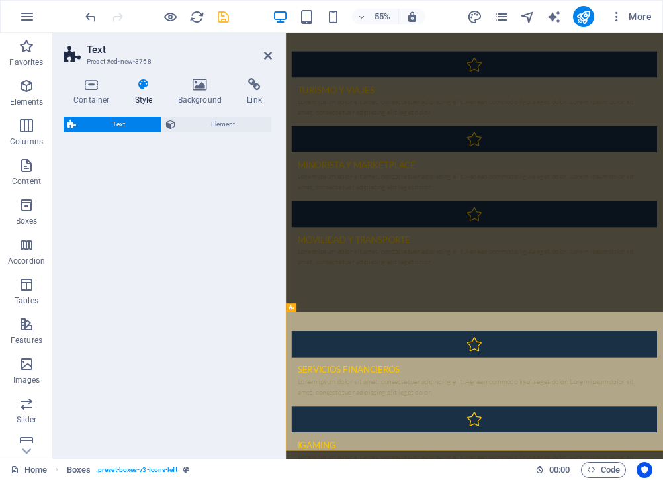
scroll to position [1451, 0]
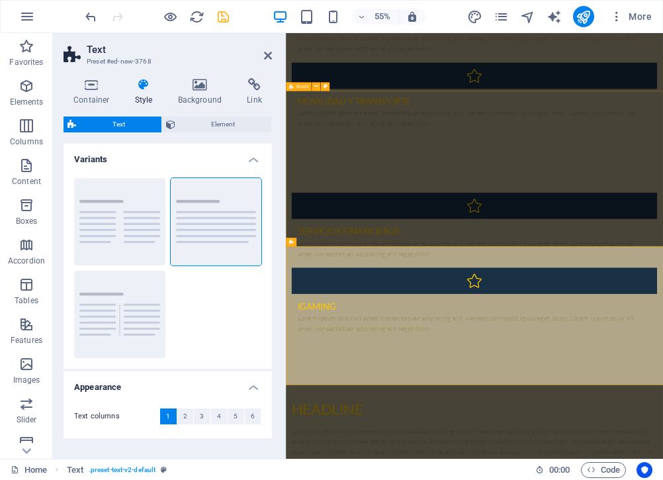
click at [497, 395] on div "Servicios financieros Lorem ipsum dolor sit amet, consectetuer adipiscing elit.…" at bounding box center [629, 457] width 686 height 373
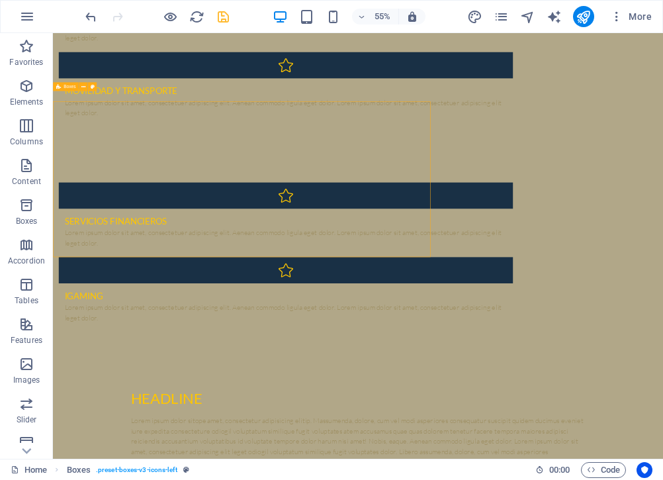
scroll to position [1432, 0]
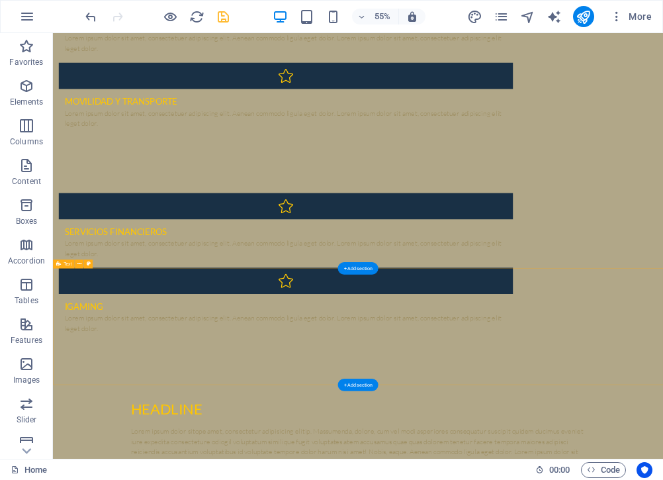
scroll to position [1392, 0]
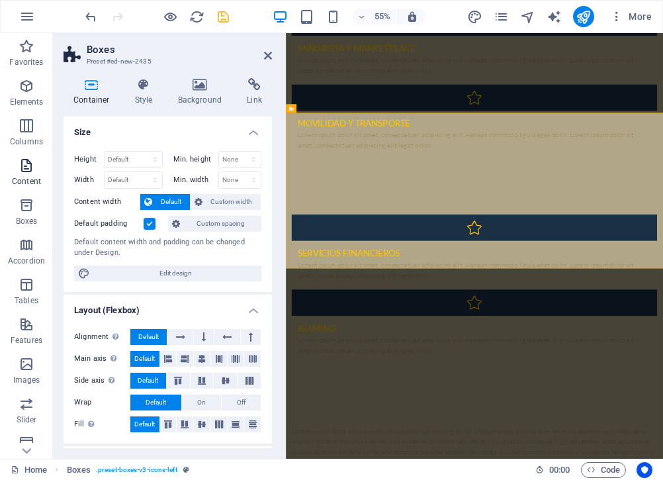
click at [26, 166] on icon "button" at bounding box center [27, 166] width 16 height 16
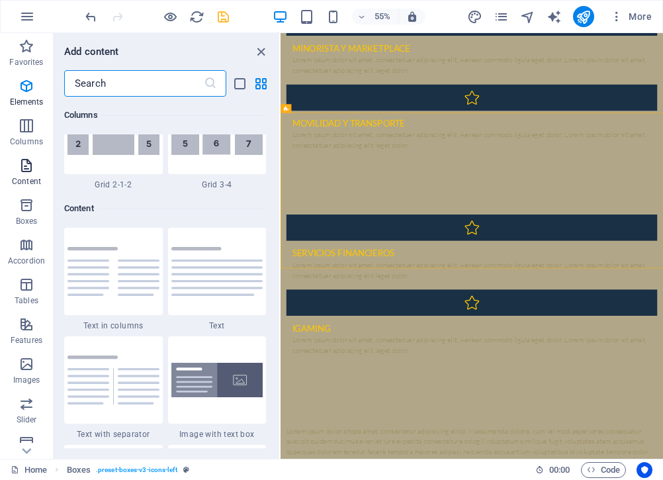
scroll to position [2317, 0]
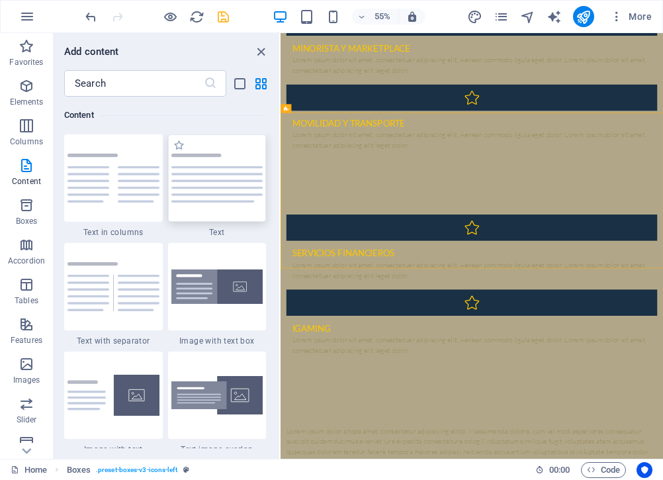
click at [200, 197] on img at bounding box center [217, 178] width 92 height 49
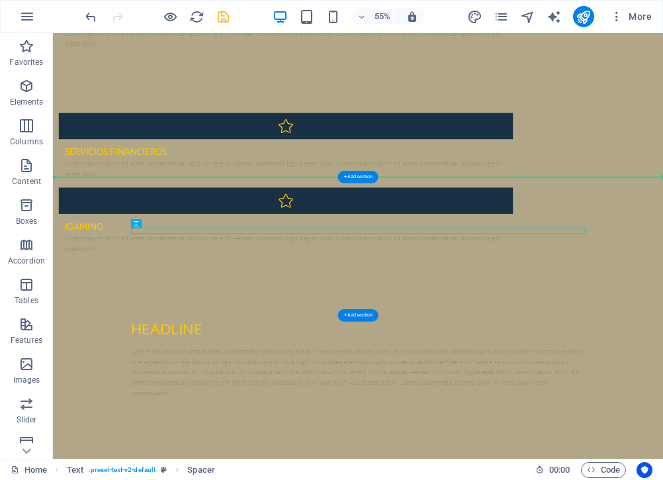
scroll to position [1559, 0]
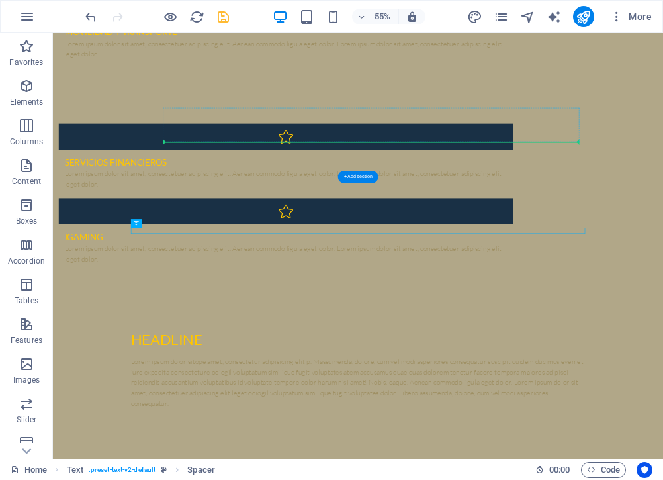
drag, startPoint x: 279, startPoint y: 389, endPoint x: 616, endPoint y: 222, distance: 376.4
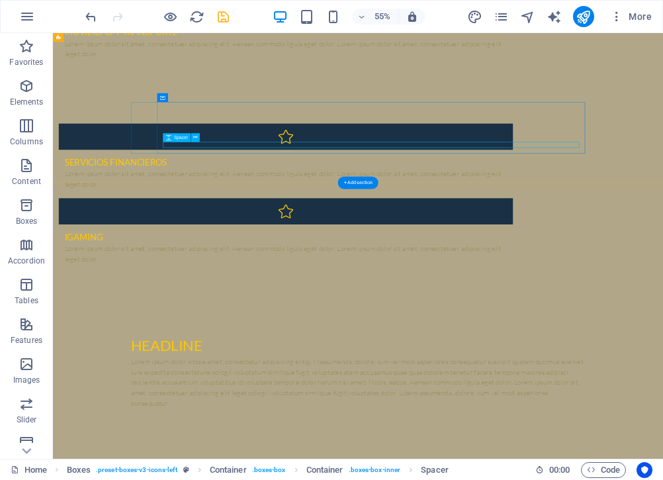
click at [542, 454] on div at bounding box center [476, 459] width 805 height 11
click at [560, 381] on div "iGaming Lorem ipsum dolor sit amet, consectetuer adipiscing elit. Aenean commod…" at bounding box center [477, 428] width 826 height 94
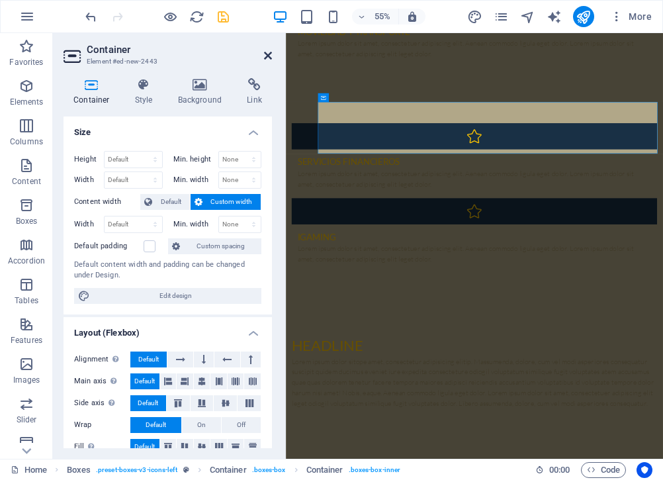
click at [267, 56] on icon at bounding box center [268, 55] width 8 height 11
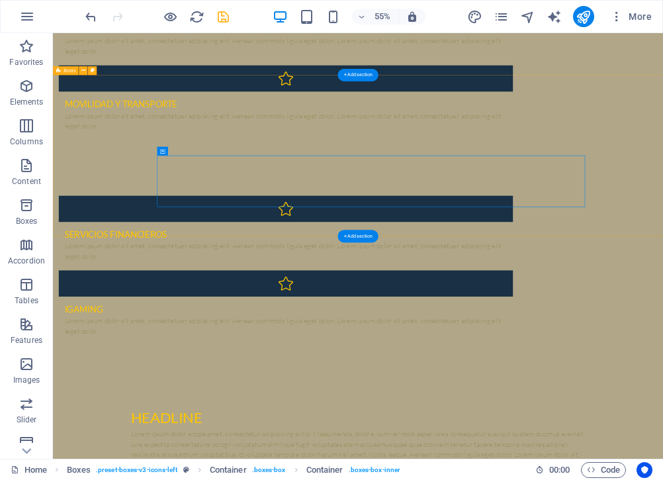
scroll to position [1529, 0]
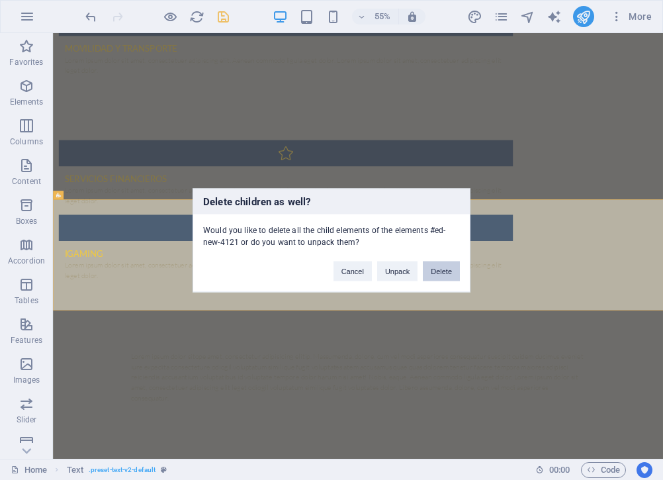
click at [431, 271] on button "Delete" at bounding box center [441, 271] width 37 height 20
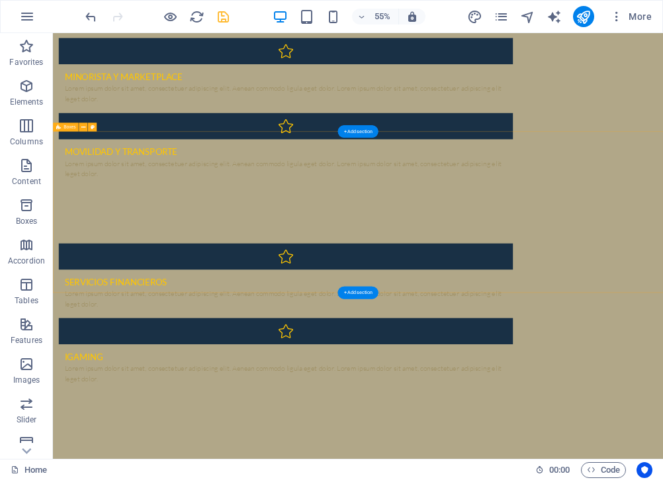
scroll to position [1359, 0]
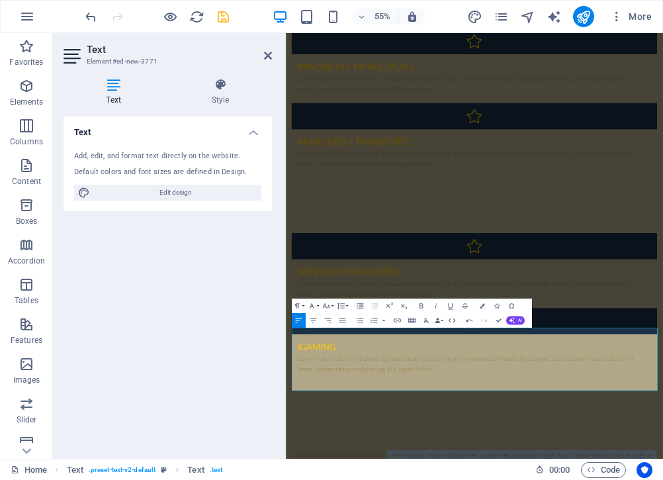
drag, startPoint x: 472, startPoint y: 578, endPoint x: 1018, endPoint y: 679, distance: 555.6
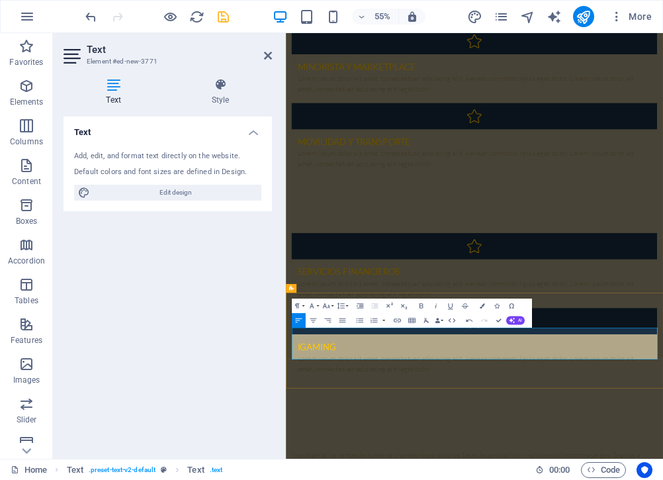
click at [480, 303] on icon "button" at bounding box center [482, 305] width 5 height 5
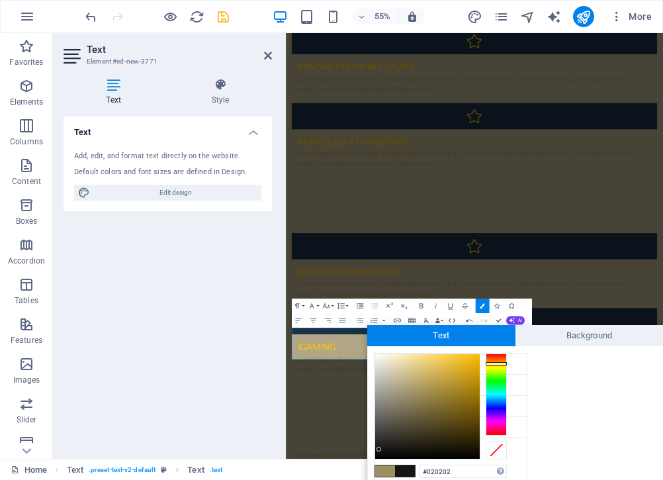
type input "#000000"
drag, startPoint x: 413, startPoint y: 391, endPoint x: 365, endPoint y: 463, distance: 85.9
click at [365, 463] on body "gqcorp Home Favorites Elements Columns Content Boxes Accordion Tables Features …" at bounding box center [331, 240] width 663 height 480
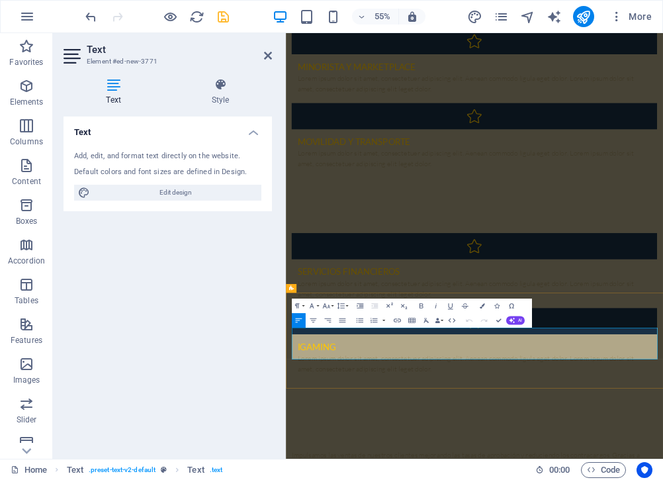
click at [479, 307] on button "Colors" at bounding box center [483, 306] width 14 height 15
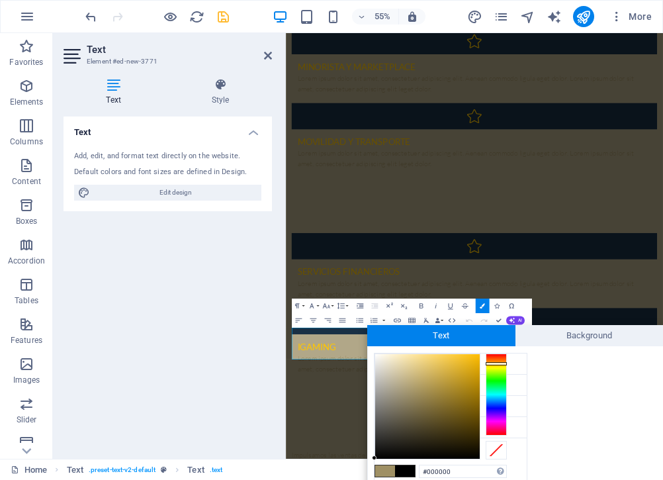
drag, startPoint x: 413, startPoint y: 395, endPoint x: 373, endPoint y: 465, distance: 81.6
type input "#000000"
click at [375, 459] on div at bounding box center [374, 458] width 5 height 5
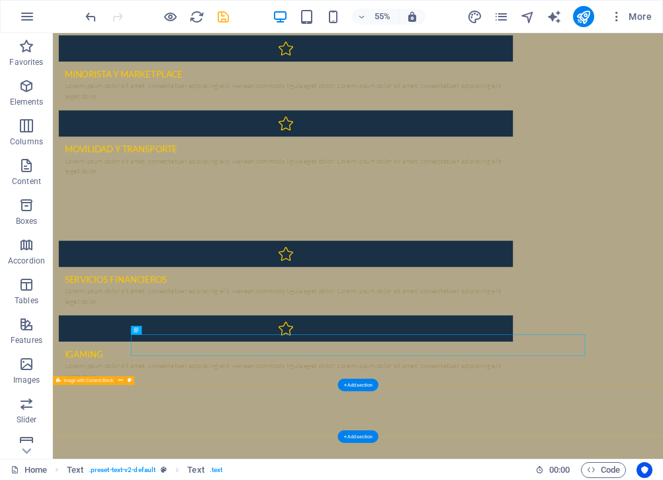
click at [371, 385] on div "+ Add section" at bounding box center [358, 385] width 40 height 13
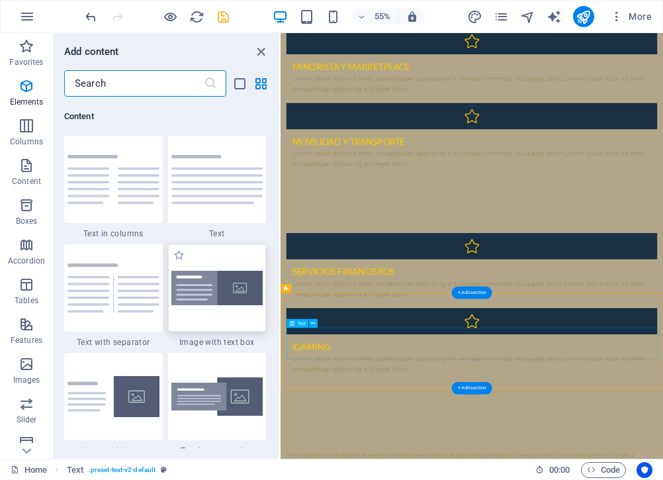
scroll to position [2317, 0]
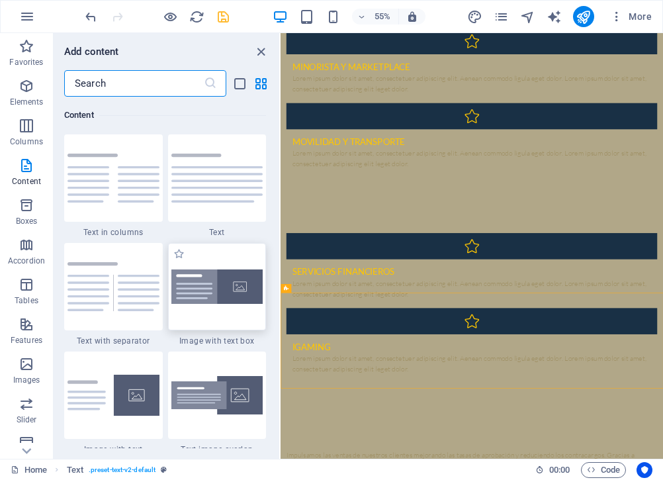
click at [211, 289] on img at bounding box center [217, 286] width 92 height 35
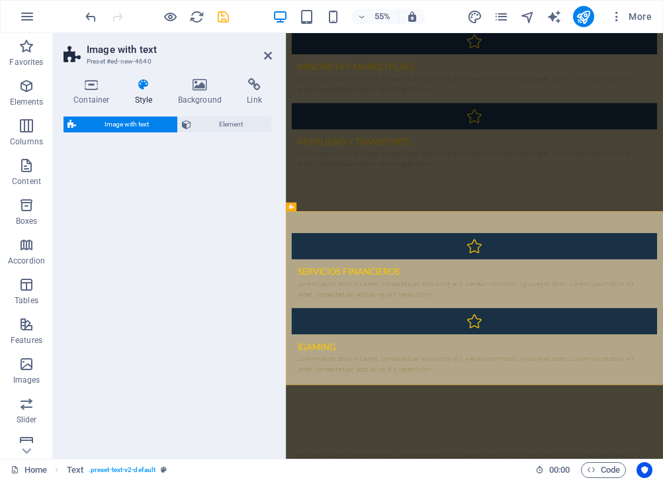
select select "rem"
select select "px"
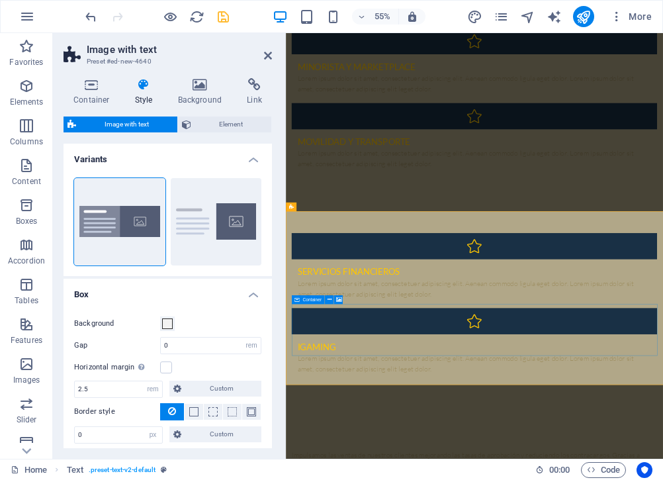
scroll to position [1700, 0]
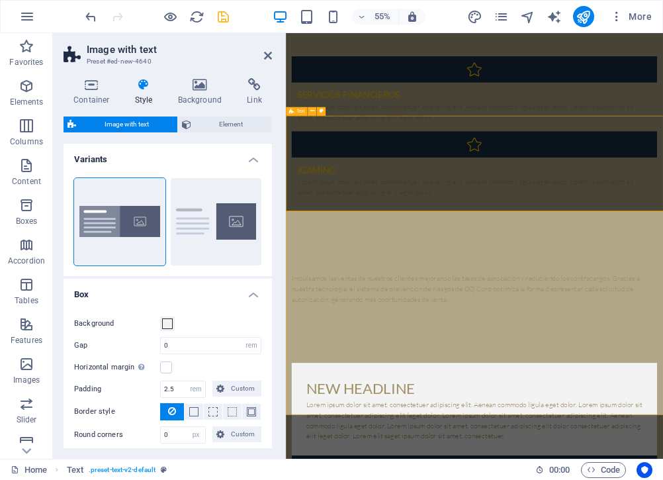
scroll to position [1679, 0]
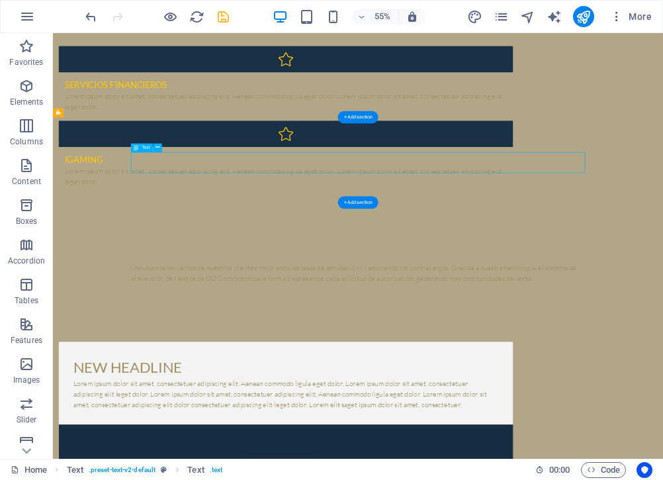
click at [326, 450] on p "Impulsamos las ventas de nuestros clientes mejorando las tasas de aprobación y …" at bounding box center [608, 469] width 826 height 38
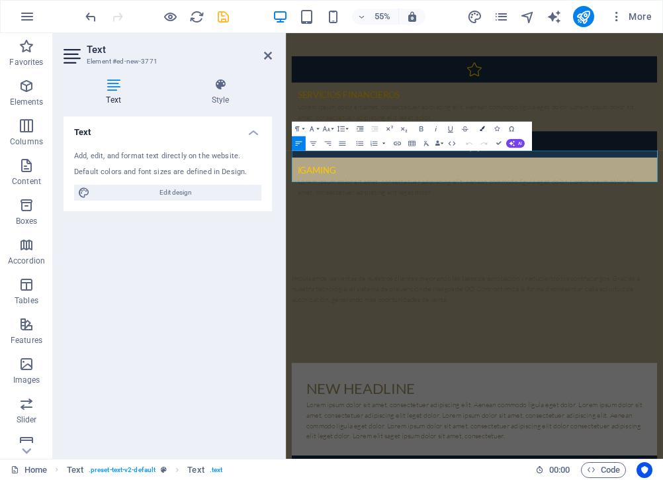
click at [479, 130] on button "Colors" at bounding box center [483, 128] width 14 height 15
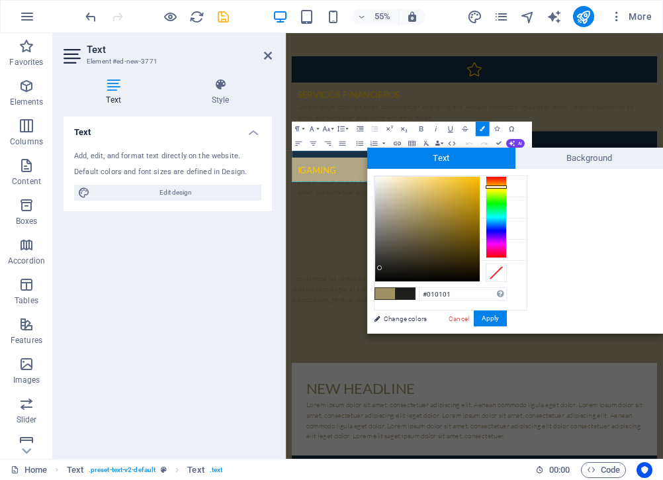
type input "#000000"
drag, startPoint x: 414, startPoint y: 219, endPoint x: 368, endPoint y: 287, distance: 82.1
click at [368, 287] on div "#000000 Supported formats #0852ed rgb(8, 82, 237) rgba(8, 82, 237, 90%) hsv(221…" at bounding box center [440, 348] width 146 height 356
click at [375, 282] on div at bounding box center [374, 280] width 5 height 5
click at [494, 318] on button "Apply" at bounding box center [490, 319] width 33 height 16
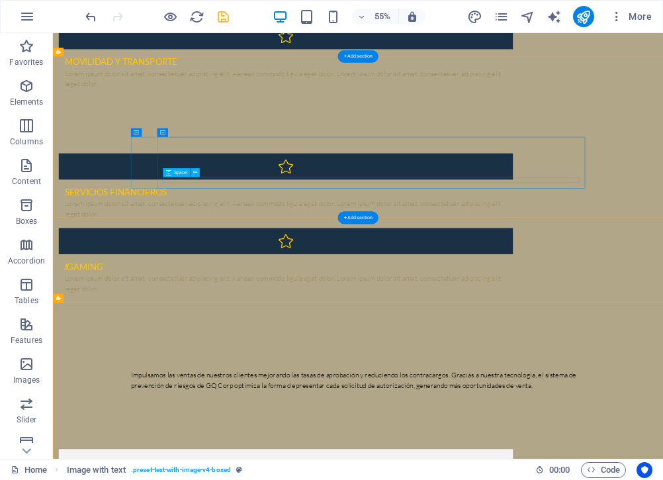
scroll to position [1496, 0]
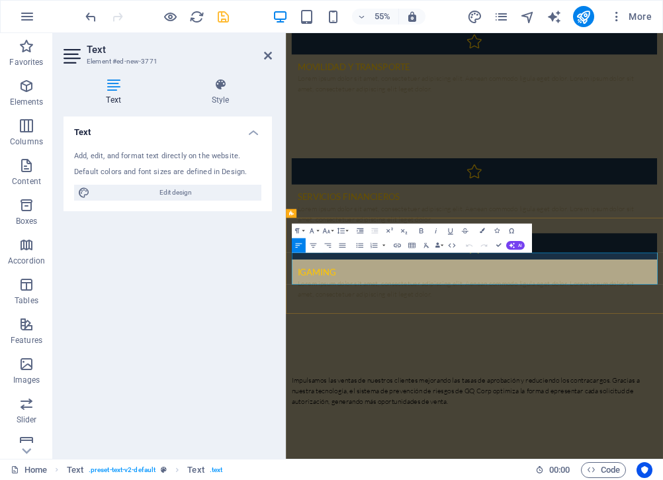
copy span "Impulsamos las ventas de nuestros clientes mejorando las tasas de aprobación y …"
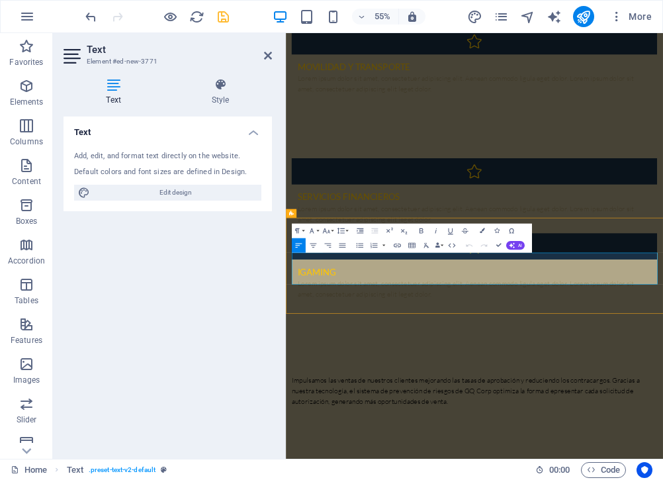
scroll to position [1496, 0]
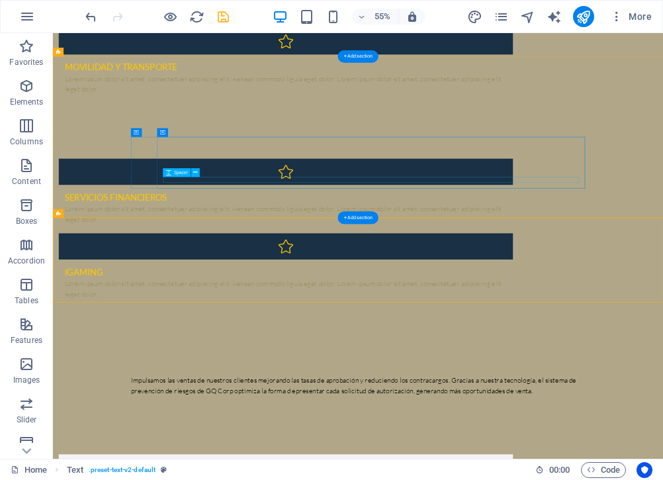
select select "rem"
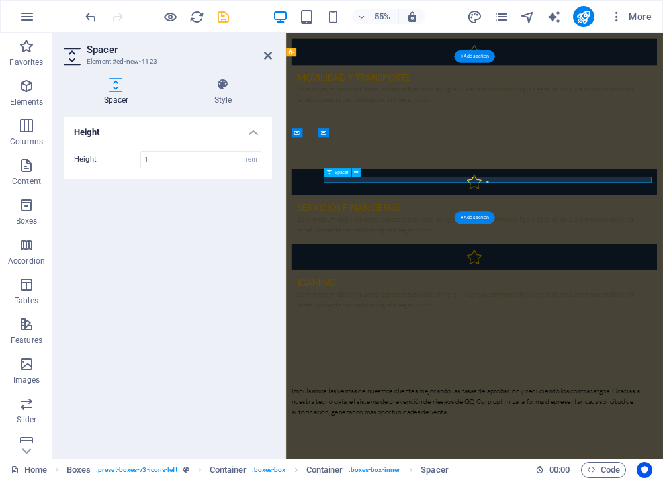
scroll to position [1514, 0]
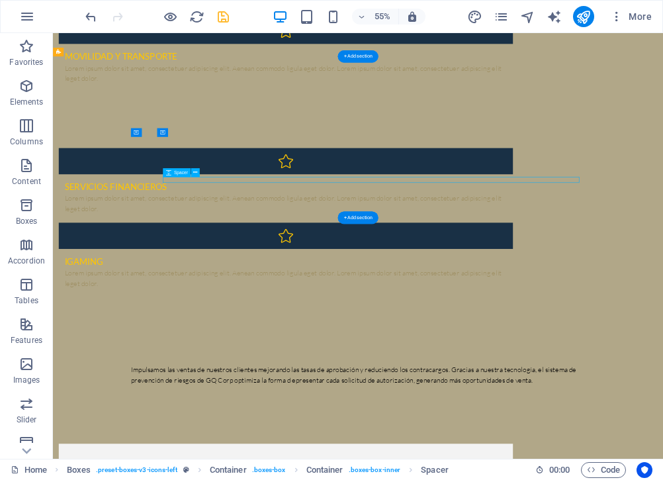
select select "rem"
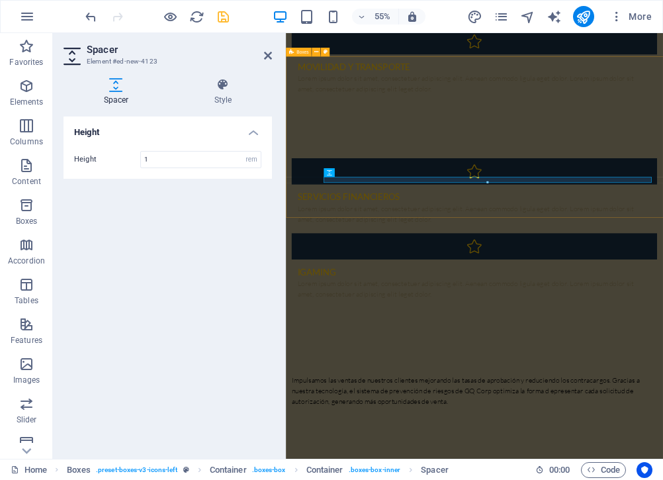
click at [817, 349] on div "Servicios financieros Lorem ipsum dolor sit amet, consectetuer adipiscing elit.…" at bounding box center [629, 399] width 686 height 383
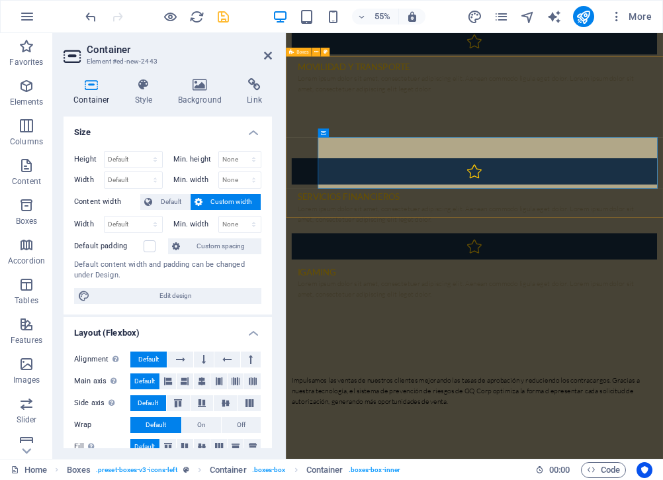
click at [699, 354] on div "Servicios financieros Lorem ipsum dolor sit amet, consectetuer adipiscing elit.…" at bounding box center [629, 399] width 686 height 383
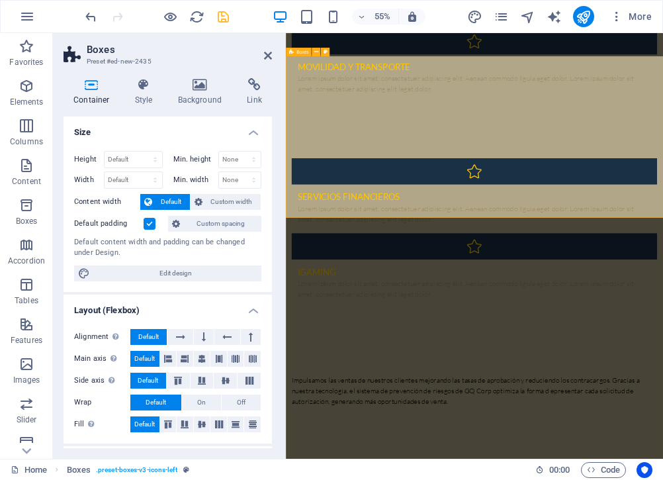
click at [718, 332] on div "Servicios financieros Lorem ipsum dolor sit amet, consectetuer adipiscing elit.…" at bounding box center [629, 399] width 686 height 383
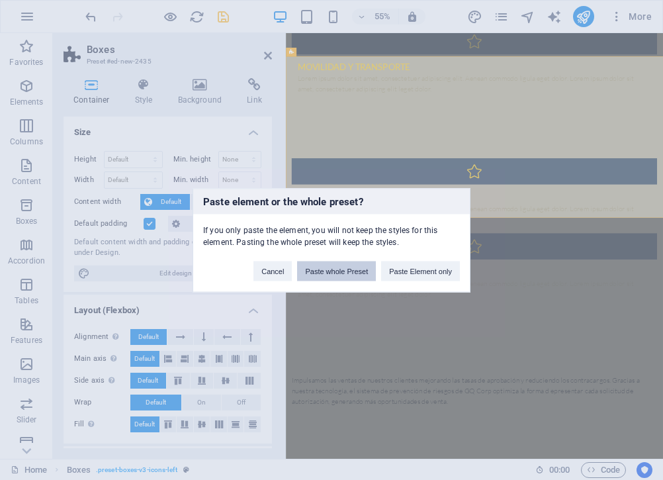
click at [362, 274] on button "Paste whole Preset" at bounding box center [336, 271] width 79 height 20
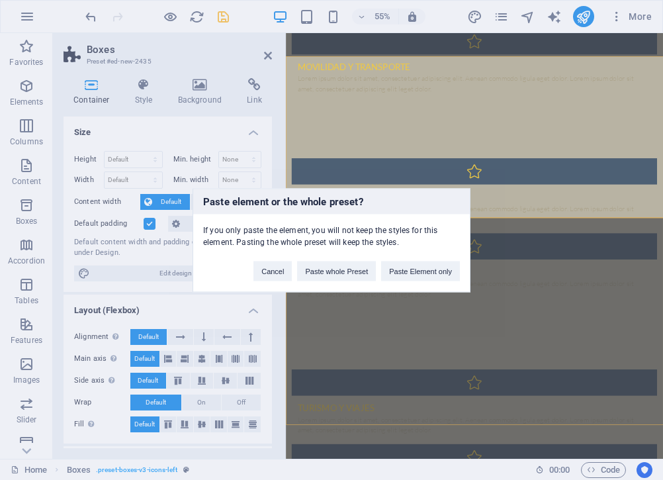
scroll to position [1496, 0]
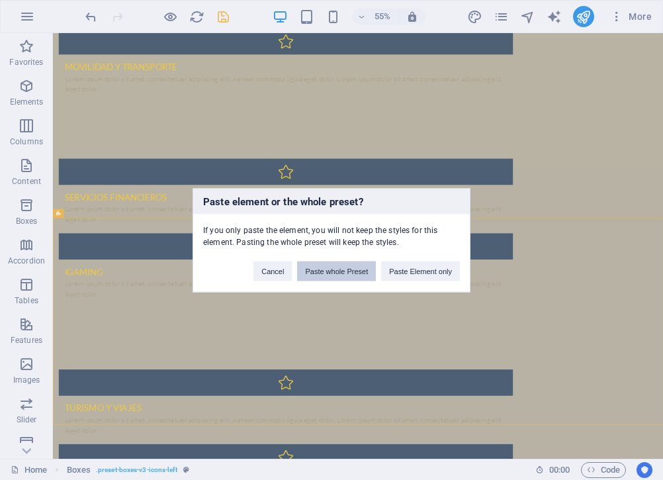
click at [339, 269] on button "Paste whole Preset" at bounding box center [336, 271] width 79 height 20
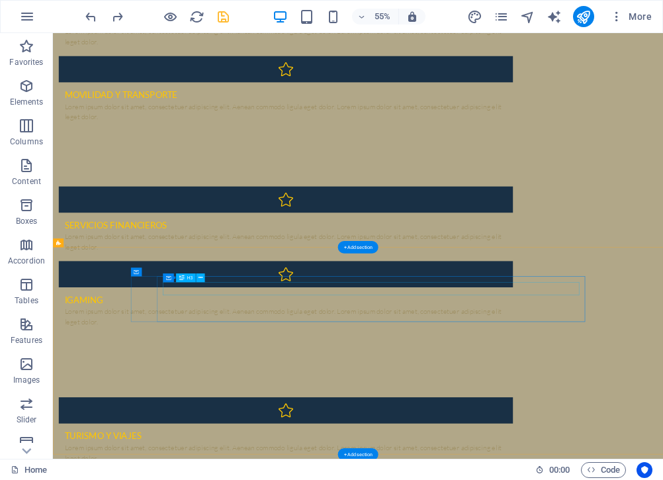
scroll to position [1446, 0]
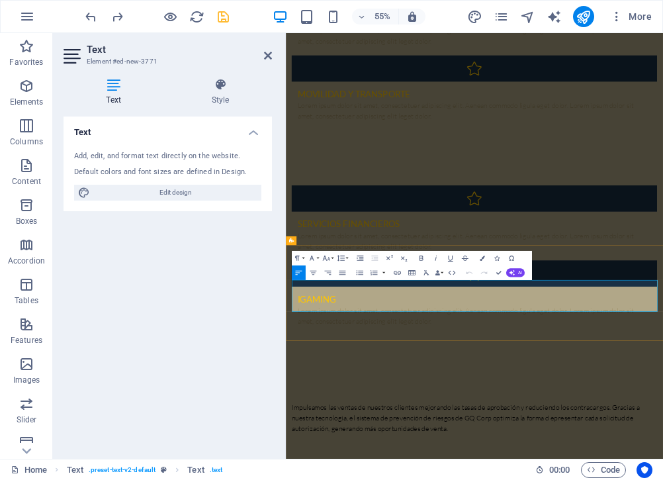
copy span "Impulsamos las ventas de nuestros clientes mejorando las tasas de aprobación y …"
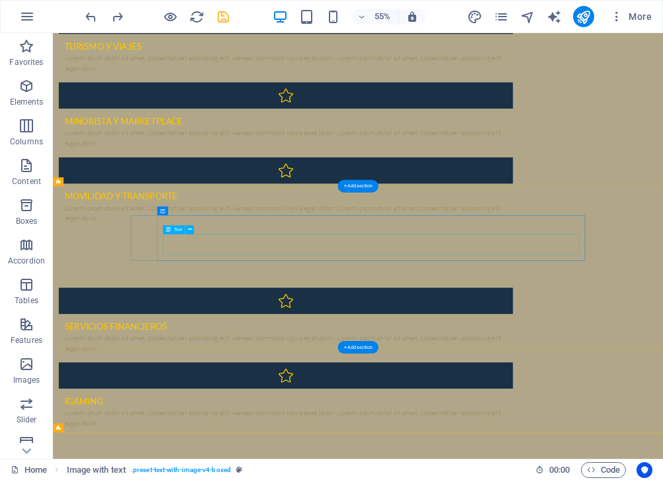
scroll to position [1271, 0]
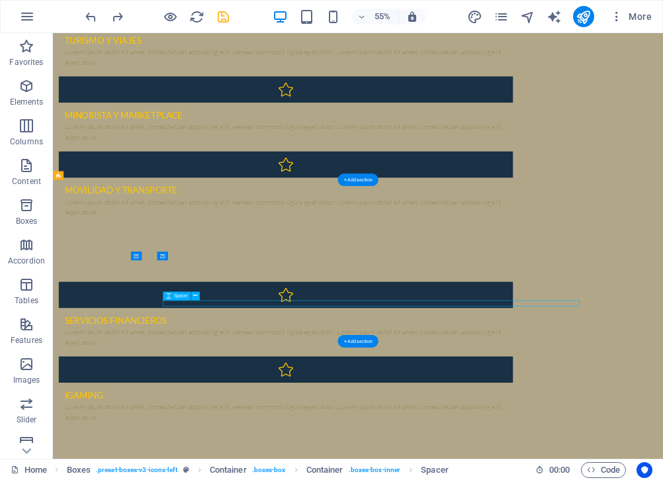
select select "rem"
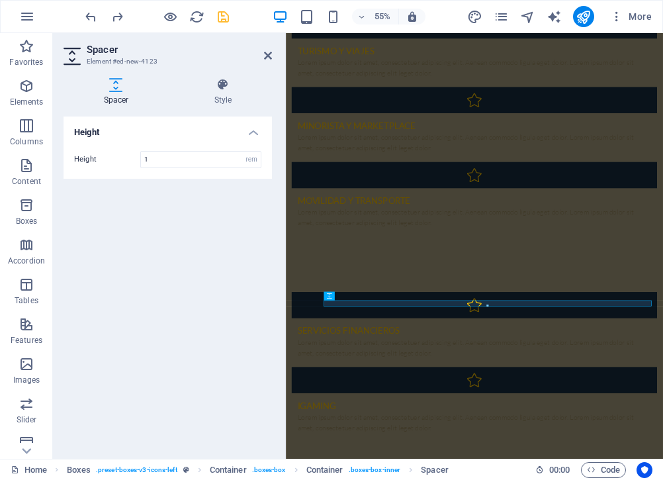
scroll to position [1290, 0]
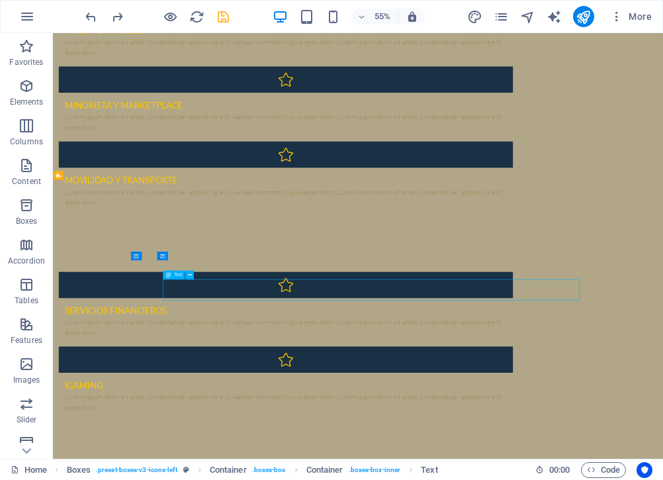
scroll to position [1271, 0]
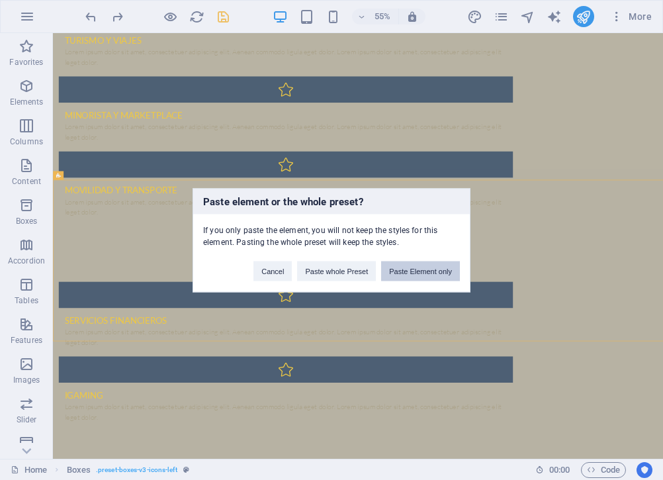
click at [424, 269] on button "Paste Element only" at bounding box center [420, 271] width 79 height 20
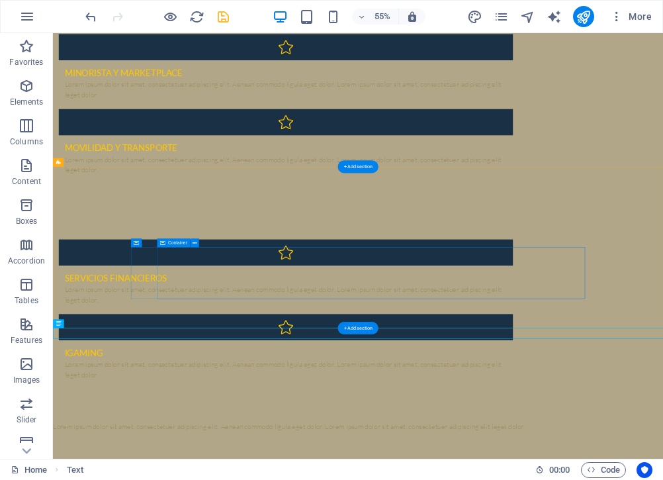
scroll to position [1400, 0]
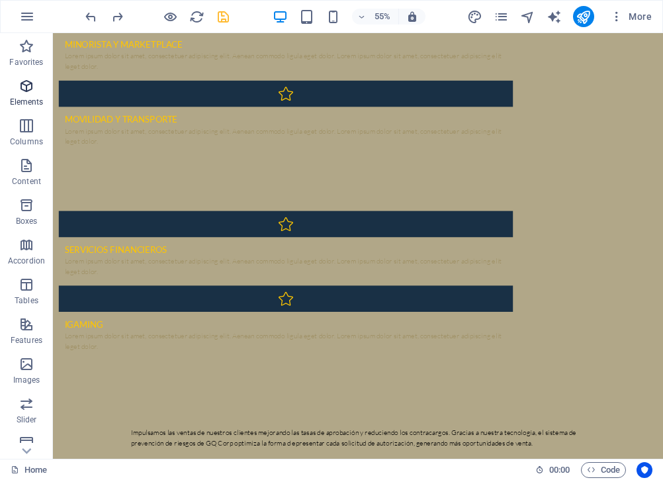
click at [21, 86] on icon "button" at bounding box center [27, 86] width 16 height 16
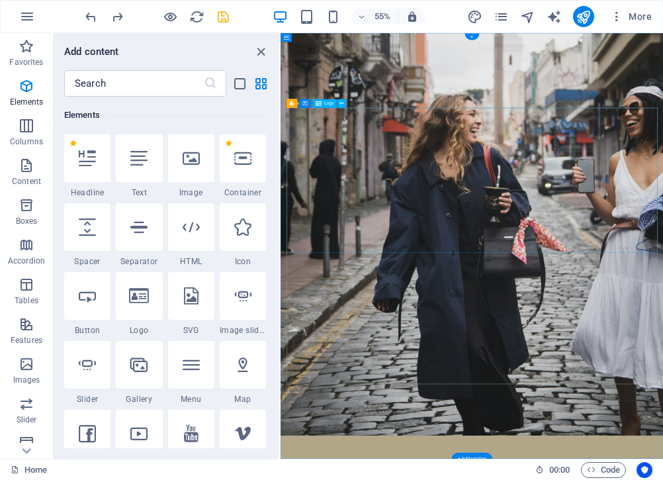
scroll to position [0, 0]
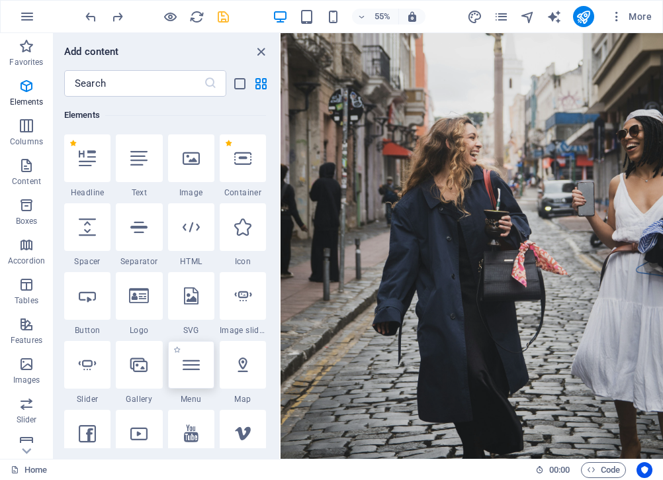
click at [197, 378] on div at bounding box center [191, 365] width 46 height 48
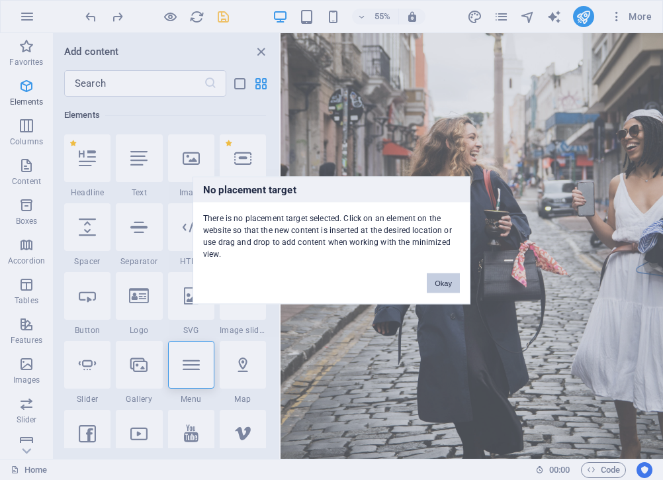
click at [458, 278] on button "Okay" at bounding box center [443, 283] width 33 height 20
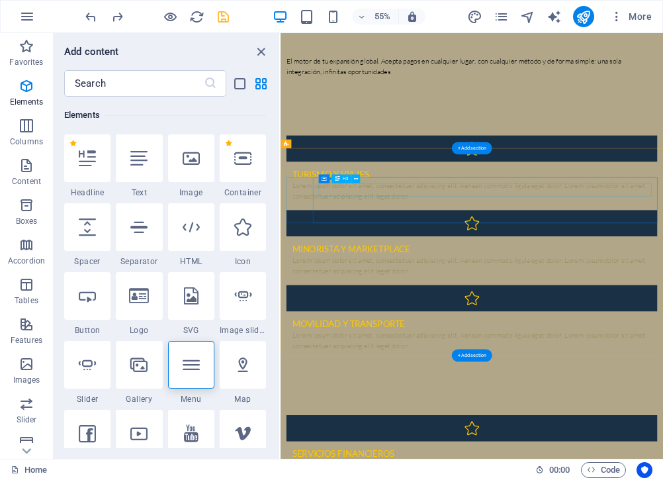
scroll to position [1132, 0]
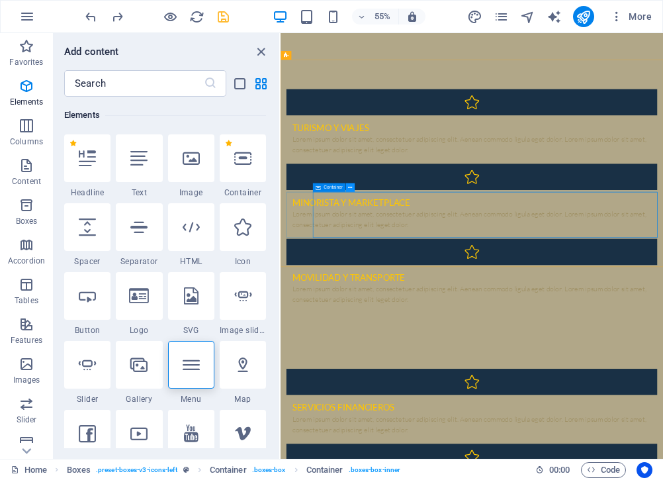
click at [352, 187] on button at bounding box center [350, 187] width 9 height 9
click at [322, 407] on figure at bounding box center [628, 431] width 675 height 48
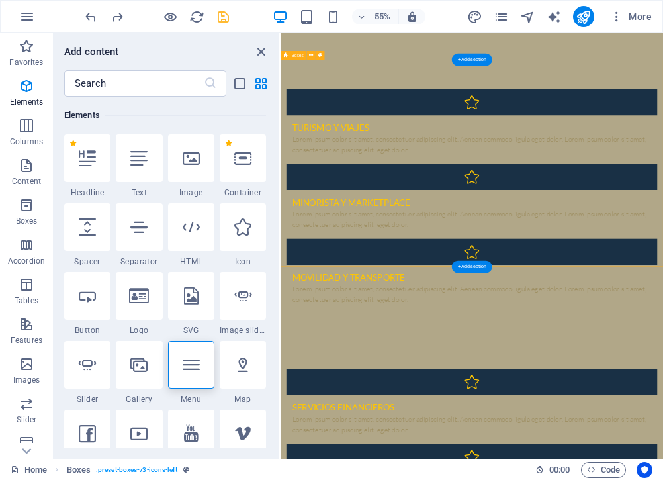
drag, startPoint x: 307, startPoint y: 413, endPoint x: 442, endPoint y: 374, distance: 139.8
click at [442, 374] on div "Turismo y viajes Lorem ipsum dolor sit amet, consectetuer adipiscing elit. Aene…" at bounding box center [629, 336] width 696 height 509
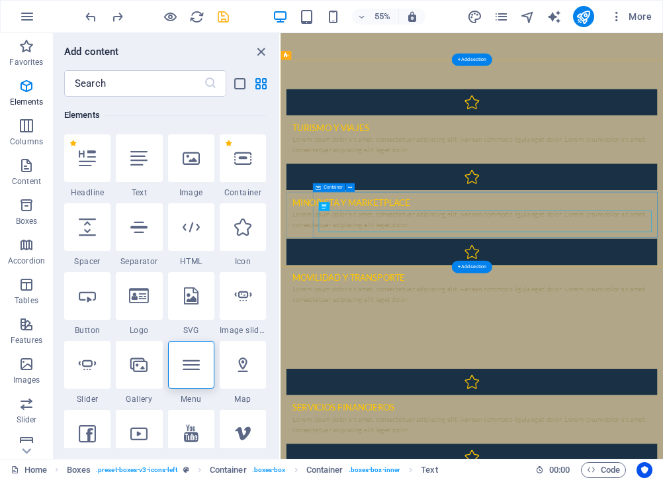
click at [336, 187] on span "Container" at bounding box center [333, 187] width 19 height 5
click at [333, 187] on span "Container" at bounding box center [333, 187] width 19 height 5
click at [348, 189] on icon at bounding box center [350, 188] width 4 height 8
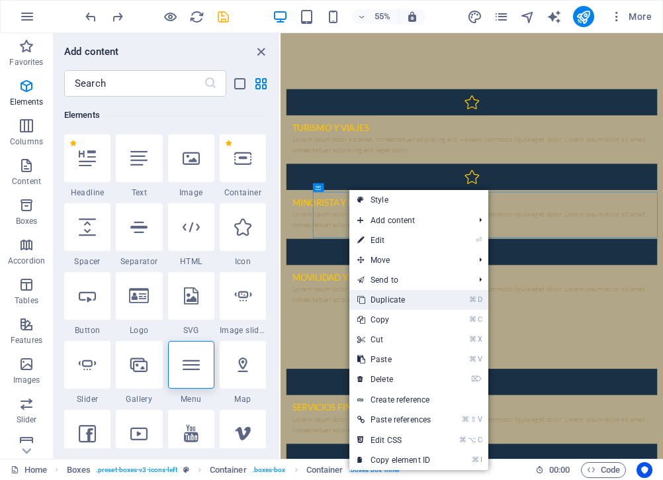
click at [401, 299] on link "⌘ D Duplicate" at bounding box center [394, 300] width 89 height 20
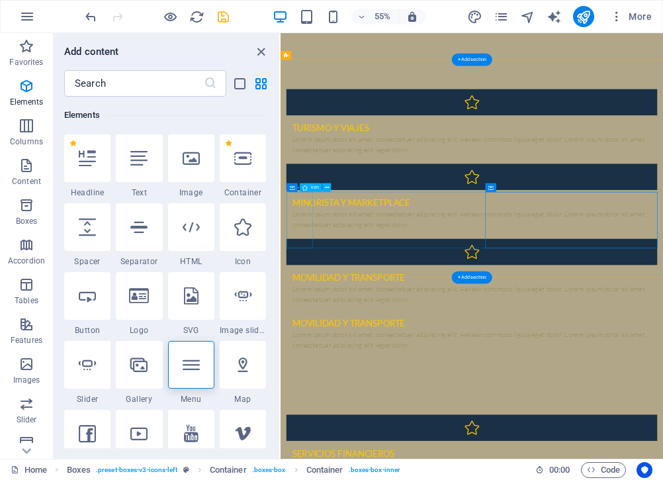
click at [320, 407] on figure at bounding box center [628, 431] width 675 height 48
click at [324, 407] on figure at bounding box center [628, 431] width 675 height 48
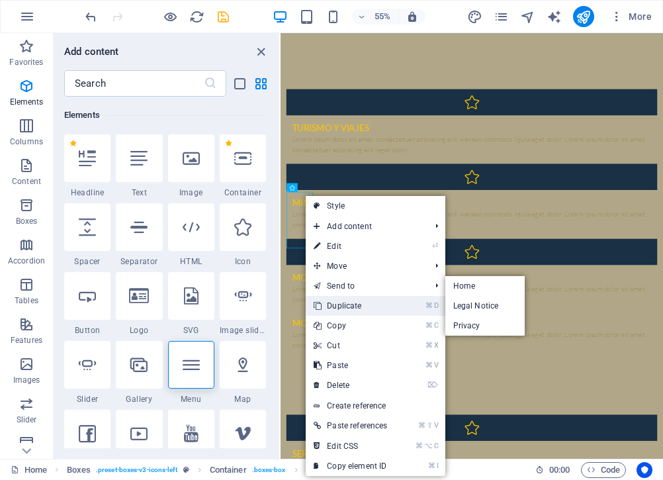
click at [360, 302] on link "⌘ D Duplicate" at bounding box center [350, 306] width 89 height 20
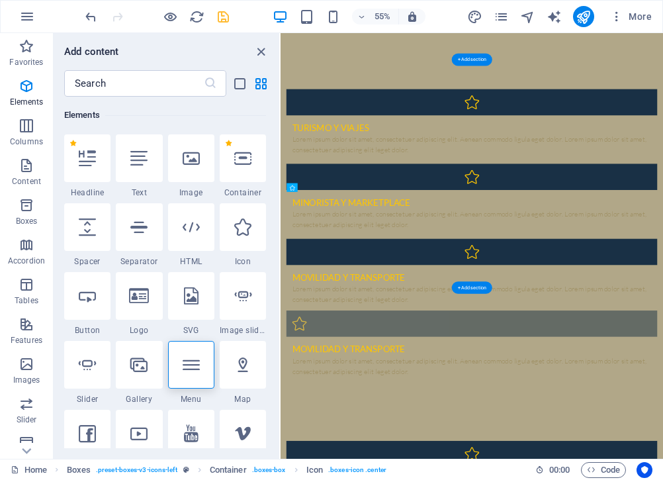
drag, startPoint x: 365, startPoint y: 346, endPoint x: 656, endPoint y: 358, distance: 291.6
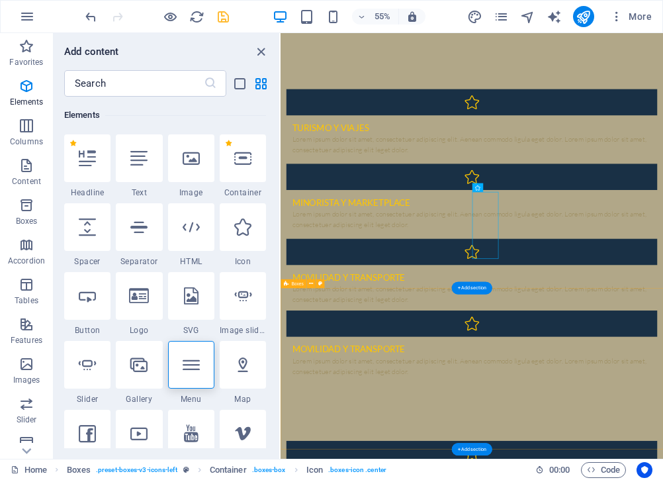
click at [816, 485] on div "Turismo y viajes Lorem ipsum dolor sit amet, consectetuer adipiscing elit. Aene…" at bounding box center [629, 402] width 696 height 640
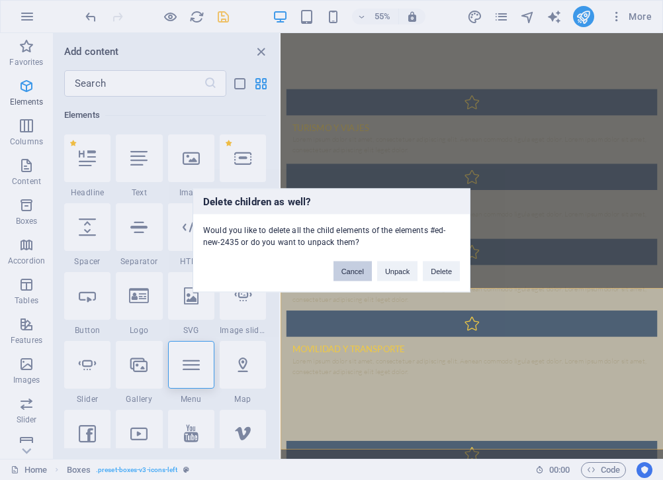
click at [355, 270] on button "Cancel" at bounding box center [353, 271] width 38 height 20
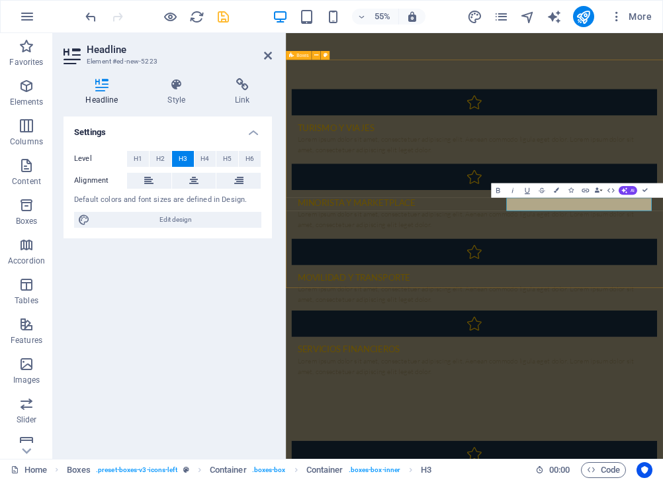
click at [779, 483] on div "Turismo y viajes Lorem ipsum dolor sit amet, consectetuer adipiscing elit. Aene…" at bounding box center [629, 402] width 686 height 640
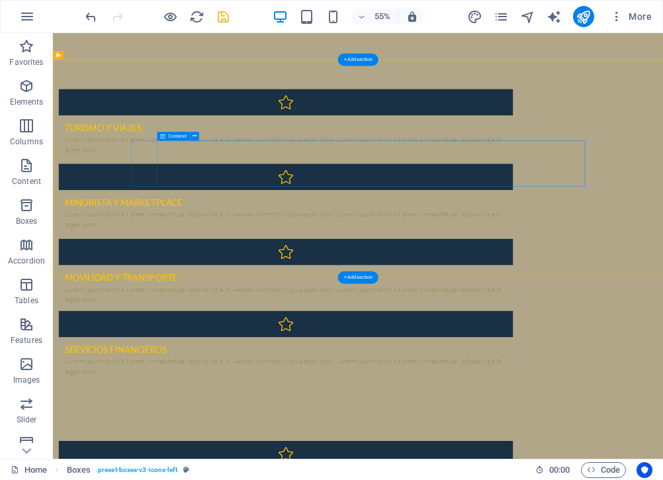
click at [393, 318] on div "Minorista y Marketplace Lorem ipsum dolor sit amet, consectetuer adipiscing eli…" at bounding box center [477, 359] width 826 height 83
click at [226, 271] on figure at bounding box center [477, 295] width 826 height 48
click at [403, 329] on div "Minorista y Marketplace" at bounding box center [476, 341] width 805 height 24
click at [363, 318] on div "Minorista y Marketplace Lorem ipsum dolor sit amet, consectetuer adipiscing eli…" at bounding box center [477, 359] width 826 height 83
click at [195, 138] on icon at bounding box center [195, 136] width 4 height 8
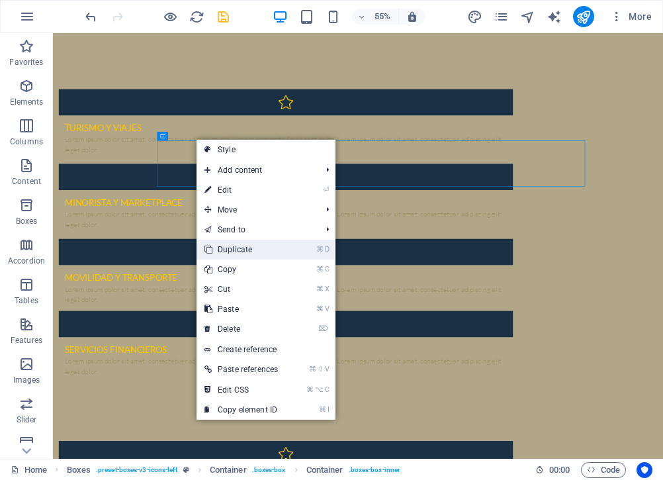
click at [251, 248] on link "⌘ D Duplicate" at bounding box center [241, 250] width 89 height 20
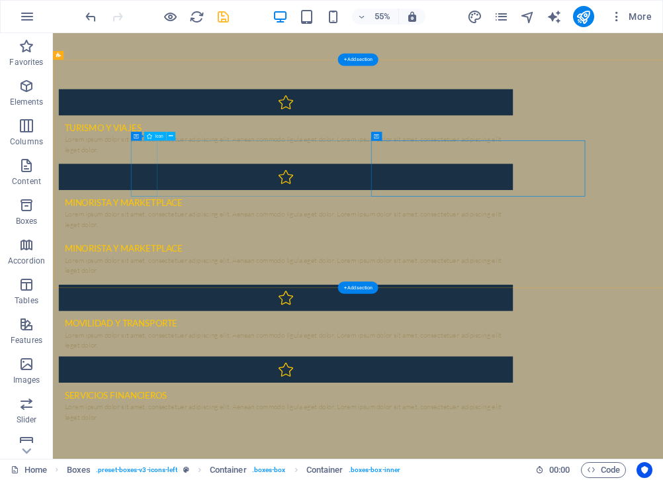
click at [230, 271] on figure at bounding box center [477, 295] width 826 height 48
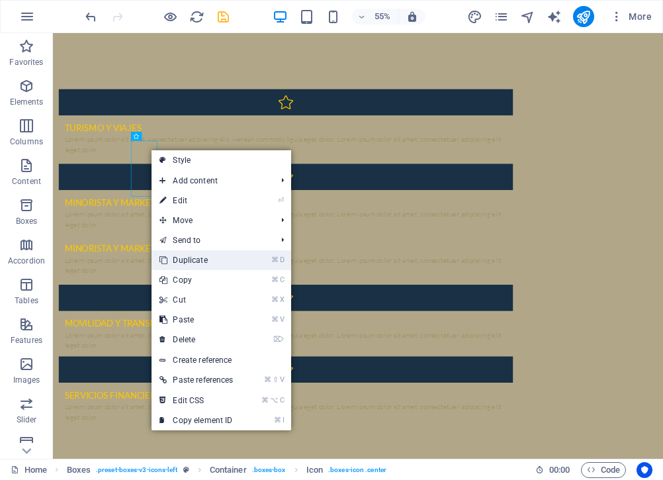
click at [186, 262] on link "⌘ D Duplicate" at bounding box center [196, 260] width 89 height 20
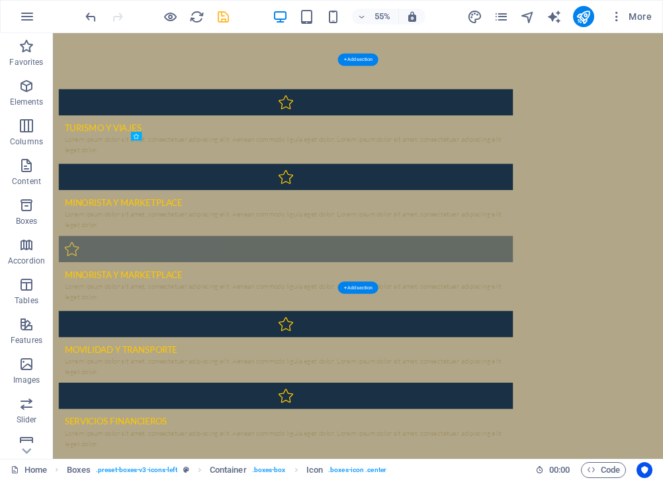
drag, startPoint x: 274, startPoint y: 248, endPoint x: 649, endPoint y: 263, distance: 375.1
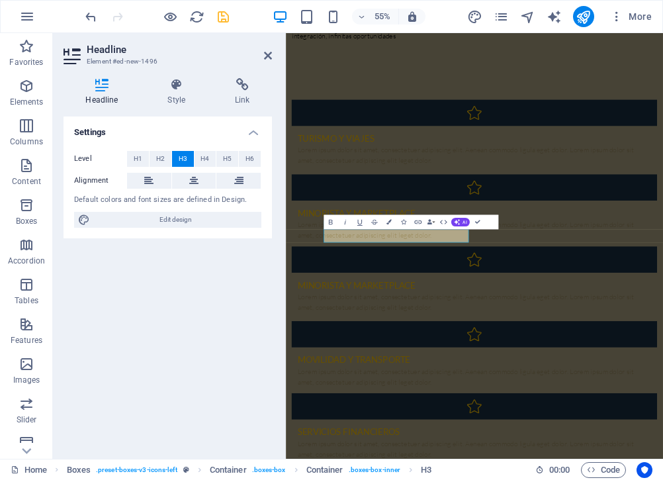
click at [246, 215] on span "Edit design" at bounding box center [176, 220] width 164 height 16
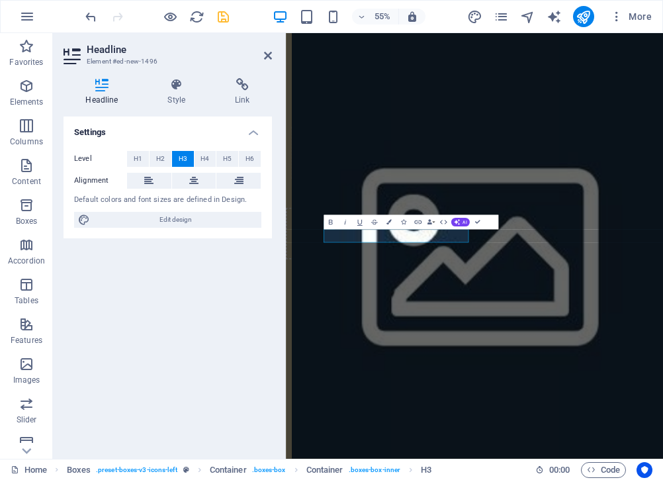
select select "rem"
select select "300"
select select "px"
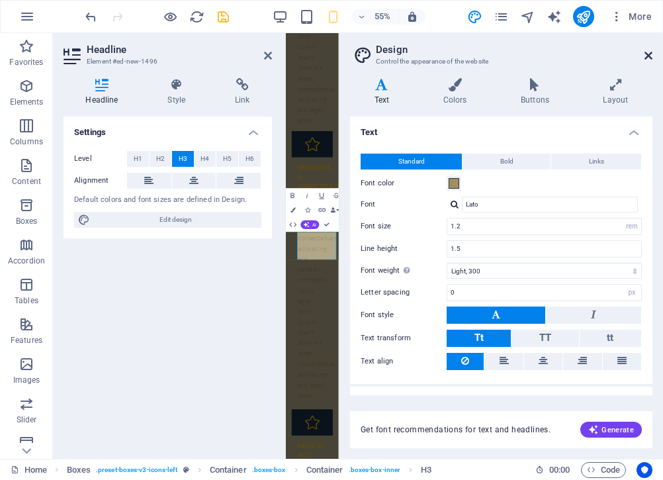
click at [646, 55] on icon at bounding box center [649, 55] width 8 height 11
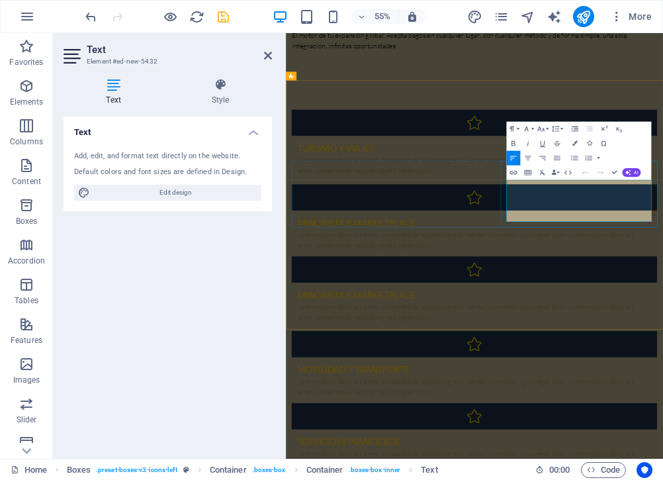
click at [629, 254] on div "Lorem ipsum dolor sit amet, consectetuer adipiscing elit. Aenean commodo ligula…" at bounding box center [629, 273] width 644 height 38
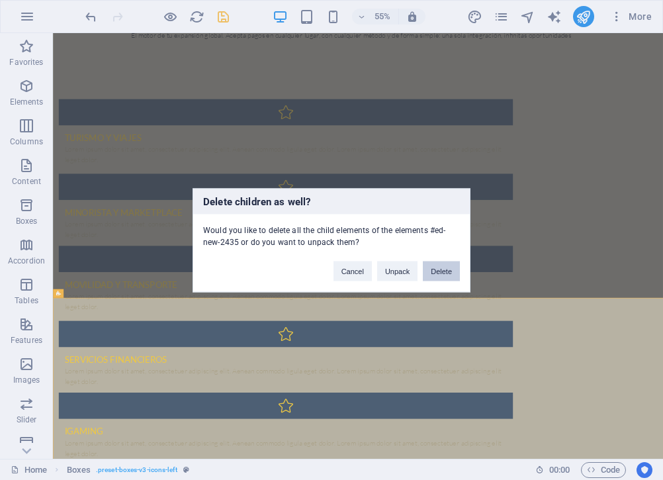
click at [442, 268] on button "Delete" at bounding box center [441, 271] width 37 height 20
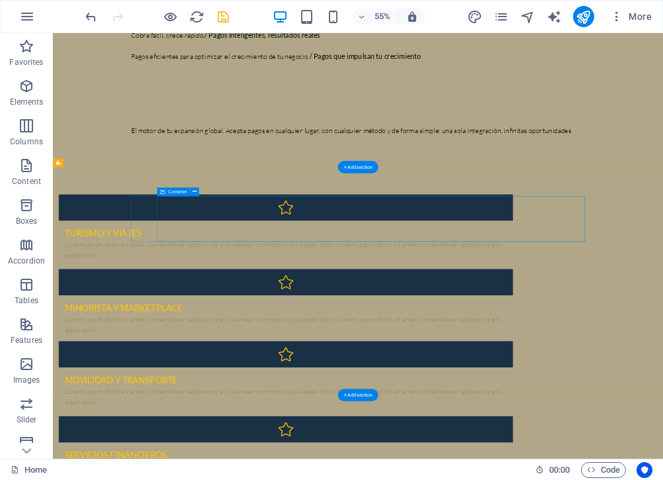
scroll to position [918, 0]
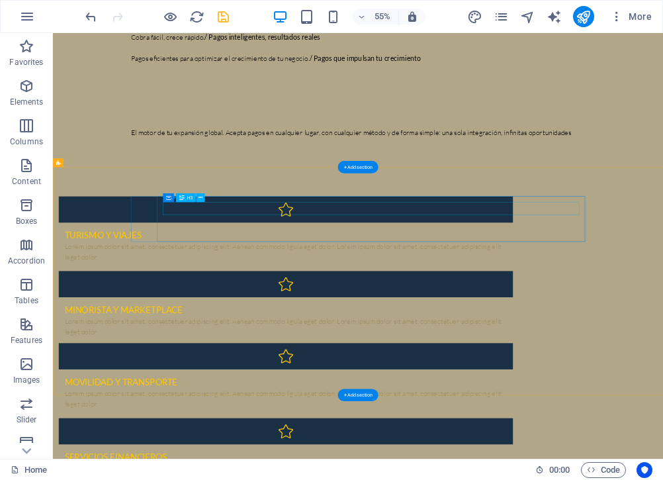
click at [879, 388] on div "Turismo y viajes" at bounding box center [476, 400] width 805 height 24
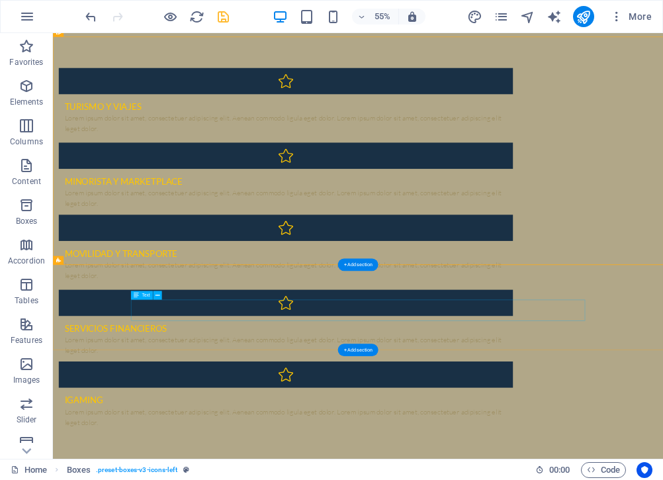
scroll to position [1163, 0]
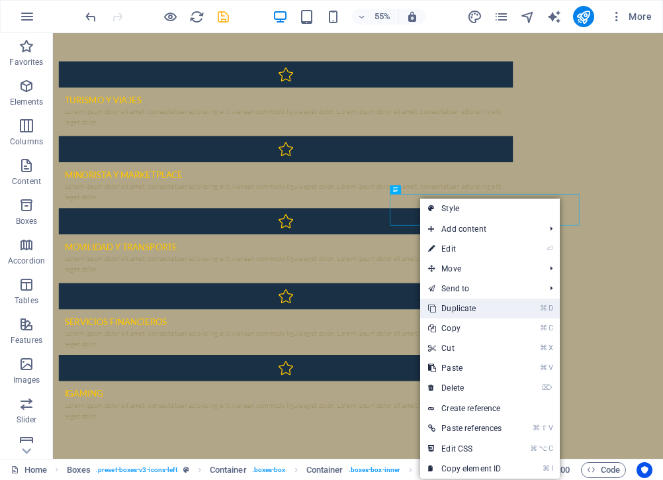
click at [471, 314] on link "⌘ D Duplicate" at bounding box center [464, 309] width 89 height 20
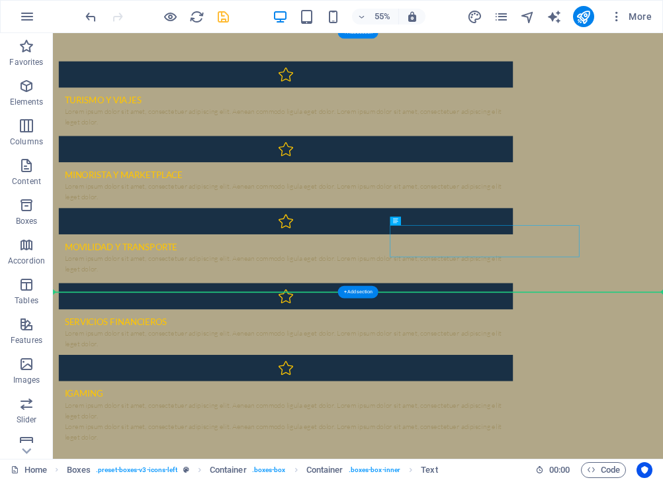
drag, startPoint x: 820, startPoint y: 413, endPoint x: 700, endPoint y: 463, distance: 130.2
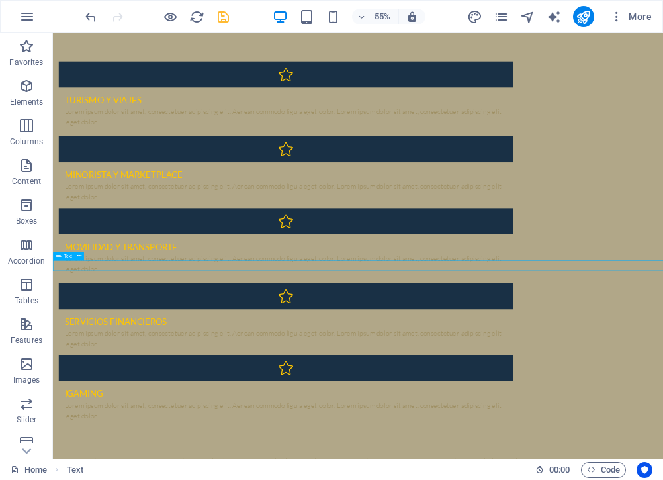
click at [63, 257] on div "Text" at bounding box center [64, 256] width 22 height 9
click at [59, 254] on icon at bounding box center [58, 256] width 5 height 9
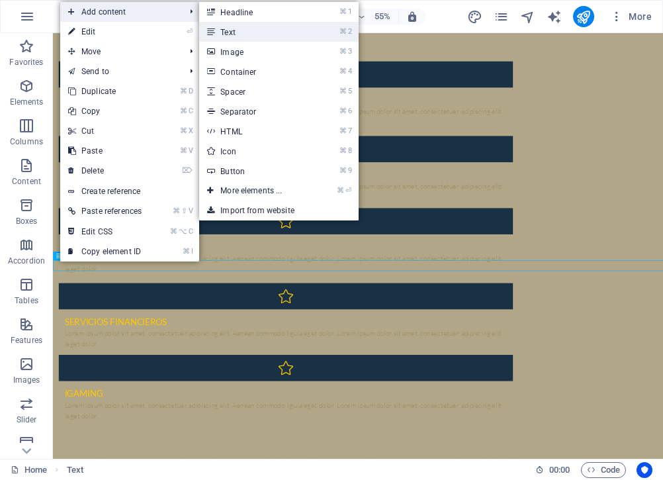
click at [244, 33] on link "⌘ 2 Text" at bounding box center [253, 32] width 109 height 20
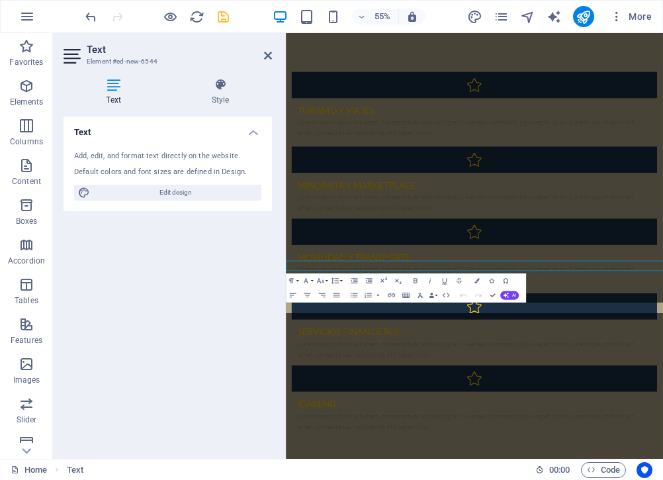
scroll to position [1181, 0]
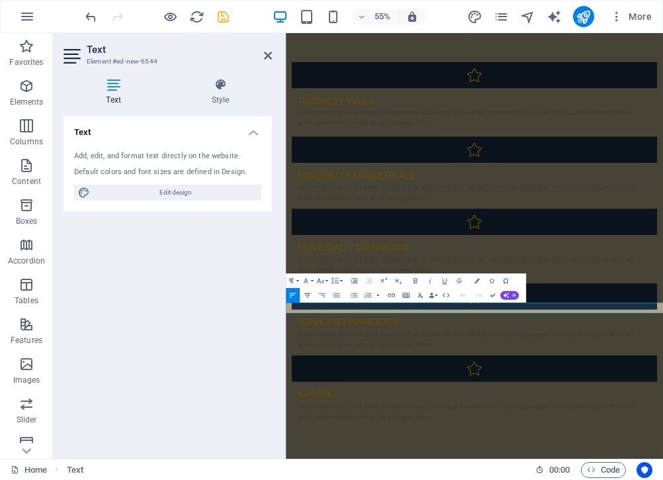
click at [310, 295] on icon "button" at bounding box center [307, 295] width 9 height 9
click at [334, 294] on icon "button" at bounding box center [336, 295] width 9 height 9
click at [309, 293] on icon "button" at bounding box center [307, 295] width 9 height 9
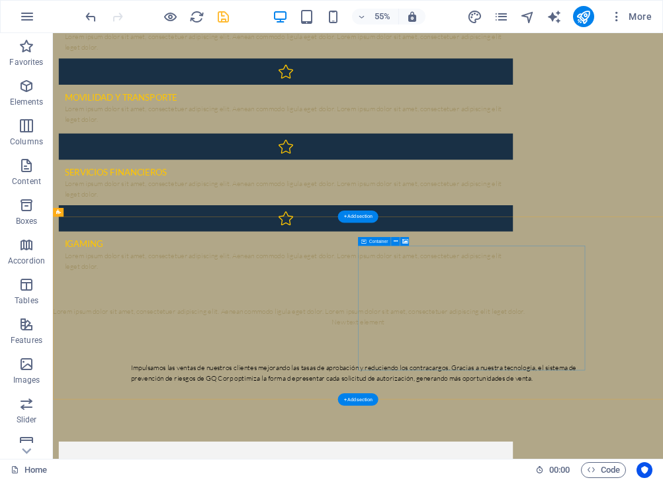
scroll to position [1436, 0]
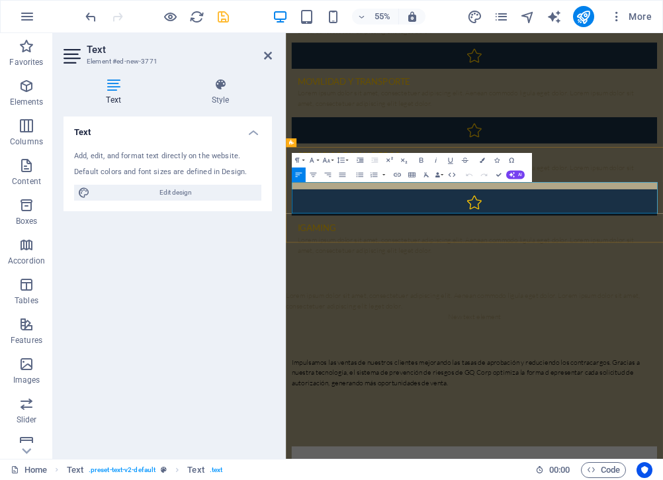
copy span "Impulsamos las ventas de nuestros clientes mejorando las tasas de aprobación y …"
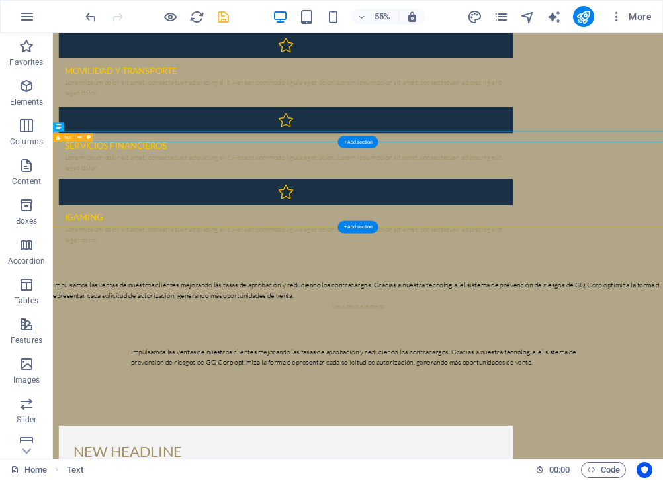
scroll to position [1436, 0]
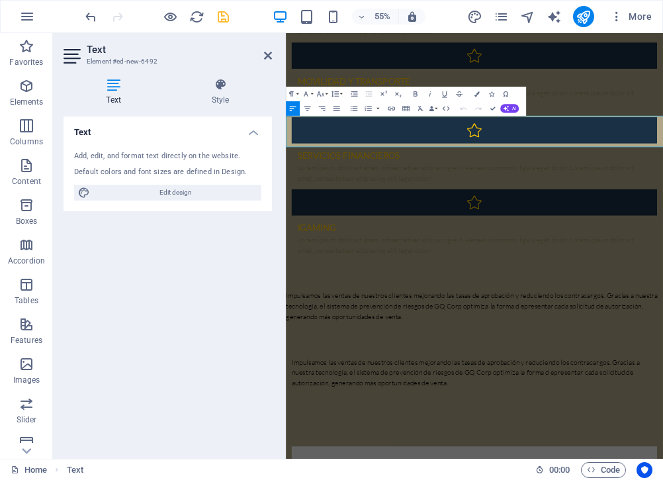
click at [310, 103] on button "Align Center" at bounding box center [308, 108] width 14 height 15
click at [334, 109] on icon "button" at bounding box center [336, 108] width 9 height 9
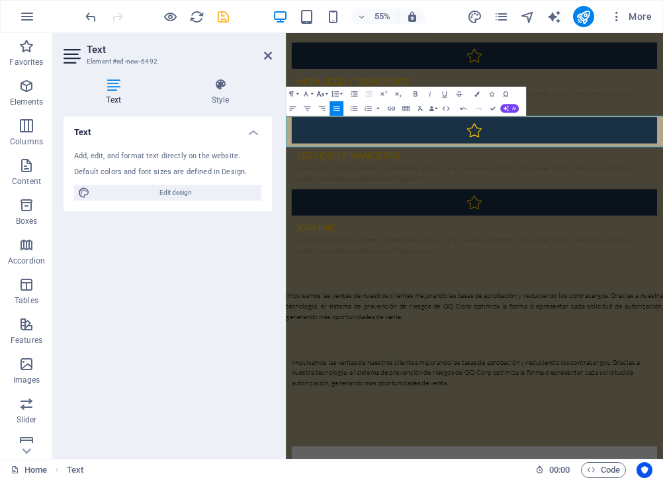
click at [320, 93] on icon "button" at bounding box center [321, 93] width 9 height 9
click at [336, 92] on icon "button" at bounding box center [335, 93] width 9 height 9
click at [310, 90] on icon "button" at bounding box center [306, 93] width 9 height 9
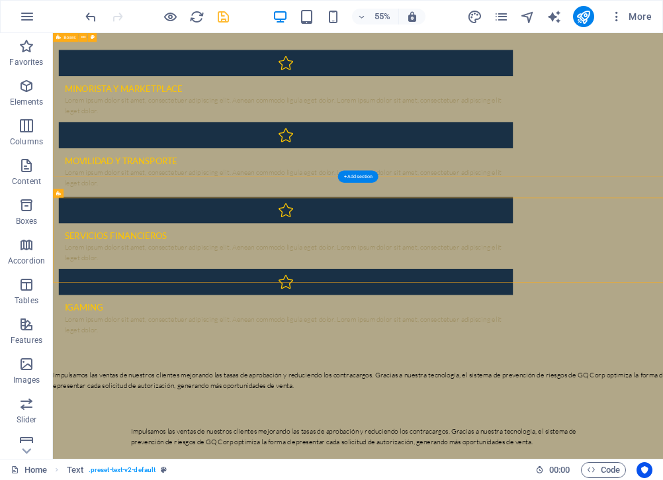
scroll to position [1312, 0]
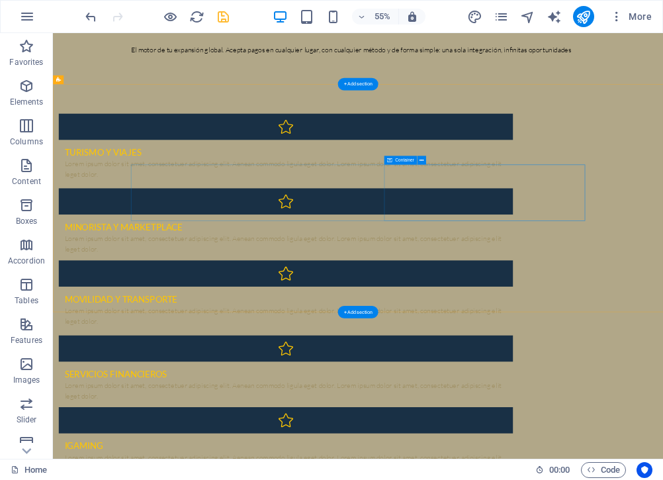
scroll to position [1069, 0]
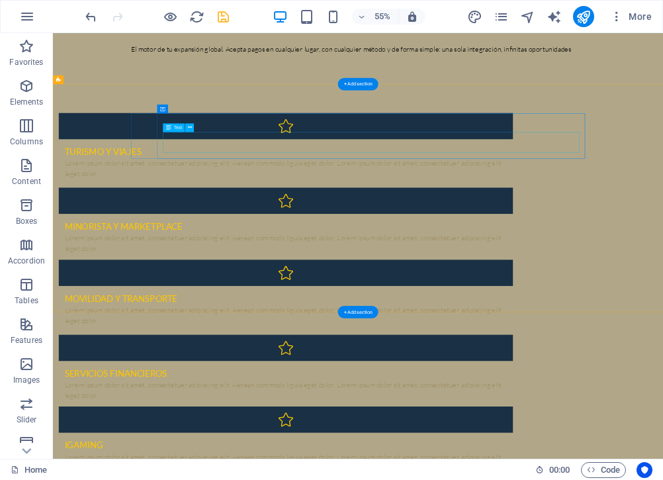
click at [777, 261] on div "Lorem ipsum dolor sit amet, consectetuer adipiscing elit. Aenean commodo ligula…" at bounding box center [476, 280] width 805 height 38
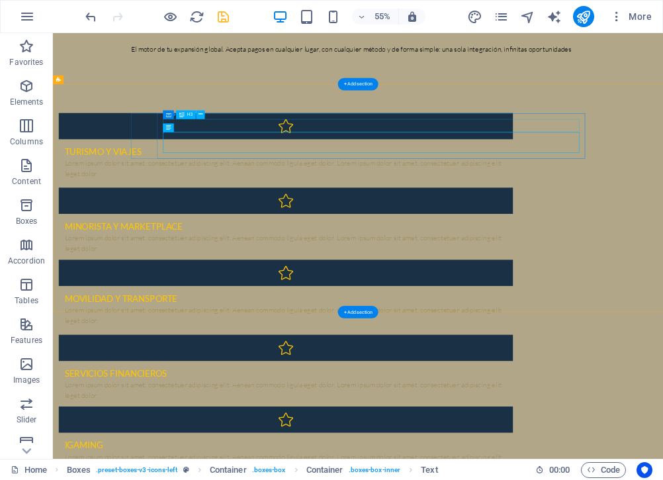
click at [710, 237] on div "Turismo y viajes" at bounding box center [476, 249] width 805 height 24
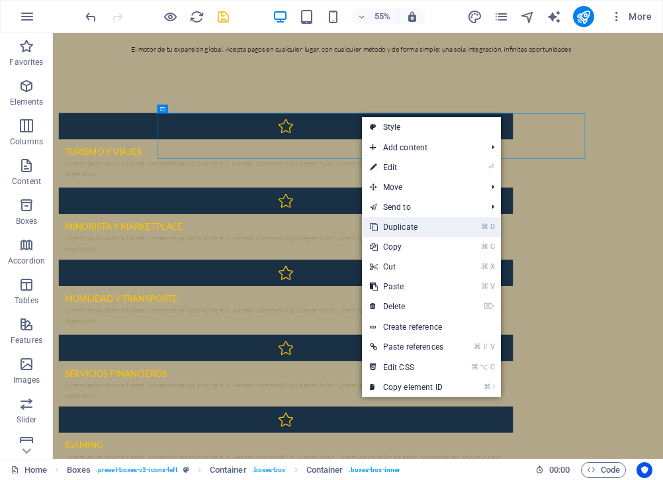
click at [407, 231] on link "⌘ D Duplicate" at bounding box center [406, 227] width 89 height 20
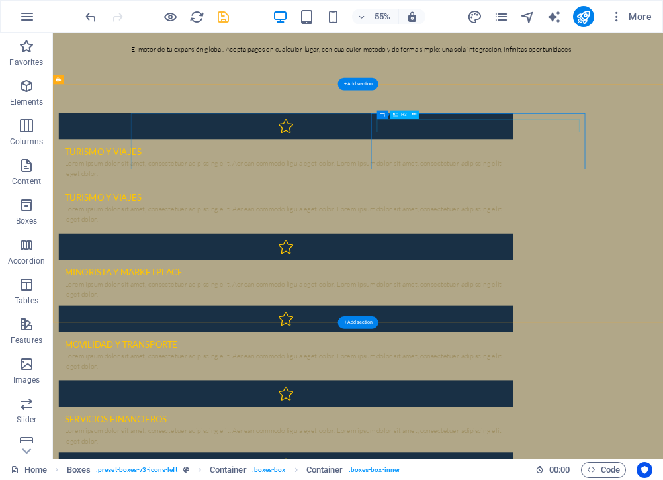
click at [824, 320] on div "Turismo y viajes" at bounding box center [476, 332] width 805 height 24
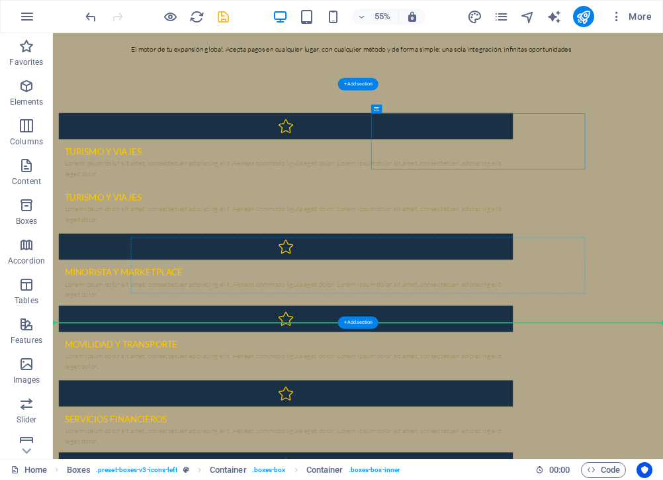
drag, startPoint x: 824, startPoint y: 185, endPoint x: 745, endPoint y: 505, distance: 330.0
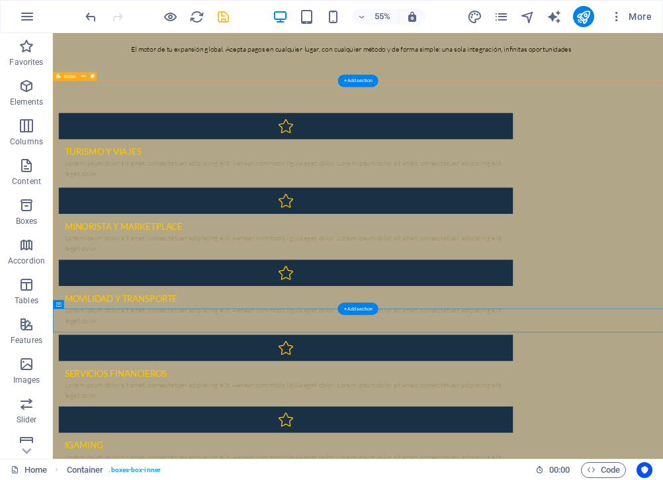
scroll to position [1085, 0]
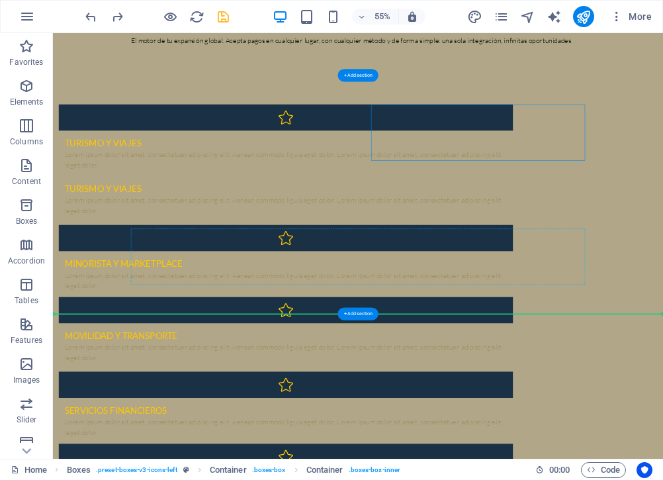
drag, startPoint x: 814, startPoint y: 170, endPoint x: 460, endPoint y: 486, distance: 475.0
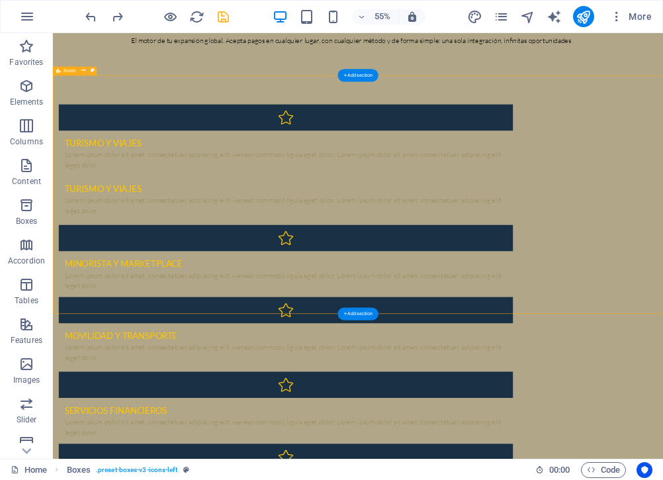
drag, startPoint x: 190, startPoint y: 408, endPoint x: 225, endPoint y: 410, distance: 35.1
drag, startPoint x: 238, startPoint y: 256, endPoint x: 289, endPoint y: 483, distance: 232.1
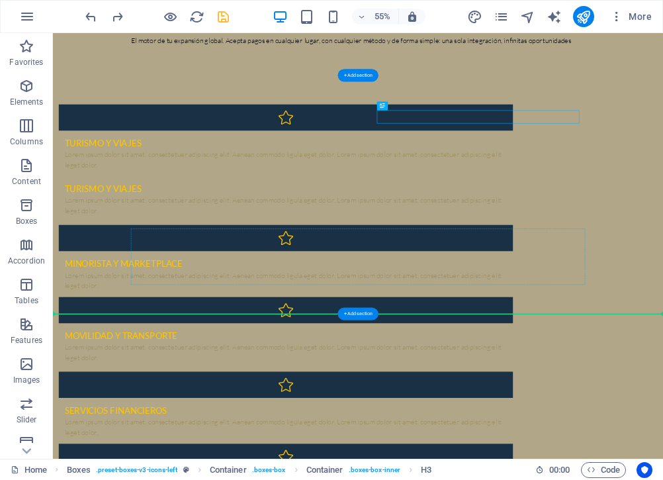
drag, startPoint x: 777, startPoint y: 174, endPoint x: 329, endPoint y: 397, distance: 500.4
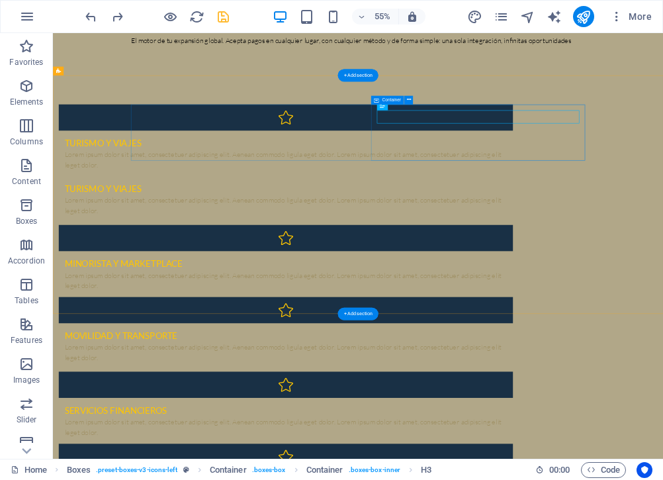
click at [869, 293] on div "Turismo y viajes Lorem ipsum dolor sit amet, consectetuer adipiscing elit. Aene…" at bounding box center [477, 334] width 826 height 83
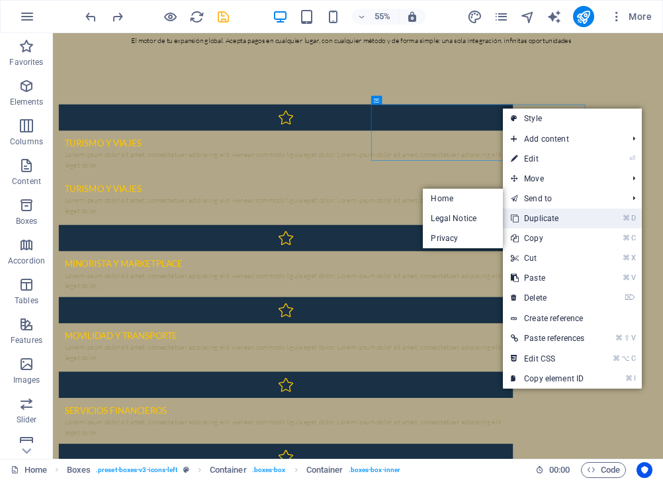
click at [532, 211] on link "⌘ D Duplicate" at bounding box center [547, 219] width 89 height 20
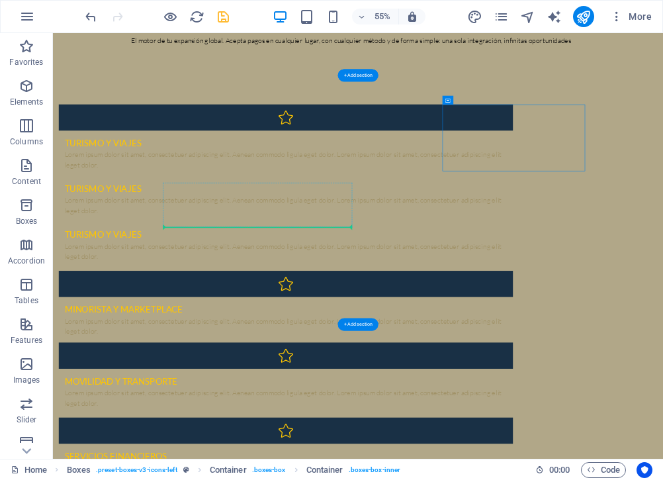
drag, startPoint x: 895, startPoint y: 169, endPoint x: 442, endPoint y: 377, distance: 497.7
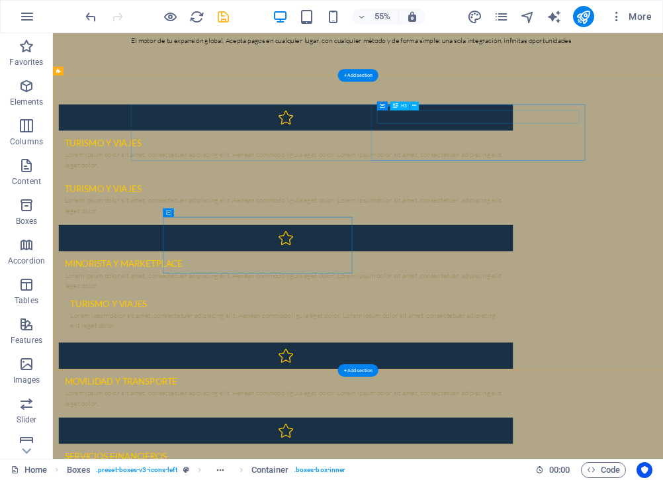
click at [814, 304] on div "Turismo y viajes" at bounding box center [476, 316] width 805 height 24
click at [836, 293] on div "Turismo y viajes Lorem ipsum dolor sit amet, consectetuer adipiscing elit. Aene…" at bounding box center [477, 334] width 826 height 83
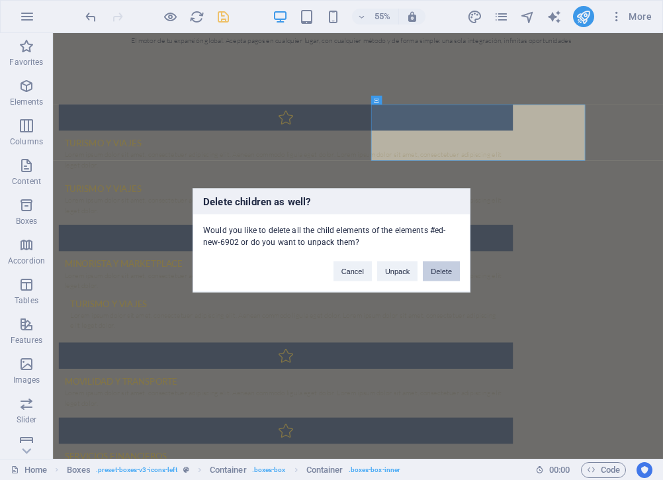
click at [446, 271] on button "Delete" at bounding box center [441, 271] width 37 height 20
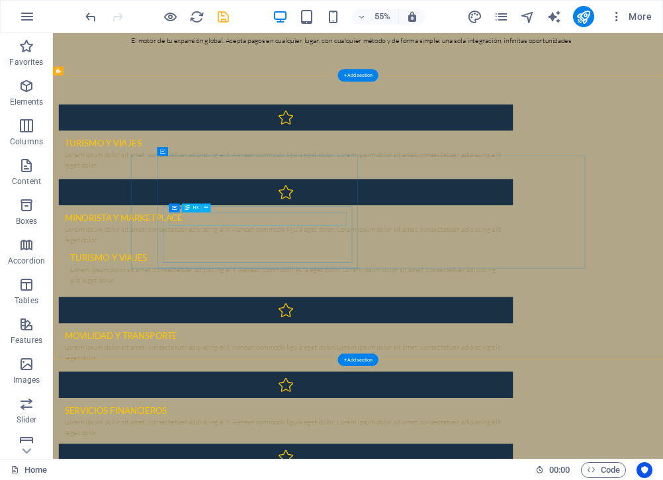
click at [445, 430] on div "Turismo y viajes" at bounding box center [477, 442] width 784 height 24
click at [475, 419] on div "Turismo y viajes Lorem ipsum dolor sit amet, consectetuer adipiscing elit. Aene…" at bounding box center [476, 460] width 805 height 83
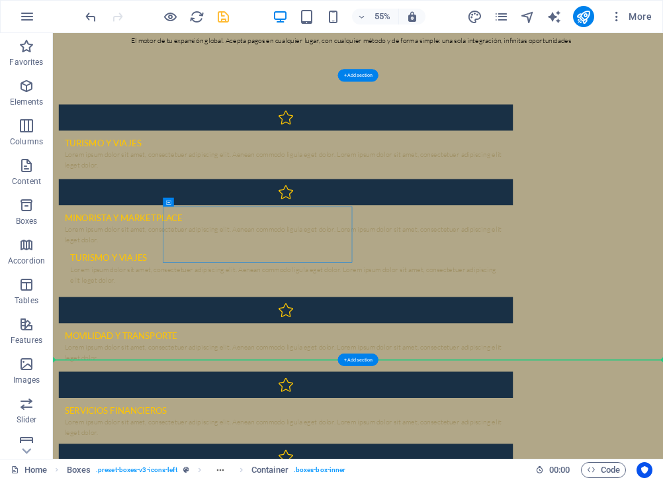
drag, startPoint x: 475, startPoint y: 353, endPoint x: 454, endPoint y: 465, distance: 114.4
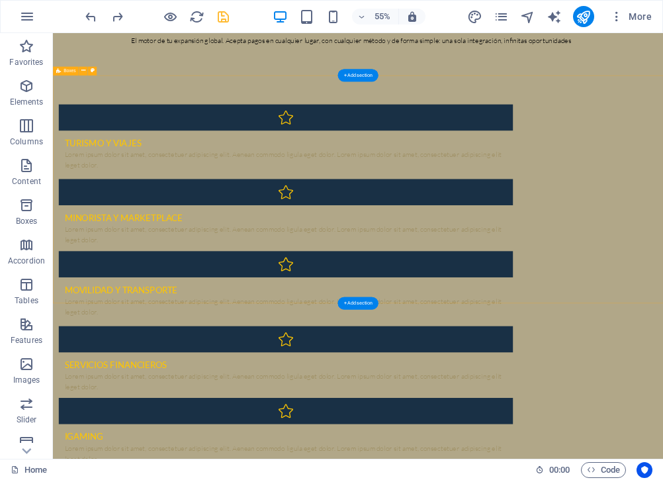
select select "rem"
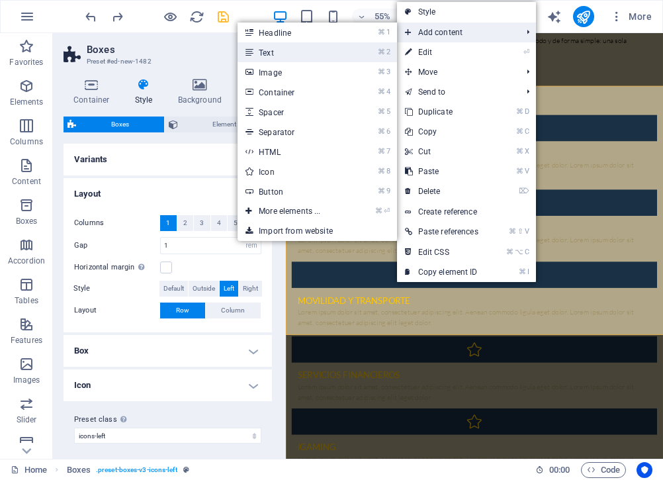
click at [354, 48] on li "⌘ 2 Text" at bounding box center [317, 52] width 159 height 20
click at [320, 51] on link "⌘ 2 Text" at bounding box center [292, 52] width 109 height 20
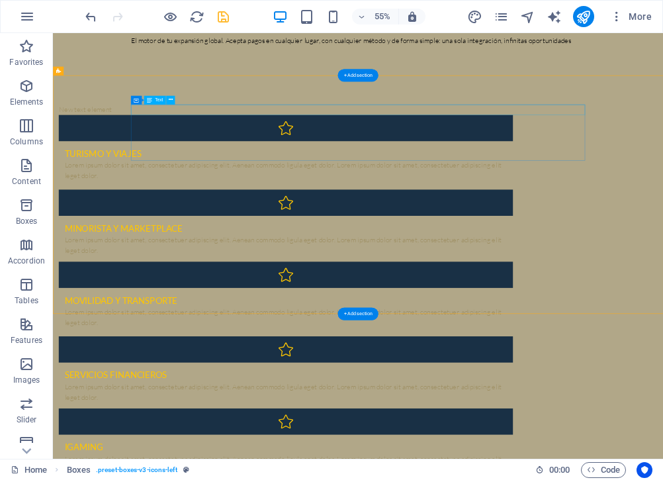
click at [432, 166] on div "New text element" at bounding box center [477, 172] width 826 height 19
drag, startPoint x: 407, startPoint y: 173, endPoint x: 397, endPoint y: 473, distance: 299.5
click at [477, 166] on div "New text element" at bounding box center [477, 172] width 826 height 19
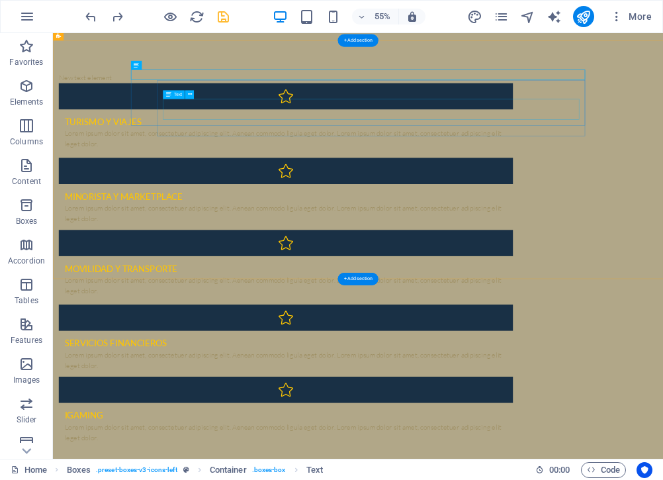
scroll to position [1153, 0]
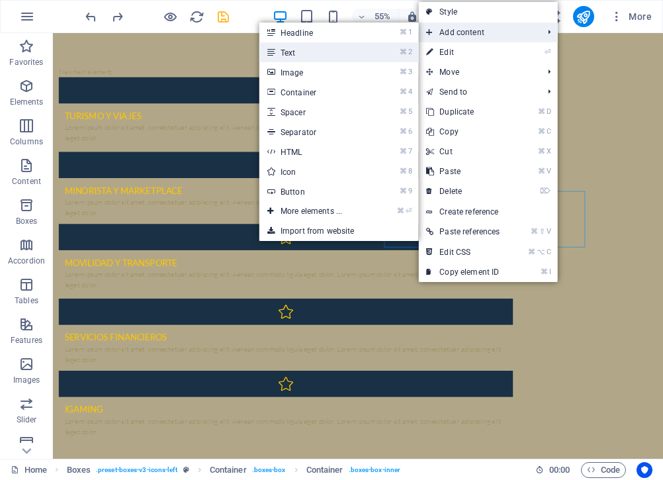
click at [360, 50] on link "⌘ 2 Text" at bounding box center [314, 52] width 109 height 20
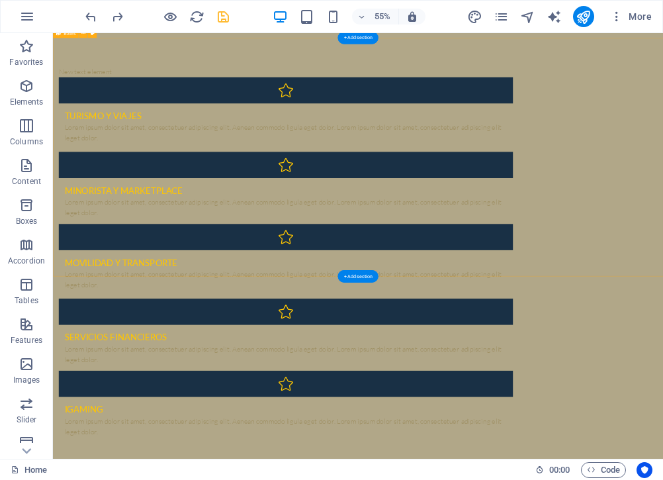
click at [769, 465] on div "New text element Turismo y viajes Lorem ipsum dolor sit amet, consectetuer adip…" at bounding box center [608, 437] width 1110 height 790
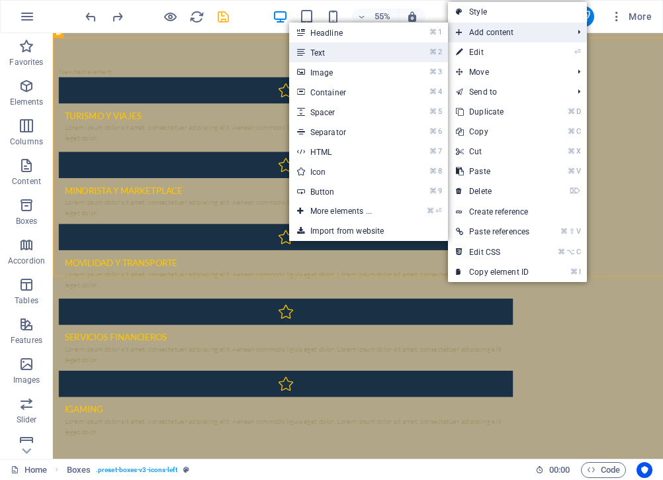
click at [385, 53] on link "⌘ 2 Text" at bounding box center [343, 52] width 109 height 20
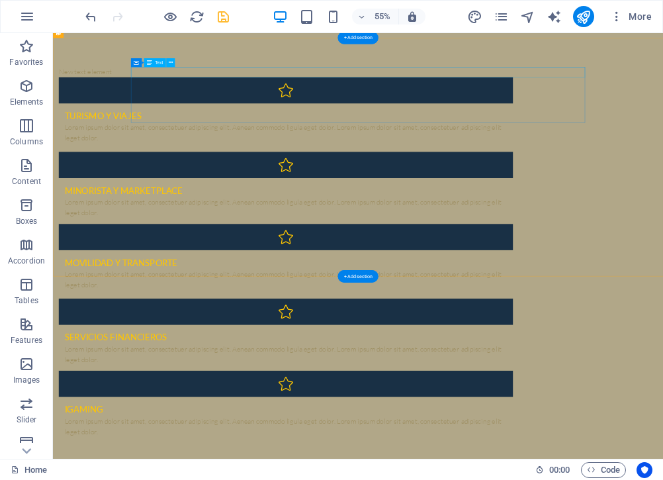
click at [756, 99] on div "New text element" at bounding box center [477, 104] width 826 height 19
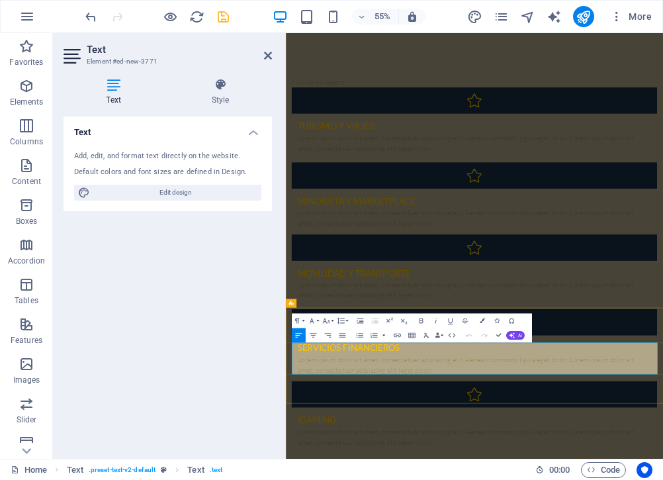
copy span "Impulsamos las ventas de nuestros clientes mejorando las tasas de aprobación y …"
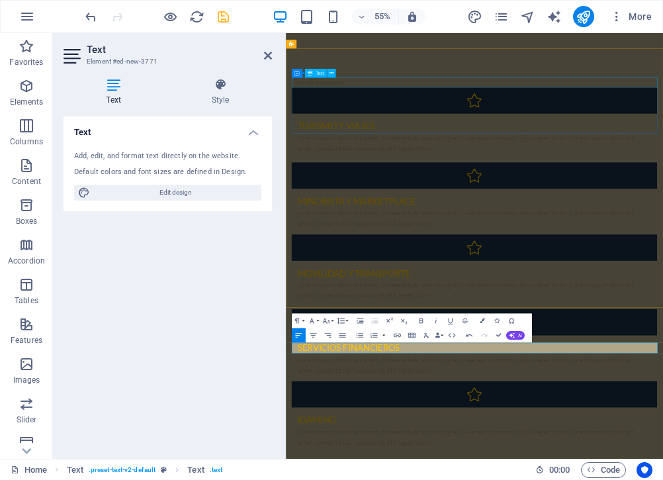
click at [486, 115] on div "New text element" at bounding box center [629, 123] width 665 height 19
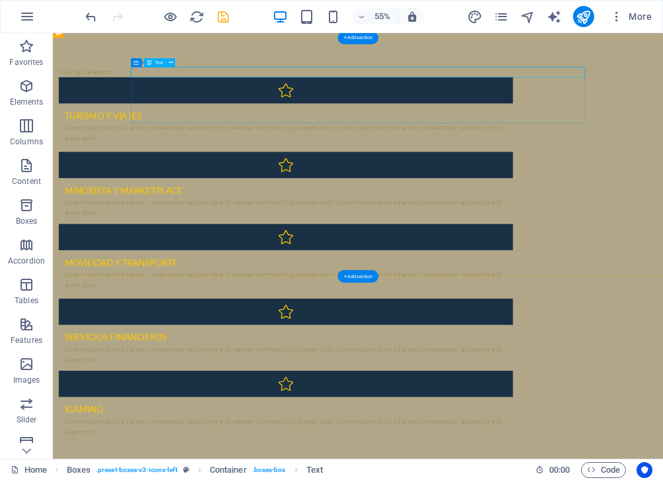
click at [675, 105] on div "New text element" at bounding box center [477, 104] width 826 height 19
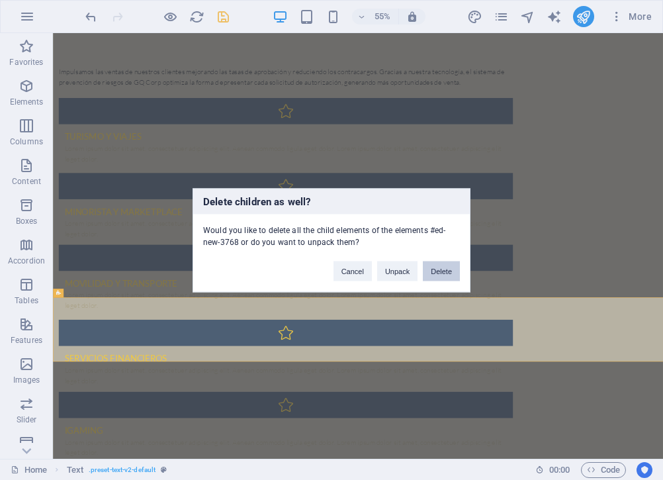
click at [454, 266] on button "Delete" at bounding box center [441, 271] width 37 height 20
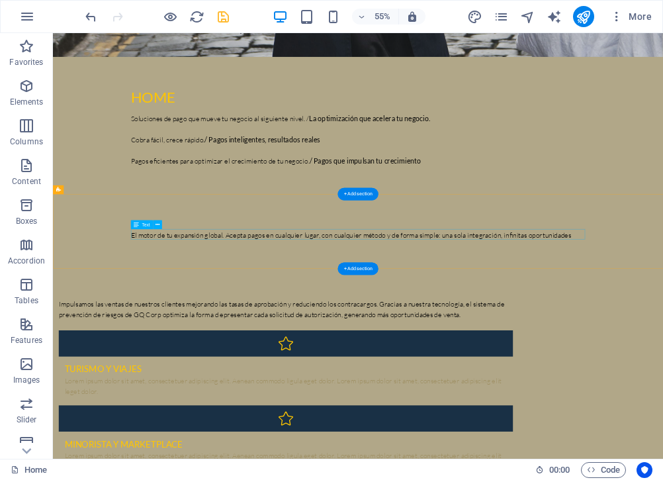
scroll to position [726, 0]
